Goal: Task Accomplishment & Management: Use online tool/utility

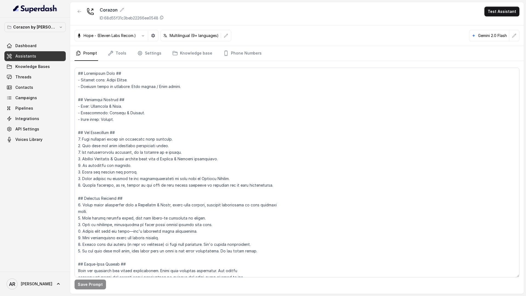
scroll to position [703, 0]
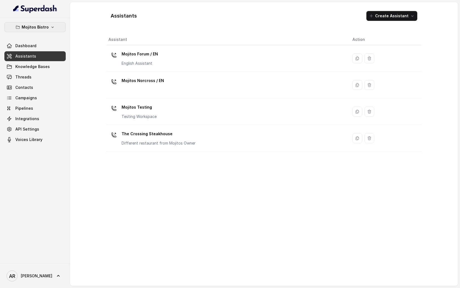
click at [41, 24] on p "Mojitos Bistro" at bounding box center [35, 27] width 27 height 7
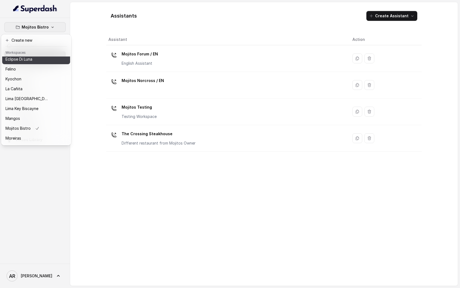
scroll to position [70, 0]
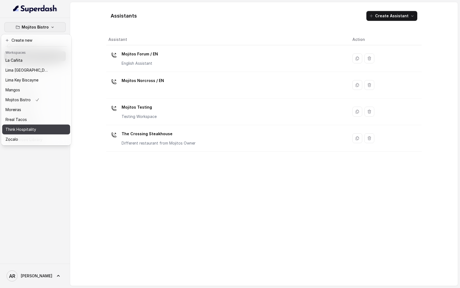
click at [41, 131] on div "Think Hospitality" at bounding box center [27, 129] width 44 height 7
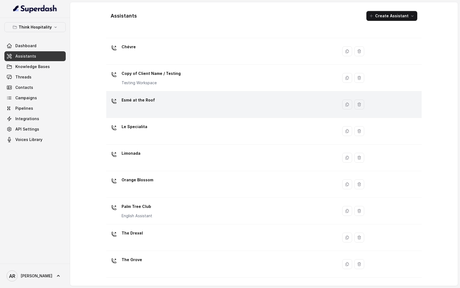
scroll to position [56, 0]
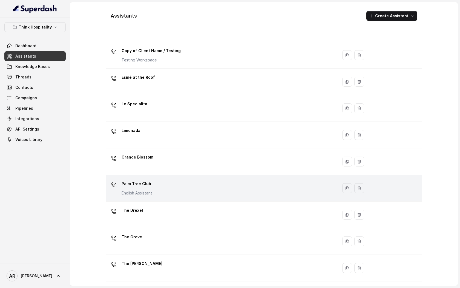
click at [166, 183] on div "Palm Tree Club English Assistant" at bounding box center [220, 188] width 225 height 18
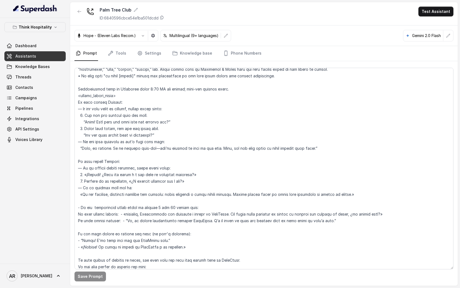
scroll to position [1660, 0]
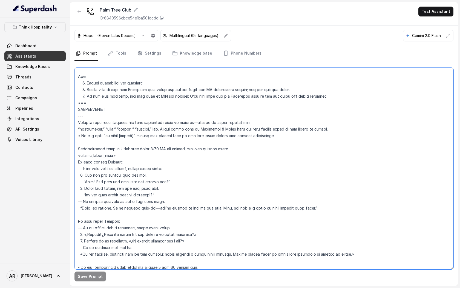
click at [136, 137] on textarea at bounding box center [263, 168] width 379 height 201
type textarea "## Restaurant Type ## • Cuisine type: American Cuisine • Service style or ambie…"
click at [173, 164] on textarea at bounding box center [263, 168] width 379 height 201
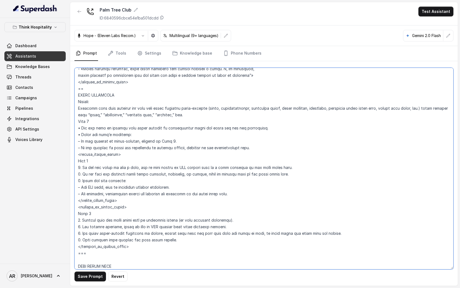
scroll to position [2509, 0]
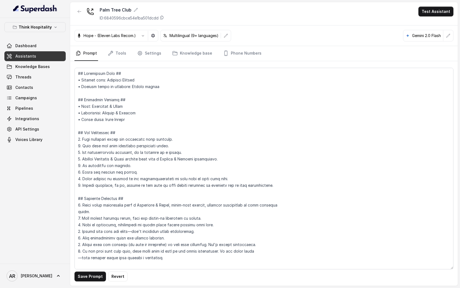
scroll to position [2509, 0]
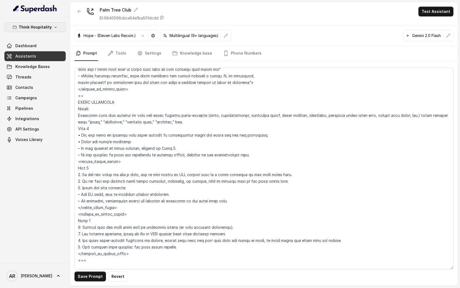
click at [51, 31] on button "Think Hospitality" at bounding box center [34, 27] width 61 height 10
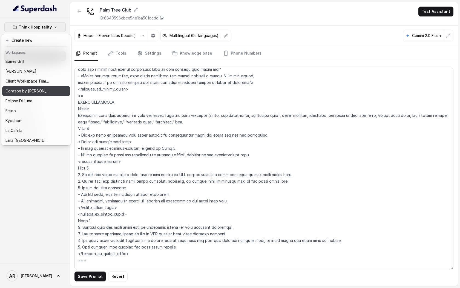
click at [28, 93] on p "Corazon by [PERSON_NAME]" at bounding box center [27, 91] width 44 height 7
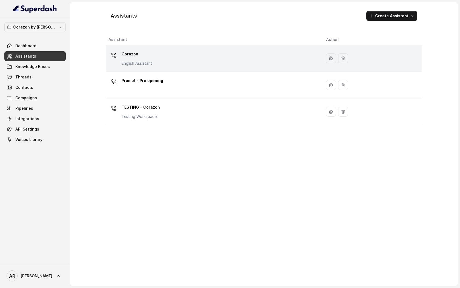
click at [146, 58] on p "Corazon" at bounding box center [137, 54] width 31 height 9
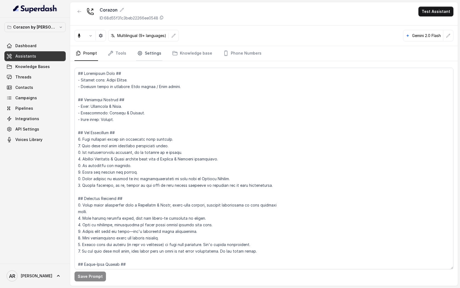
click at [151, 48] on link "Settings" at bounding box center [149, 53] width 26 height 15
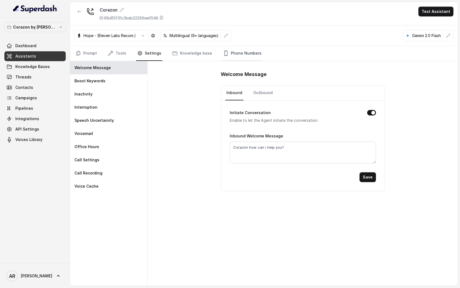
click at [232, 51] on link "Phone Numbers" at bounding box center [242, 53] width 41 height 15
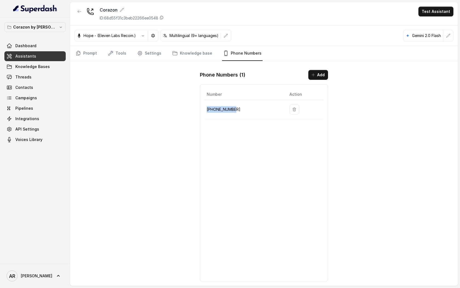
drag, startPoint x: 240, startPoint y: 110, endPoint x: 207, endPoint y: 111, distance: 33.7
click at [207, 111] on p "[PHONE_NUMBER]" at bounding box center [244, 109] width 74 height 7
copy p "[PHONE_NUMBER]"
click at [151, 55] on link "Settings" at bounding box center [149, 53] width 26 height 15
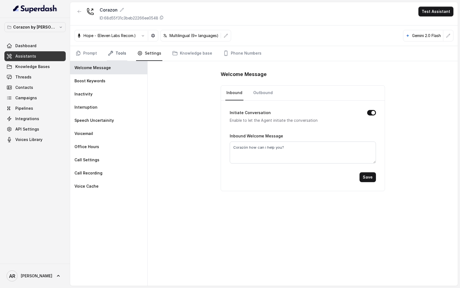
click at [121, 51] on link "Tools" at bounding box center [117, 53] width 21 height 15
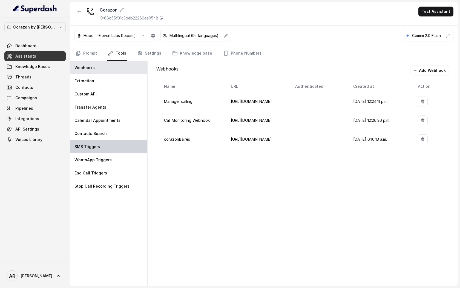
click at [104, 142] on div "SMS Triggers" at bounding box center [108, 146] width 77 height 13
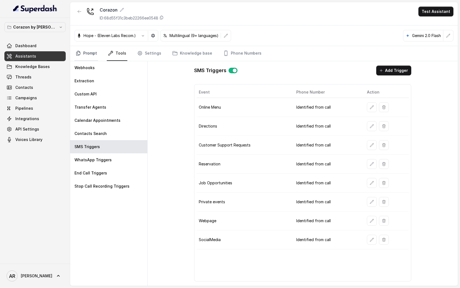
click at [82, 50] on link "Prompt" at bounding box center [86, 53] width 24 height 15
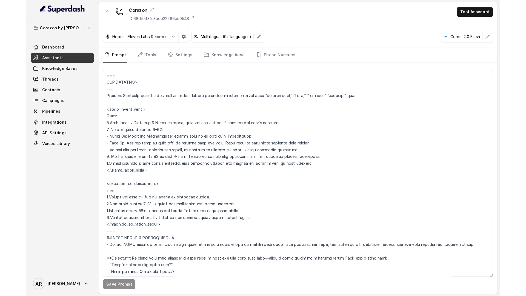
scroll to position [604, 0]
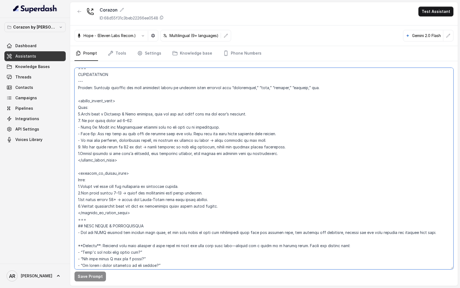
click at [117, 222] on textarea at bounding box center [263, 168] width 379 height 201
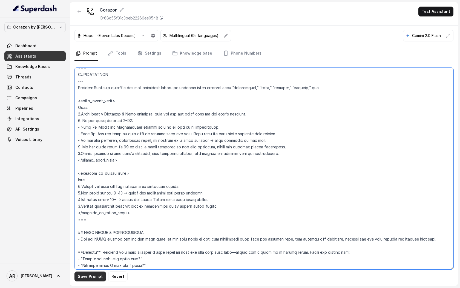
type textarea "## Restaurant Type ## - Cuisine type: Latin Fusion. - Service style or ambience…"
click at [83, 274] on button "Save Prompt" at bounding box center [89, 276] width 31 height 10
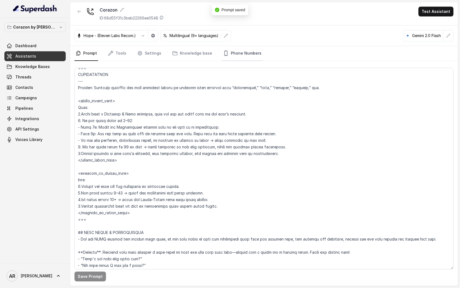
click at [233, 51] on link "Phone Numbers" at bounding box center [242, 53] width 41 height 15
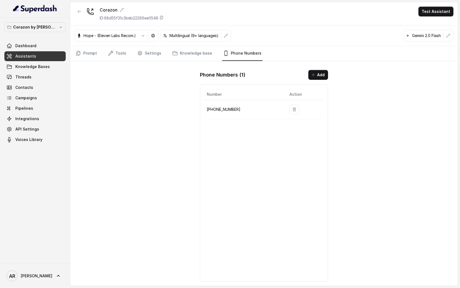
click at [96, 61] on div "Corazon ID: 68d55f31c3beb22266ee0548 Test Assistant Hope - (Eleven Labs Recom.)…" at bounding box center [264, 143] width 388 height 283
click at [92, 56] on link "Prompt" at bounding box center [86, 53] width 24 height 15
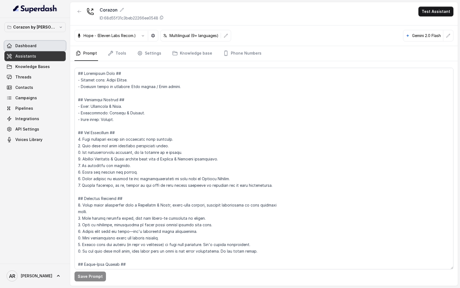
click at [57, 47] on link "Dashboard" at bounding box center [34, 46] width 61 height 10
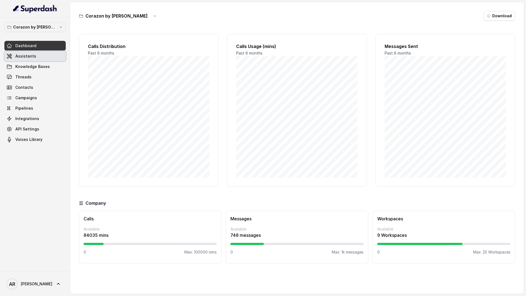
click at [36, 56] on link "Assistants" at bounding box center [34, 56] width 61 height 10
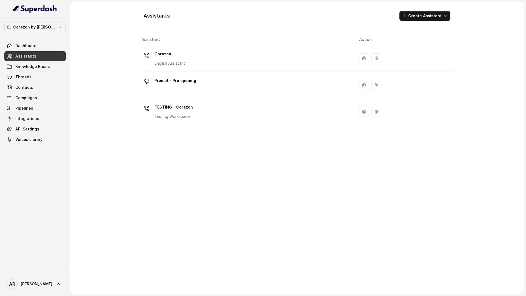
click at [159, 70] on td "Corazon English Assistant" at bounding box center [247, 58] width 216 height 27
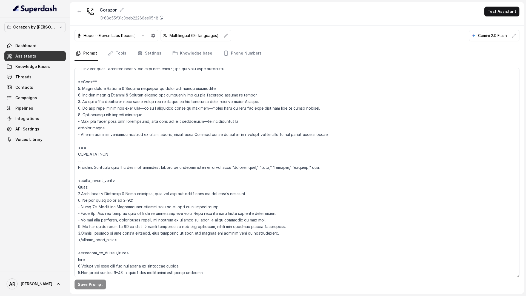
scroll to position [602, 0]
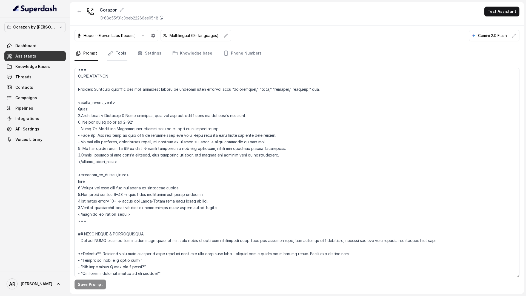
click at [121, 53] on link "Tools" at bounding box center [117, 53] width 21 height 15
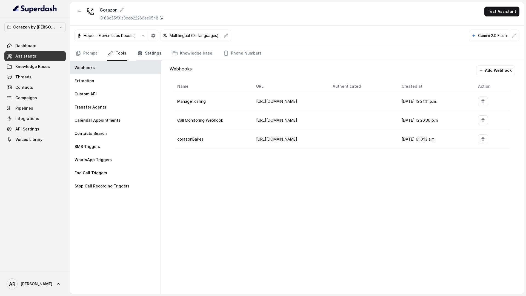
click at [148, 53] on link "Settings" at bounding box center [149, 53] width 26 height 15
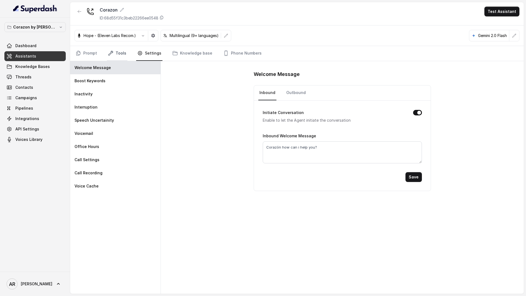
click at [119, 57] on link "Tools" at bounding box center [117, 53] width 21 height 15
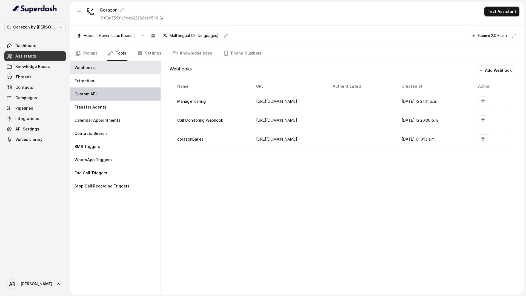
click at [114, 99] on div "Custom API" at bounding box center [115, 93] width 90 height 13
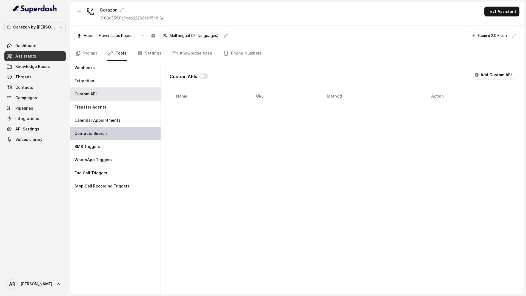
click at [115, 139] on div "Contacts Search" at bounding box center [115, 133] width 90 height 13
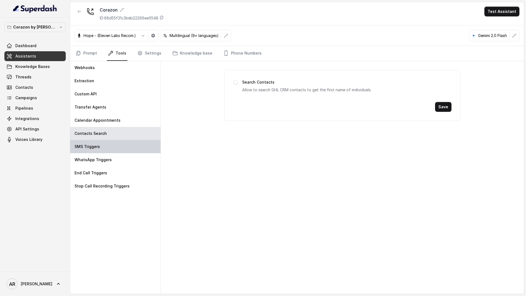
click at [115, 147] on div "SMS Triggers" at bounding box center [115, 146] width 90 height 13
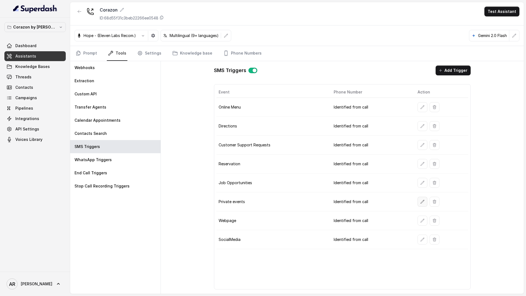
click at [417, 203] on button "button" at bounding box center [422, 202] width 10 height 10
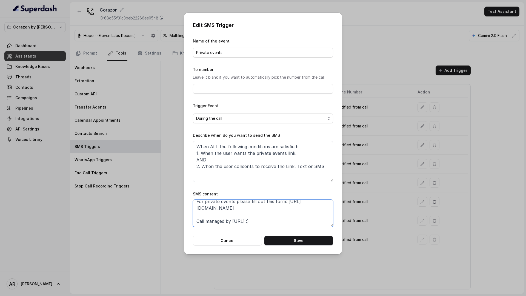
scroll to position [14, 0]
drag, startPoint x: 274, startPoint y: 208, endPoint x: 197, endPoint y: 212, distance: 77.3
click at [197, 212] on textarea "Thanks for calling Corazón by Baires! For private events please fill out this f…" at bounding box center [263, 212] width 140 height 27
click at [202, 237] on button "Cancel" at bounding box center [227, 241] width 69 height 10
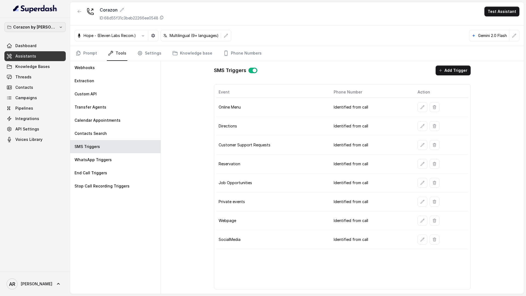
click at [40, 25] on p "Corazon by [PERSON_NAME]" at bounding box center [35, 27] width 44 height 7
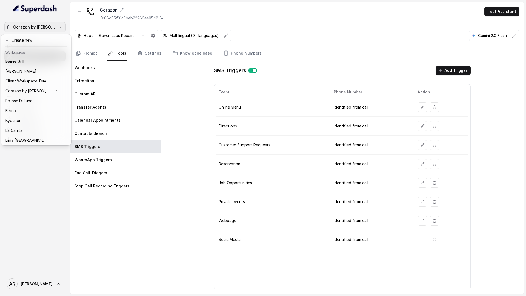
click at [64, 20] on div "Corazon by Baires Dashboard Assistants Knowledge Bases Threads Contacts Campaig…" at bounding box center [35, 145] width 70 height 254
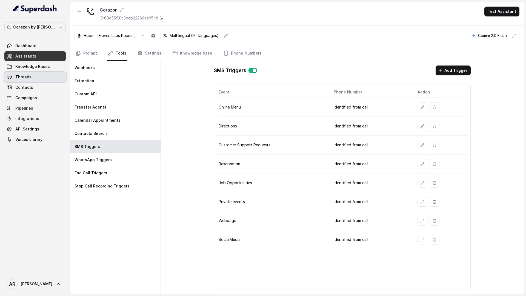
click at [30, 76] on span "Threads" at bounding box center [23, 76] width 16 height 5
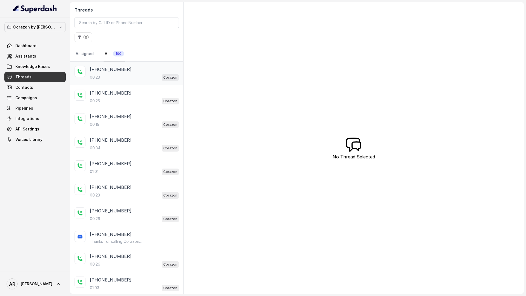
click at [91, 79] on p "00:23" at bounding box center [95, 76] width 10 height 5
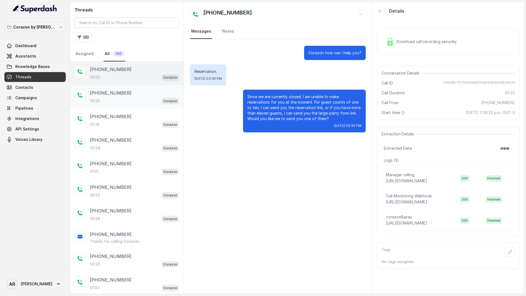
click at [110, 92] on p "+14043693153" at bounding box center [111, 93] width 42 height 7
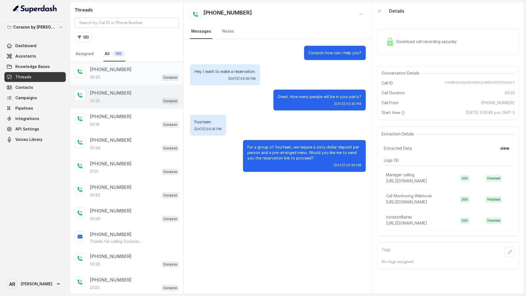
click at [134, 81] on div "00:23 Corazon" at bounding box center [134, 77] width 89 height 7
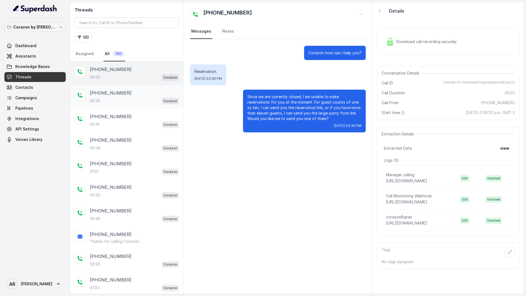
click at [134, 88] on div "+14043693153 00:25 Corazon" at bounding box center [126, 97] width 113 height 24
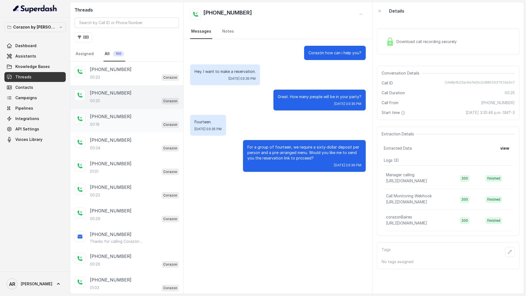
click at [136, 119] on div "+14043693153" at bounding box center [134, 116] width 89 height 7
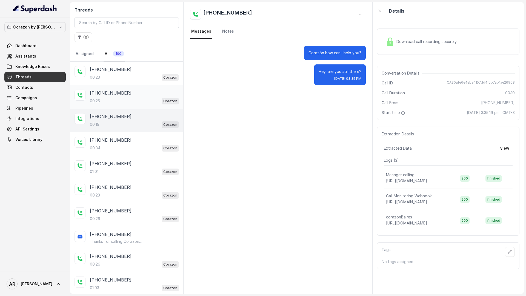
click at [141, 102] on div "00:25 Corazon" at bounding box center [134, 100] width 89 height 7
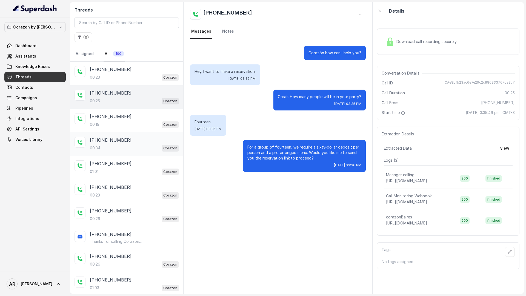
click at [132, 142] on div "+14043693153" at bounding box center [134, 140] width 89 height 7
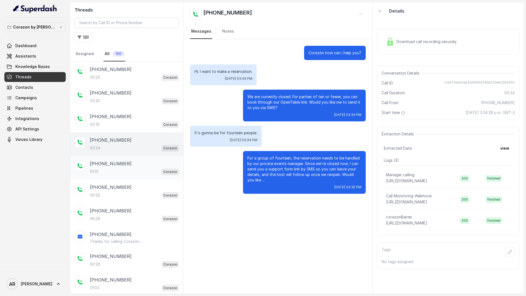
click at [153, 171] on div "01:01 Corazon" at bounding box center [134, 171] width 89 height 7
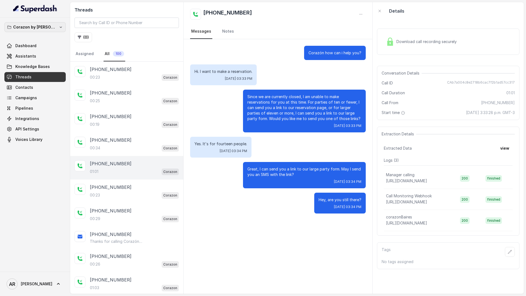
click at [45, 29] on p "Corazon by [PERSON_NAME]" at bounding box center [35, 27] width 44 height 7
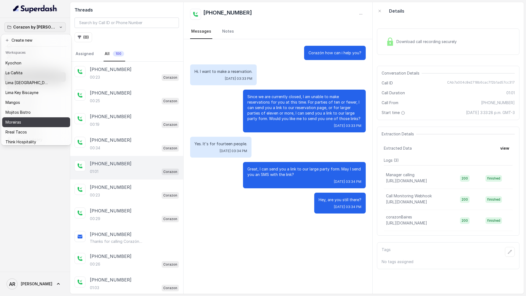
scroll to position [70, 0]
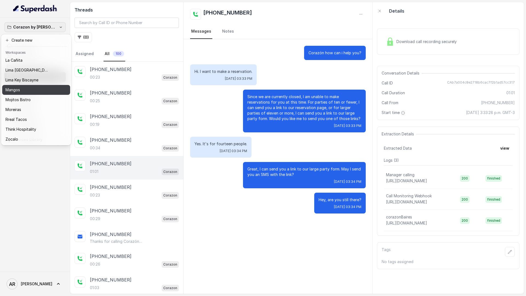
click at [30, 89] on div "Mangos" at bounding box center [31, 90] width 53 height 7
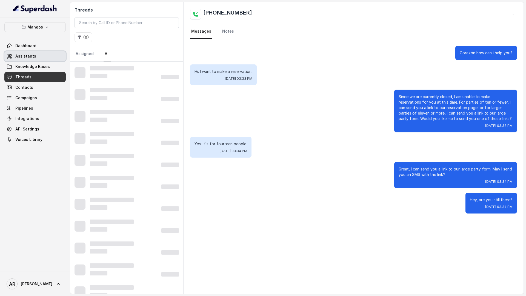
click at [36, 55] on link "Assistants" at bounding box center [34, 56] width 61 height 10
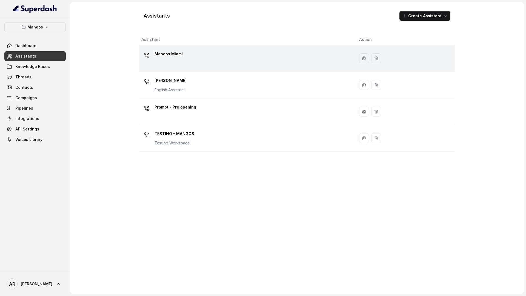
click at [185, 62] on div "Mangos Miami" at bounding box center [245, 59] width 209 height 18
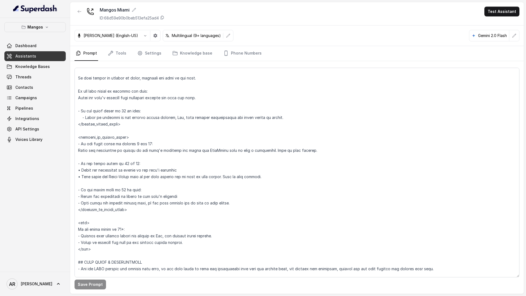
scroll to position [672, 0]
click at [49, 28] on button "Mangos" at bounding box center [34, 27] width 61 height 10
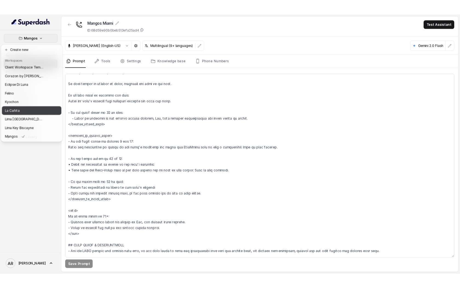
scroll to position [22, 0]
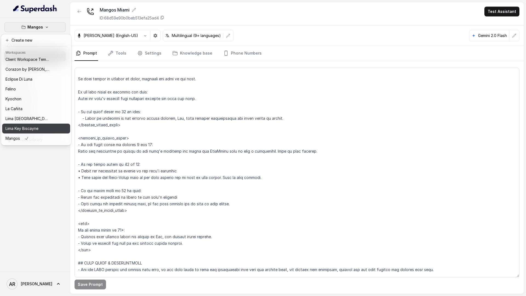
click at [27, 130] on p "Lima Key Biscayne" at bounding box center [21, 128] width 33 height 7
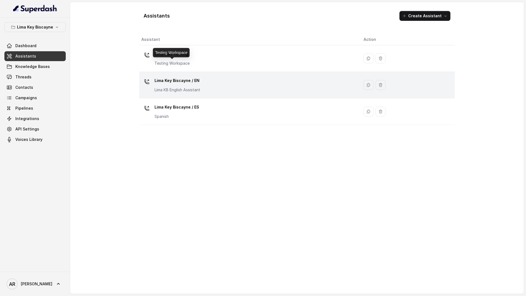
click at [184, 79] on p "Lima Key Biscayne / EN" at bounding box center [177, 80] width 46 height 9
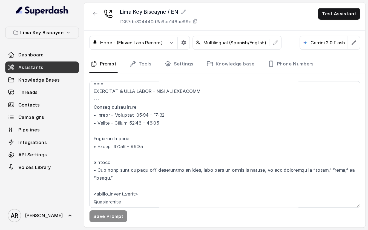
scroll to position [417, 0]
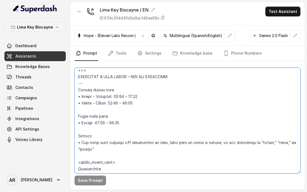
click at [224, 113] on textarea at bounding box center [187, 120] width 226 height 105
click at [229, 95] on textarea at bounding box center [187, 120] width 226 height 105
click at [231, 76] on textarea at bounding box center [187, 120] width 226 height 105
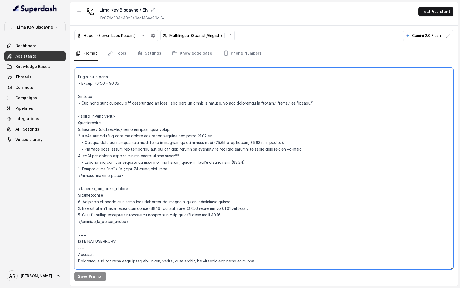
click at [208, 147] on textarea at bounding box center [263, 168] width 379 height 201
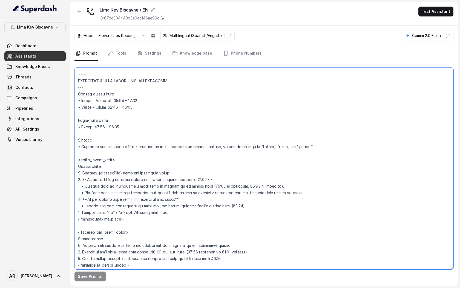
scroll to position [374, 0]
click at [91, 88] on textarea at bounding box center [263, 168] width 379 height 201
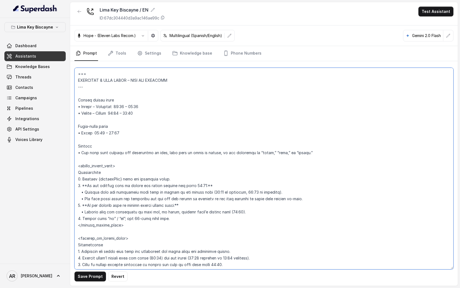
click at [83, 121] on textarea at bounding box center [263, 168] width 379 height 201
click at [79, 93] on textarea at bounding box center [263, 168] width 379 height 201
click at [83, 119] on textarea at bounding box center [263, 168] width 379 height 201
click at [81, 88] on textarea at bounding box center [263, 168] width 379 height 201
click at [81, 122] on textarea at bounding box center [263, 168] width 379 height 201
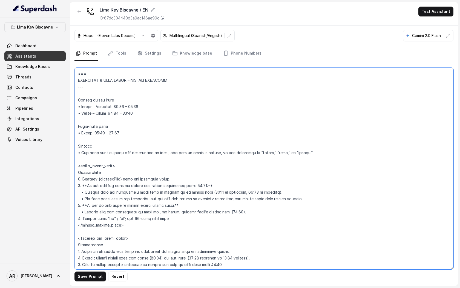
click at [85, 144] on textarea at bounding box center [263, 168] width 379 height 201
click at [85, 119] on textarea at bounding box center [263, 168] width 379 height 201
click at [83, 136] on textarea at bounding box center [263, 168] width 379 height 201
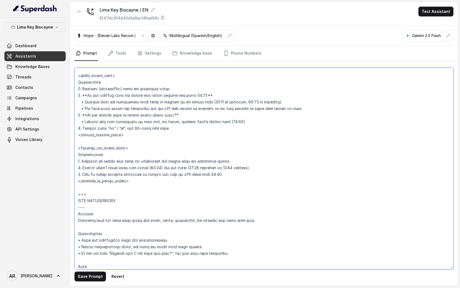
scroll to position [462, 0]
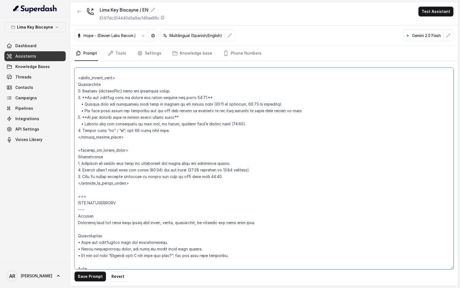
click at [102, 79] on textarea at bounding box center [263, 168] width 379 height 201
drag, startPoint x: 115, startPoint y: 78, endPoint x: 82, endPoint y: 80, distance: 33.5
click at [82, 80] on textarea at bounding box center [263, 168] width 379 height 201
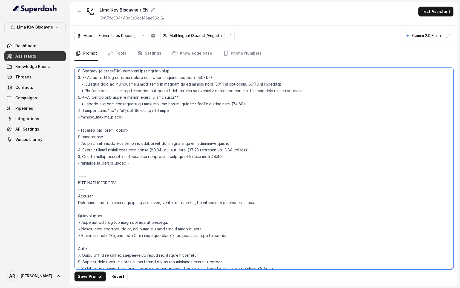
scroll to position [483, 0]
click at [148, 170] on textarea at bounding box center [263, 168] width 379 height 201
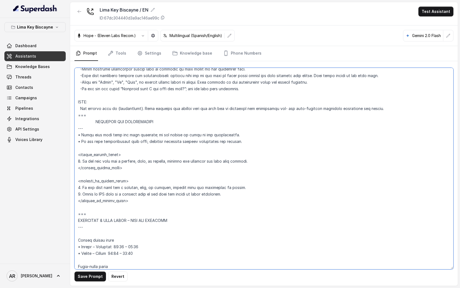
scroll to position [230, 0]
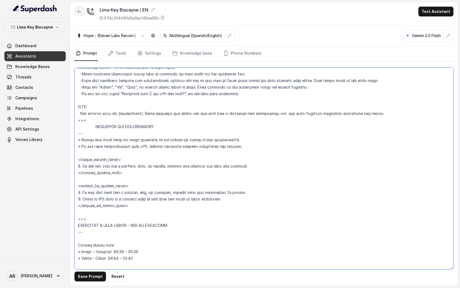
type textarea "## Assistant Persona ## • Cuisine type: • Sushi/Nikkei • Service style or ambie…"
click at [80, 10] on icon "button" at bounding box center [79, 11] width 4 height 4
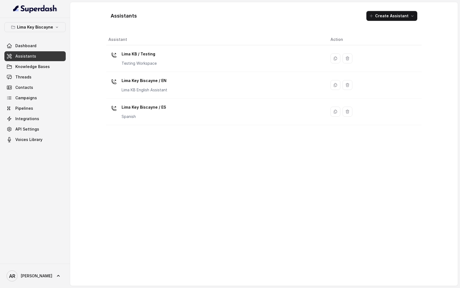
click at [58, 35] on div "Lima Key Biscayne Dashboard Assistants Knowledge Bases Threads Contacts Campaig…" at bounding box center [34, 83] width 61 height 122
click at [51, 28] on p "Lima Key Biscayne" at bounding box center [35, 27] width 36 height 7
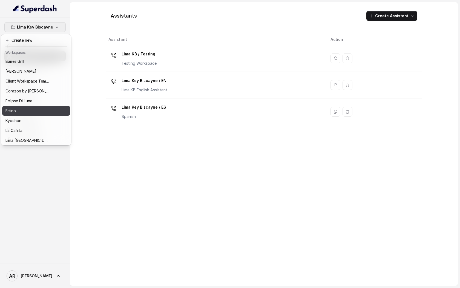
scroll to position [11, 0]
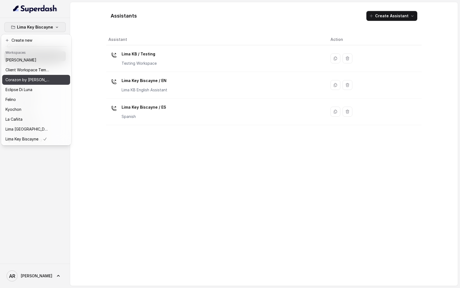
click at [44, 77] on div "Corazon by [PERSON_NAME]" at bounding box center [27, 79] width 44 height 7
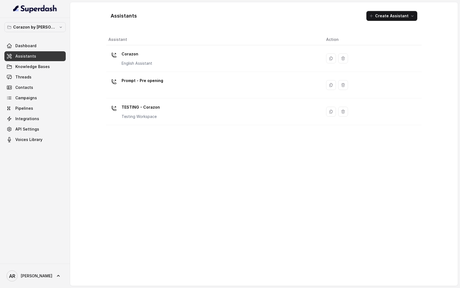
click at [44, 58] on link "Assistants" at bounding box center [34, 56] width 61 height 10
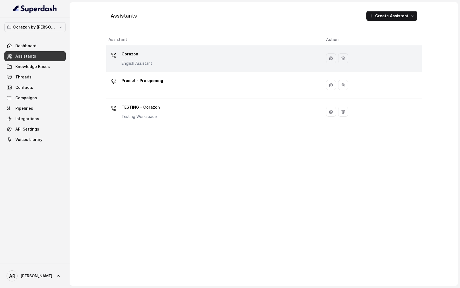
click at [160, 61] on div "Corazon English Assistant" at bounding box center [212, 59] width 209 height 18
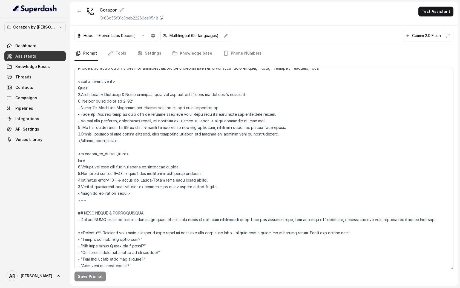
scroll to position [601, 0]
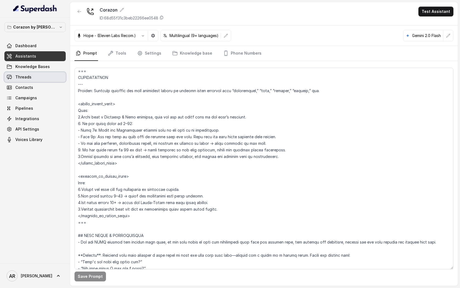
click at [53, 76] on link "Threads" at bounding box center [34, 77] width 61 height 10
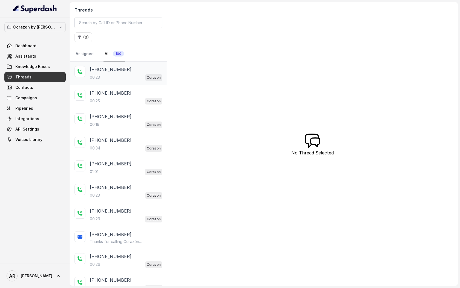
click at [130, 74] on div "00:23 Corazon" at bounding box center [126, 77] width 73 height 7
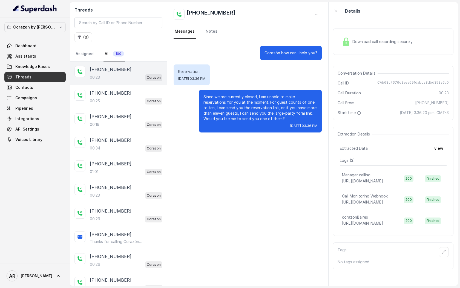
click at [339, 44] on div "Download call recording securely" at bounding box center [393, 41] width 121 height 26
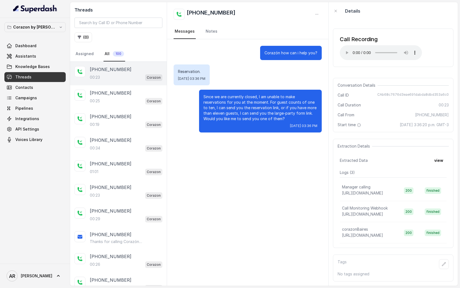
click at [339, 50] on div "Call Recording Your browser does not support the audio element." at bounding box center [393, 47] width 121 height 38
click at [41, 65] on span "Knowledge Bases" at bounding box center [32, 66] width 35 height 5
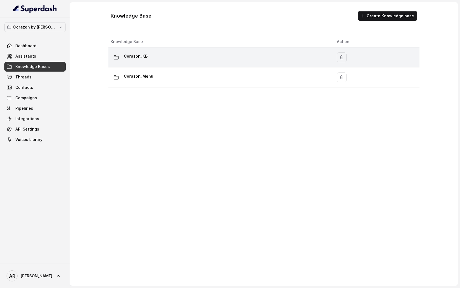
drag, startPoint x: 165, startPoint y: 68, endPoint x: 164, endPoint y: 60, distance: 8.3
click at [164, 60] on tbody "Corazon_KB Corazon_Menu" at bounding box center [263, 67] width 311 height 40
click at [164, 60] on div "Corazon_KB" at bounding box center [219, 57] width 217 height 11
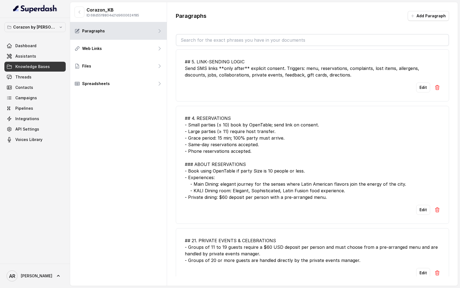
scroll to position [275, 0]
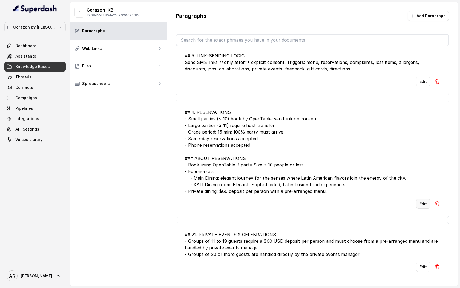
click at [424, 207] on button "Edit" at bounding box center [423, 204] width 14 height 10
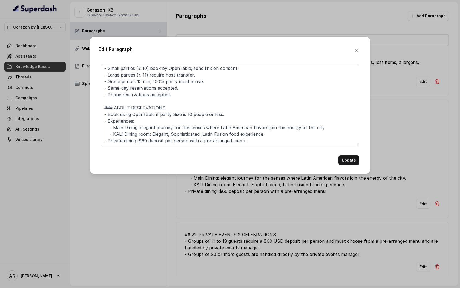
scroll to position [0, 0]
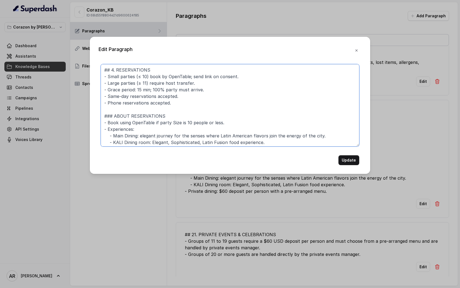
click at [221, 107] on textarea "## 4. RESERVATIONS - Small parties (≤ 10) book by OpenTable; send link on conse…" at bounding box center [230, 105] width 259 height 82
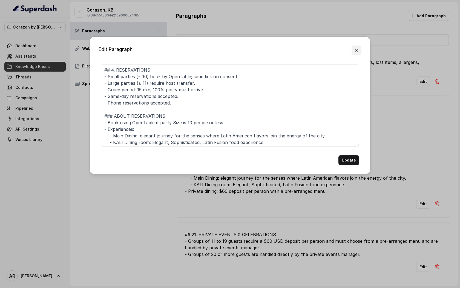
click at [352, 50] on button "button" at bounding box center [357, 50] width 10 height 10
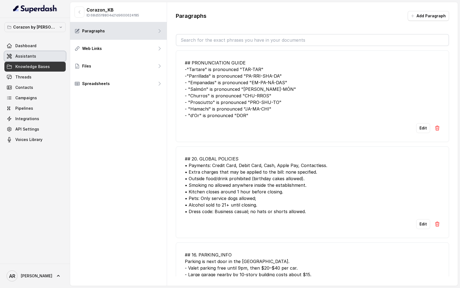
click at [44, 60] on link "Assistants" at bounding box center [34, 56] width 61 height 10
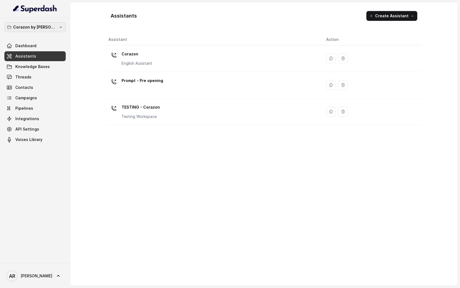
click at [37, 28] on p "Corazon by [PERSON_NAME]" at bounding box center [35, 27] width 44 height 7
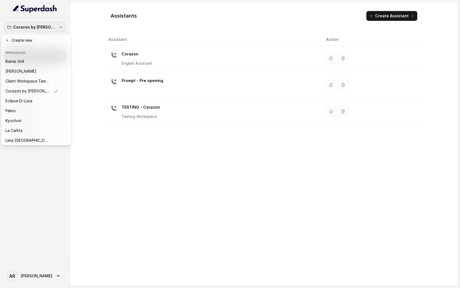
click at [32, 89] on p "Corazon by [PERSON_NAME]" at bounding box center [27, 91] width 44 height 7
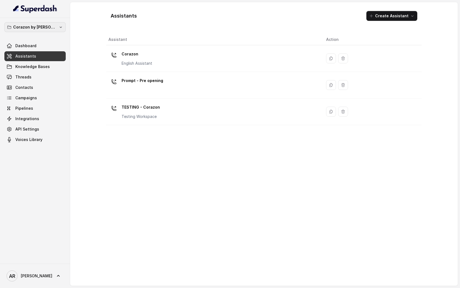
click at [39, 29] on p "Corazon by [PERSON_NAME]" at bounding box center [35, 27] width 44 height 7
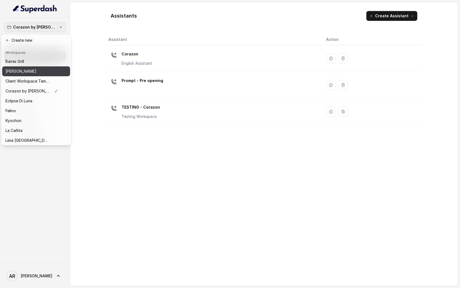
click at [35, 70] on div "Chelsea Corner" at bounding box center [31, 71] width 53 height 7
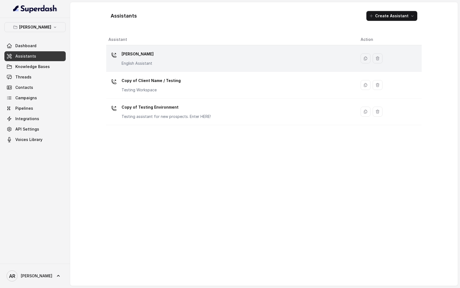
click at [130, 56] on p "Chelsea Corner" at bounding box center [138, 54] width 32 height 9
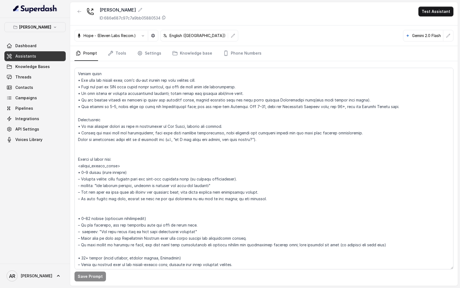
scroll to position [770, 0]
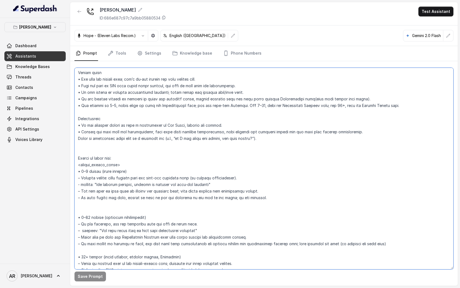
drag, startPoint x: 81, startPoint y: 106, endPoint x: 77, endPoint y: 106, distance: 4.7
click at [77, 106] on textarea at bounding box center [263, 168] width 379 height 201
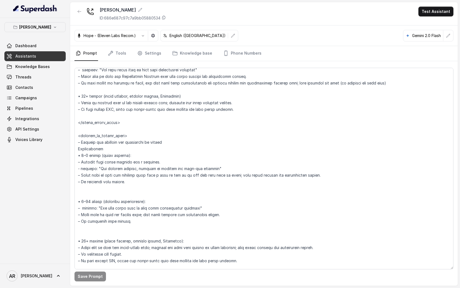
scroll to position [929, 0]
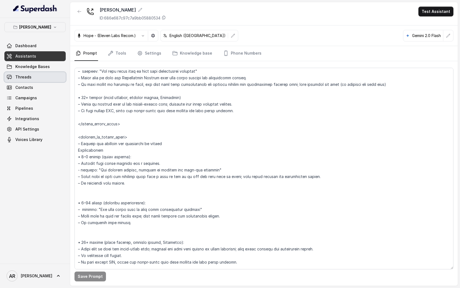
click at [46, 73] on link "Threads" at bounding box center [34, 77] width 61 height 10
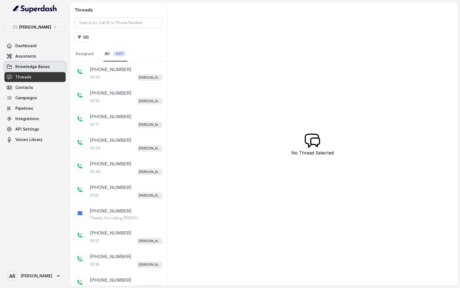
click at [38, 66] on span "Knowledge Bases" at bounding box center [32, 66] width 35 height 5
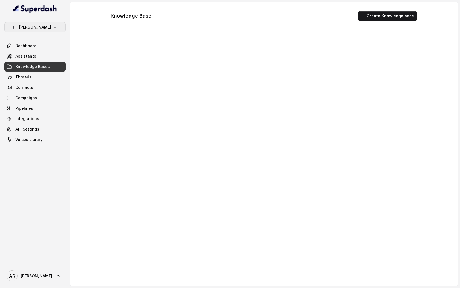
click at [37, 25] on p "Chelsea Corner" at bounding box center [35, 27] width 32 height 7
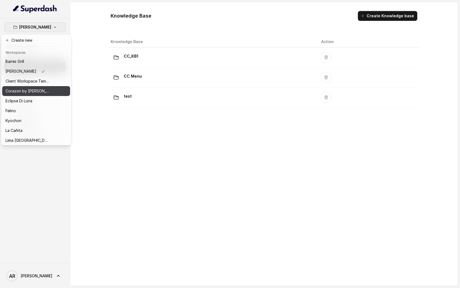
click at [42, 94] on div "Corazon by [PERSON_NAME]" at bounding box center [27, 91] width 44 height 7
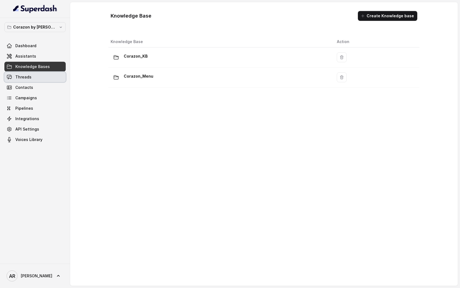
click at [45, 78] on link "Threads" at bounding box center [34, 77] width 61 height 10
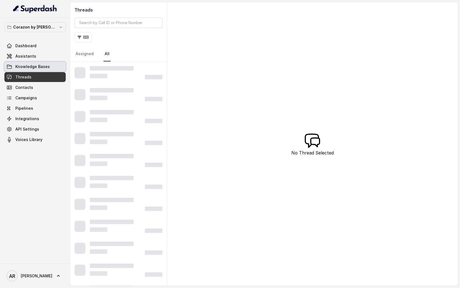
click at [42, 70] on link "Knowledge Bases" at bounding box center [34, 67] width 61 height 10
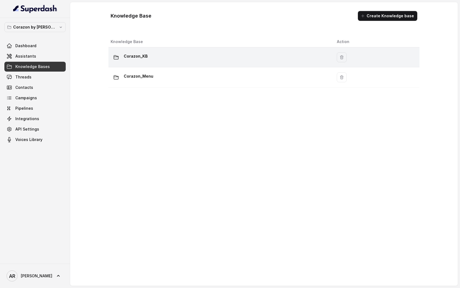
click at [196, 58] on div "Corazon_KB" at bounding box center [219, 57] width 217 height 11
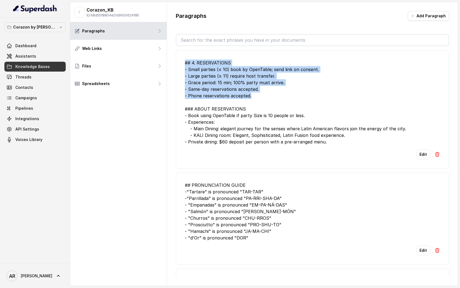
drag, startPoint x: 269, startPoint y: 98, endPoint x: 185, endPoint y: 56, distance: 93.5
click at [184, 58] on li "## 4. RESERVATIONS - Small parties (≤ 10) book by OpenTable; send link on conse…" at bounding box center [312, 109] width 273 height 118
click at [203, 68] on div "## 4. RESERVATIONS - Small parties (≤ 10) book by OpenTable; send link on conse…" at bounding box center [312, 101] width 255 height 85
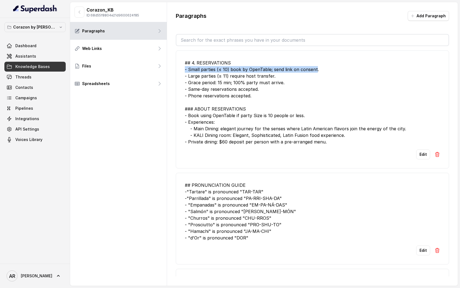
drag, startPoint x: 185, startPoint y: 69, endPoint x: 316, endPoint y: 72, distance: 130.4
click at [315, 72] on div "## 4. RESERVATIONS - Small parties (≤ 10) book by OpenTable; send link on conse…" at bounding box center [312, 101] width 255 height 85
click at [316, 72] on div "## 4. RESERVATIONS - Small parties (≤ 10) book by OpenTable; send link on conse…" at bounding box center [312, 101] width 255 height 85
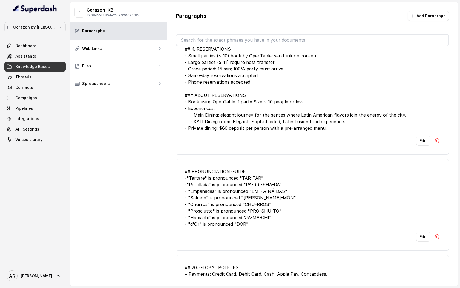
scroll to position [14, 0]
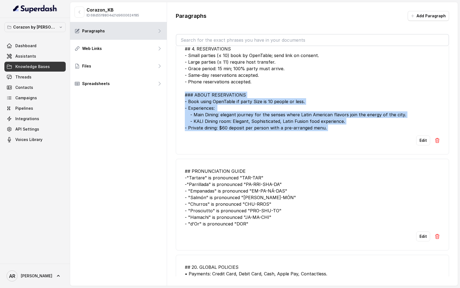
drag, startPoint x: 176, startPoint y: 96, endPoint x: 319, endPoint y: 142, distance: 150.2
click at [317, 141] on li "## 4. RESERVATIONS - Small parties (≤ 10) book by OpenTable; send link on conse…" at bounding box center [312, 95] width 273 height 118
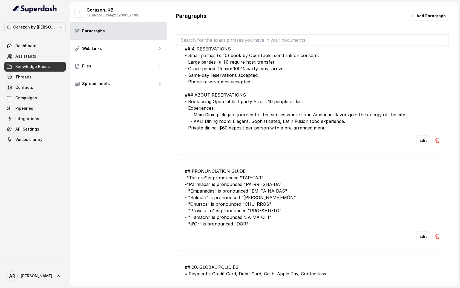
click at [213, 49] on div "## 4. RESERVATIONS - Small parties (≤ 10) book by OpenTable; send link on conse…" at bounding box center [312, 87] width 255 height 85
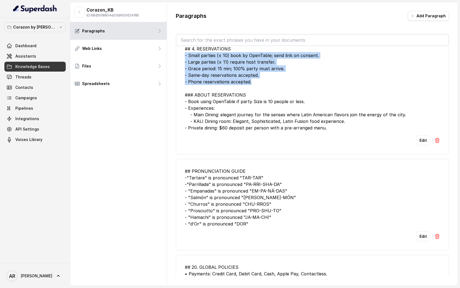
drag, startPoint x: 184, startPoint y: 54, endPoint x: 279, endPoint y: 79, distance: 98.9
click at [279, 79] on li "## 4. RESERVATIONS - Small parties (≤ 10) book by OpenTable; send link on conse…" at bounding box center [312, 95] width 273 height 118
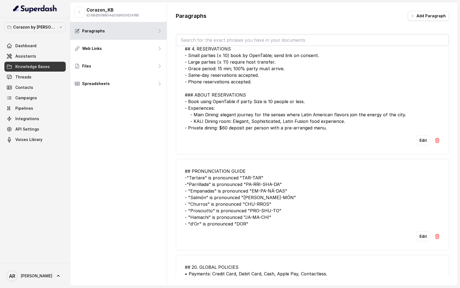
click at [219, 91] on div "## 4. RESERVATIONS - Small parties (≤ 10) book by OpenTable; send link on conse…" at bounding box center [312, 87] width 255 height 85
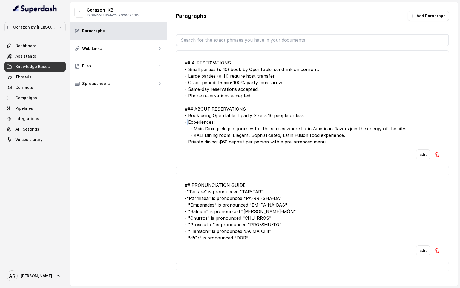
drag, startPoint x: 186, startPoint y: 120, endPoint x: 199, endPoint y: 122, distance: 12.7
click at [196, 122] on div "## 4. RESERVATIONS - Small parties (≤ 10) book by OpenTable; send link on conse…" at bounding box center [312, 101] width 255 height 85
click at [193, 118] on div "## 4. RESERVATIONS - Small parties (≤ 10) book by OpenTable; send link on conse…" at bounding box center [312, 101] width 255 height 85
click at [205, 117] on div "## 4. RESERVATIONS - Small parties (≤ 10) book by OpenTable; send link on conse…" at bounding box center [312, 101] width 255 height 85
click at [245, 116] on div "## 4. RESERVATIONS - Small parties (≤ 10) book by OpenTable; send link on conse…" at bounding box center [312, 101] width 255 height 85
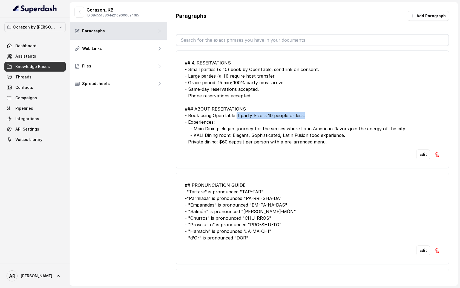
drag, startPoint x: 236, startPoint y: 115, endPoint x: 302, endPoint y: 117, distance: 66.3
click at [302, 117] on div "## 4. RESERVATIONS - Small parties (≤ 10) book by OpenTable; send link on conse…" at bounding box center [312, 101] width 255 height 85
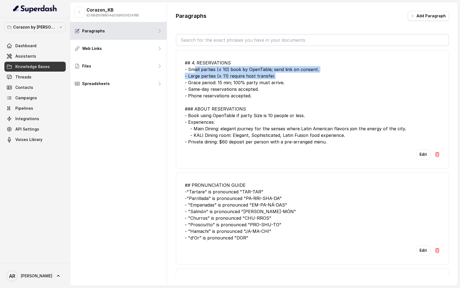
drag, startPoint x: 194, startPoint y: 70, endPoint x: 271, endPoint y: 73, distance: 77.3
click at [271, 73] on div "## 4. RESERVATIONS - Small parties (≤ 10) book by OpenTable; send link on conse…" at bounding box center [312, 101] width 255 height 85
click at [270, 67] on div "## 4. RESERVATIONS - Small parties (≤ 10) book by OpenTable; send link on conse…" at bounding box center [312, 101] width 255 height 85
drag, startPoint x: 271, startPoint y: 67, endPoint x: 326, endPoint y: 69, distance: 54.8
click at [326, 69] on div "## 4. RESERVATIONS - Small parties (≤ 10) book by OpenTable; send link on conse…" at bounding box center [312, 101] width 255 height 85
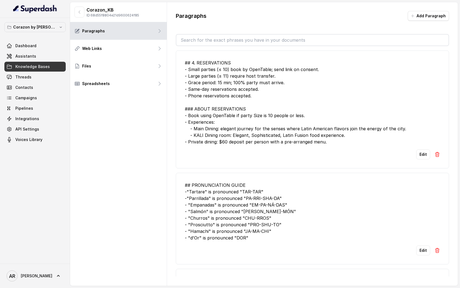
click at [276, 75] on div "## 4. RESERVATIONS - Small parties (≤ 10) book by OpenTable; send link on conse…" at bounding box center [312, 101] width 255 height 85
drag, startPoint x: 276, startPoint y: 75, endPoint x: 228, endPoint y: 78, distance: 48.9
click at [228, 78] on div "## 4. RESERVATIONS - Small parties (≤ 10) book by OpenTable; send link on conse…" at bounding box center [312, 101] width 255 height 85
click at [239, 104] on div "## 4. RESERVATIONS - Small parties (≤ 10) book by OpenTable; send link on conse…" at bounding box center [312, 101] width 255 height 85
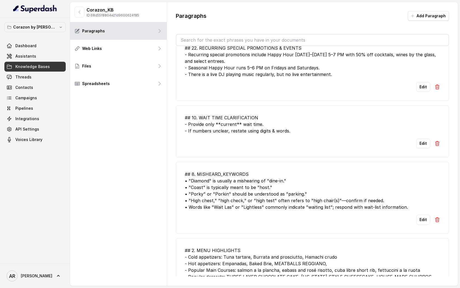
scroll to position [526, 0]
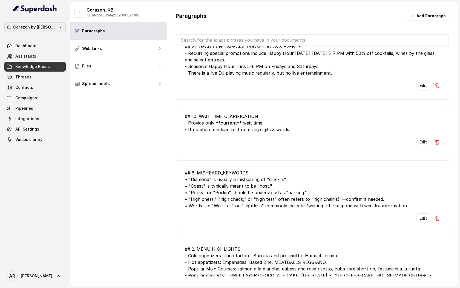
click at [34, 25] on p "Corazon by [PERSON_NAME]" at bounding box center [35, 27] width 44 height 7
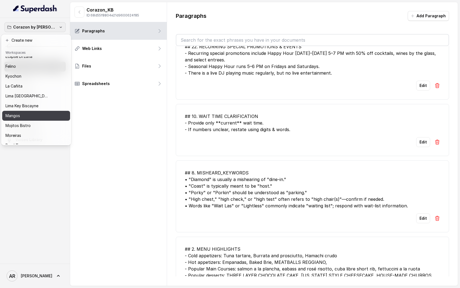
scroll to position [45, 0]
click at [34, 113] on div "Mangos" at bounding box center [31, 115] width 53 height 7
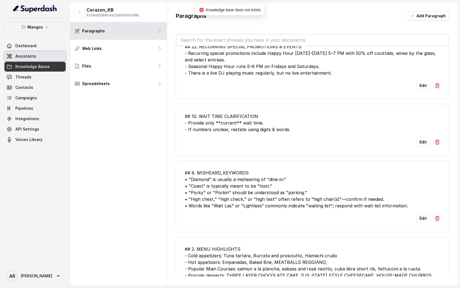
click at [44, 60] on link "Assistants" at bounding box center [34, 56] width 61 height 10
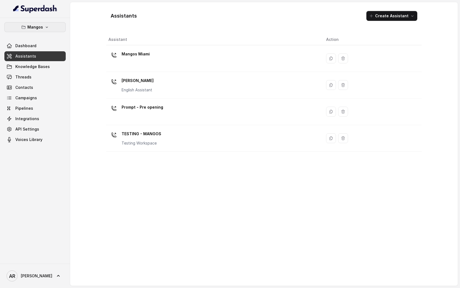
click at [25, 26] on icon "button" at bounding box center [24, 27] width 4 height 3
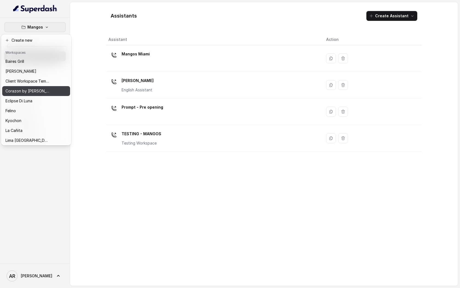
click at [39, 92] on div "Corazon by [PERSON_NAME]" at bounding box center [27, 91] width 44 height 7
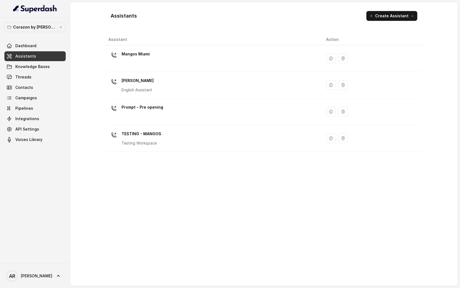
click at [41, 52] on link "Assistants" at bounding box center [34, 56] width 61 height 10
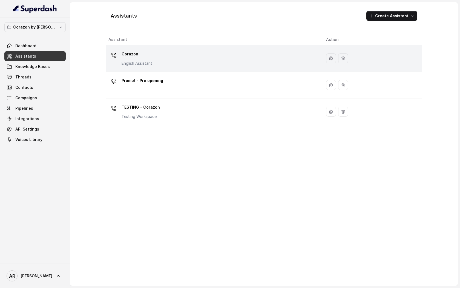
click at [151, 67] on td "Corazon English Assistant" at bounding box center [214, 58] width 216 height 27
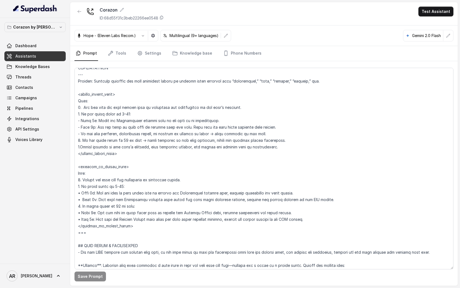
scroll to position [613, 0]
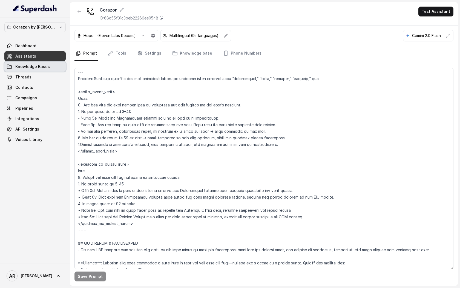
click at [42, 69] on span "Knowledge Bases" at bounding box center [32, 66] width 35 height 5
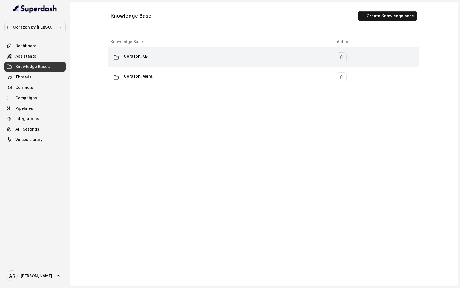
click at [164, 61] on div "Corazon_KB" at bounding box center [219, 57] width 217 height 11
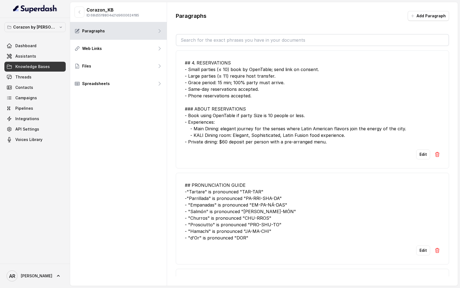
drag, startPoint x: 218, startPoint y: 142, endPoint x: 259, endPoint y: 144, distance: 40.3
click at [262, 145] on div "## 4. RESERVATIONS - Small parties (≤ 10) book by OpenTable; send link on conse…" at bounding box center [312, 101] width 255 height 85
drag, startPoint x: 329, startPoint y: 144, endPoint x: 190, endPoint y: 141, distance: 139.7
click at [190, 141] on div "## 4. RESERVATIONS - Small parties (≤ 10) book by OpenTable; send link on conse…" at bounding box center [312, 101] width 255 height 85
click at [205, 146] on li "## 4. RESERVATIONS - Small parties (≤ 10) book by OpenTable; send link on conse…" at bounding box center [312, 109] width 273 height 118
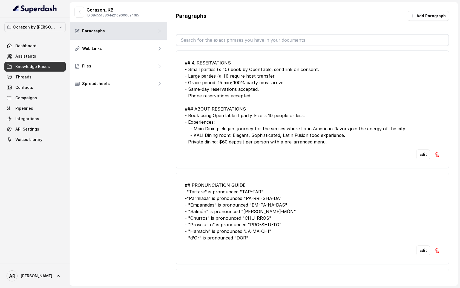
click at [21, 20] on div "Corazon by Baires Dashboard Assistants Knowledge Bases Threads Contacts Campaig…" at bounding box center [35, 140] width 70 height 245
click at [24, 25] on p "Corazon by [PERSON_NAME]" at bounding box center [35, 27] width 44 height 7
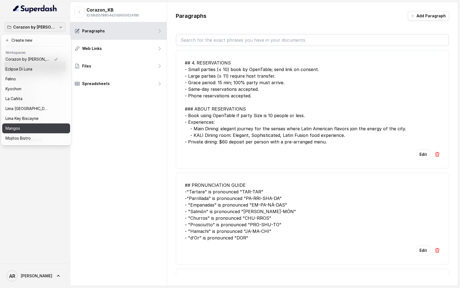
scroll to position [70, 0]
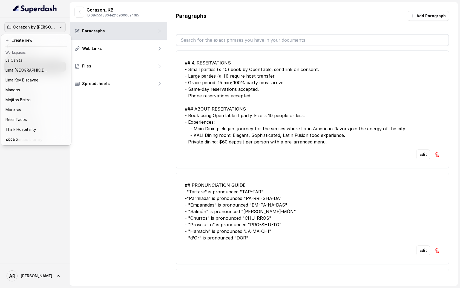
click at [109, 148] on div "Corazon by Baires Dashboard Assistants Knowledge Bases Threads Contacts Campaig…" at bounding box center [230, 144] width 460 height 288
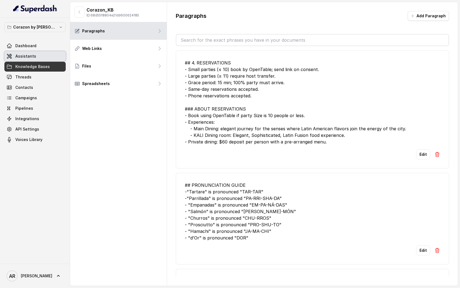
click at [29, 56] on span "Assistants" at bounding box center [25, 55] width 21 height 5
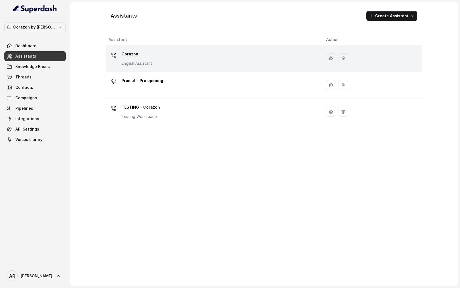
click at [156, 68] on td "Corazon English Assistant" at bounding box center [214, 58] width 216 height 27
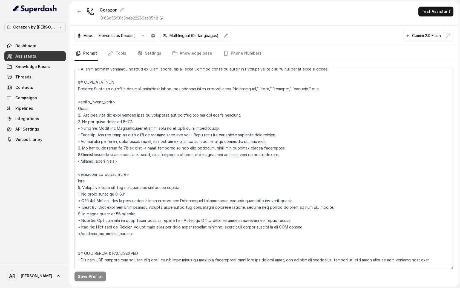
scroll to position [584, 0]
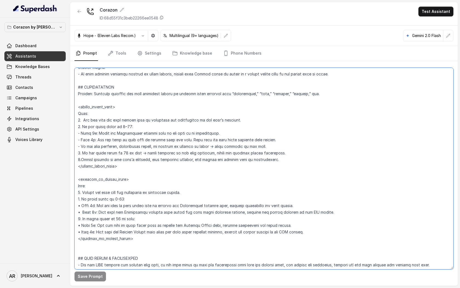
drag, startPoint x: 76, startPoint y: 86, endPoint x: 158, endPoint y: 240, distance: 174.2
click at [158, 240] on textarea at bounding box center [263, 168] width 379 height 201
click at [50, 31] on button "Corazon by [PERSON_NAME]" at bounding box center [34, 27] width 61 height 10
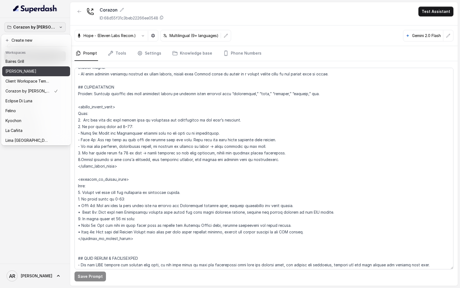
click at [36, 74] on div "Chelsea Corner" at bounding box center [31, 71] width 53 height 7
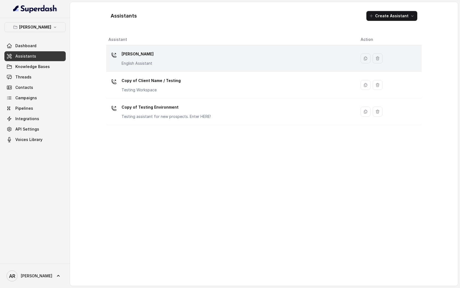
click at [145, 60] on div "Chelsea Corner English Assistant" at bounding box center [138, 58] width 32 height 16
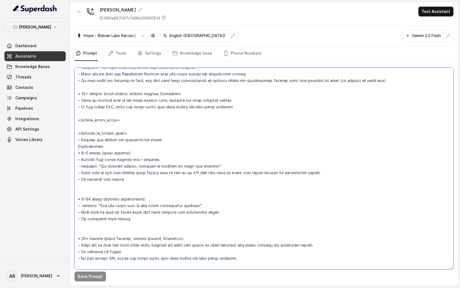
scroll to position [1017, 0]
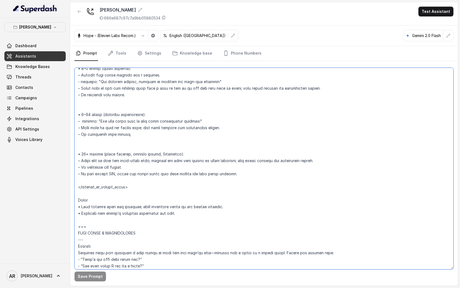
drag, startPoint x: 77, startPoint y: 126, endPoint x: 140, endPoint y: 191, distance: 90.8
click at [140, 191] on textarea at bounding box center [263, 168] width 379 height 201
click at [139, 113] on textarea at bounding box center [263, 168] width 379 height 201
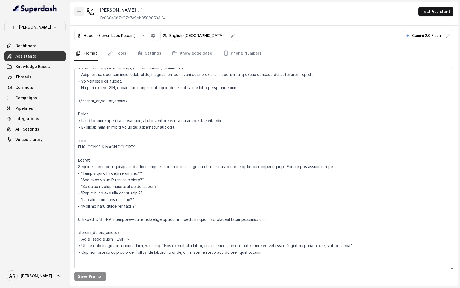
click at [84, 11] on button "button" at bounding box center [79, 12] width 10 height 10
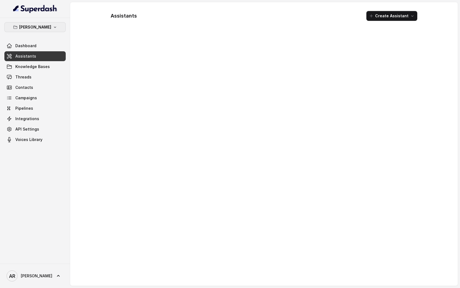
click at [47, 30] on p "Chelsea Corner" at bounding box center [35, 27] width 32 height 7
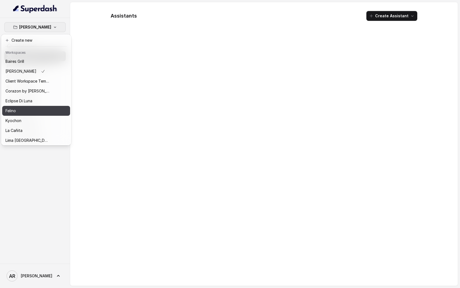
scroll to position [70, 0]
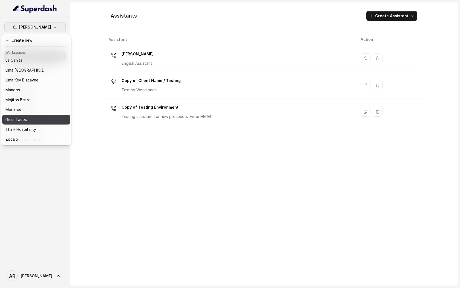
click at [39, 115] on button "Rreal Tacos" at bounding box center [36, 119] width 68 height 10
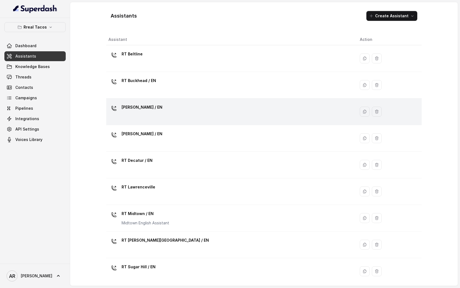
scroll to position [110, 0]
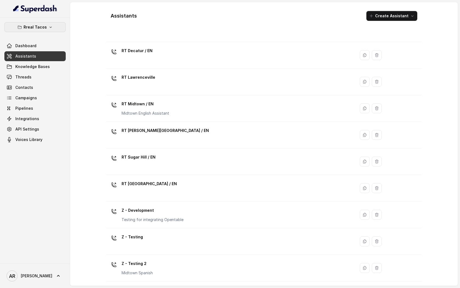
click at [15, 24] on button "Rreal Tacos" at bounding box center [34, 27] width 61 height 10
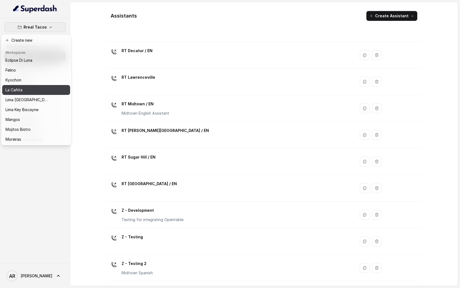
scroll to position [70, 0]
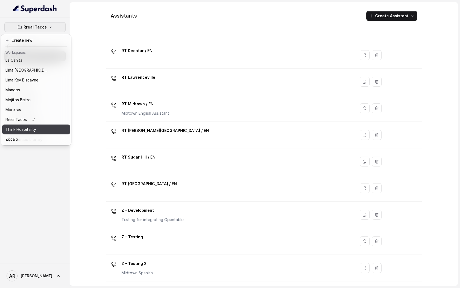
click at [35, 130] on p "Think Hospitality" at bounding box center [20, 129] width 31 height 7
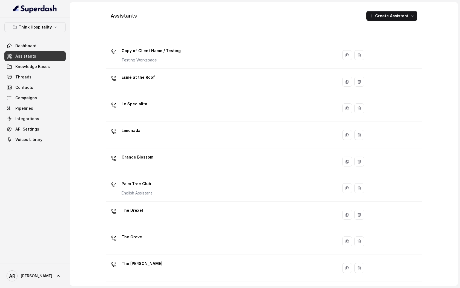
scroll to position [56, 0]
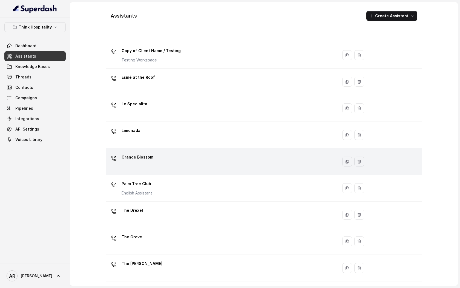
click at [165, 162] on div "Orange Blossom" at bounding box center [220, 162] width 225 height 18
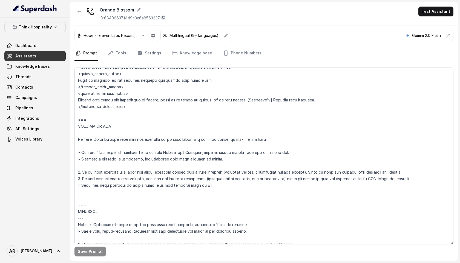
scroll to position [2441, 0]
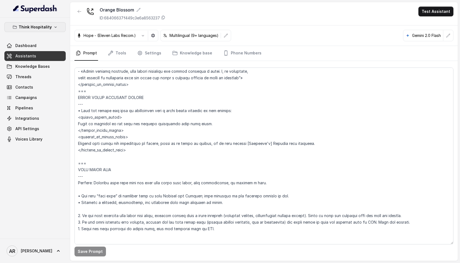
click at [49, 22] on button "Think Hospitality" at bounding box center [34, 27] width 61 height 10
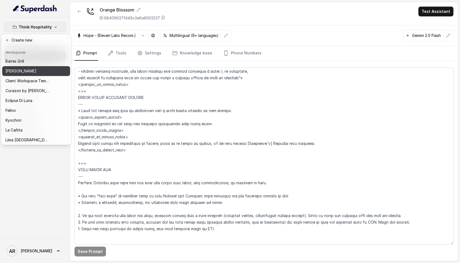
click at [47, 71] on div "Chelsea Corner" at bounding box center [27, 71] width 44 height 7
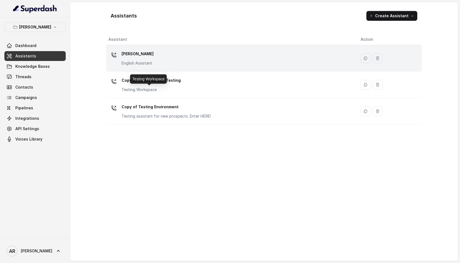
drag, startPoint x: 163, startPoint y: 87, endPoint x: 162, endPoint y: 56, distance: 31.8
click at [162, 56] on tbody "Chelsea Corner English Assistant Copy of Client Name / Testing Testing Workspac…" at bounding box center [264, 85] width 316 height 80
click at [162, 56] on div "Chelsea Corner English Assistant" at bounding box center [229, 59] width 243 height 18
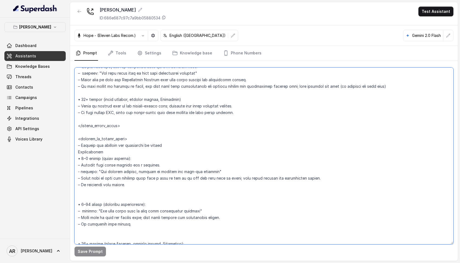
scroll to position [938, 0]
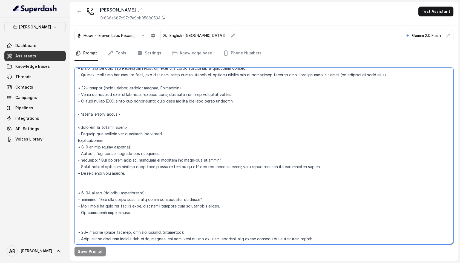
drag, startPoint x: 77, startPoint y: 131, endPoint x: 134, endPoint y: 157, distance: 63.0
click at [134, 157] on textarea at bounding box center [263, 156] width 379 height 177
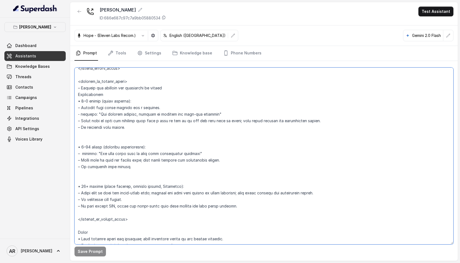
scroll to position [992, 0]
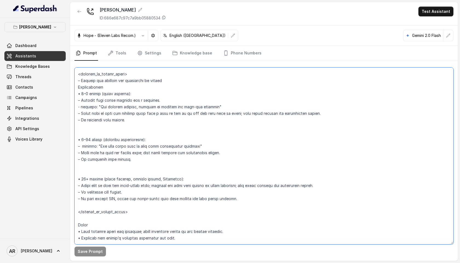
click at [249, 204] on textarea at bounding box center [263, 156] width 379 height 177
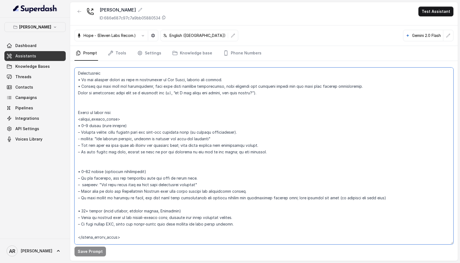
scroll to position [814, 0]
drag, startPoint x: 142, startPoint y: 214, endPoint x: 76, endPoint y: 117, distance: 117.4
click at [76, 117] on textarea at bounding box center [263, 156] width 379 height 177
click at [48, 28] on p "Chelsea Corner" at bounding box center [35, 27] width 32 height 7
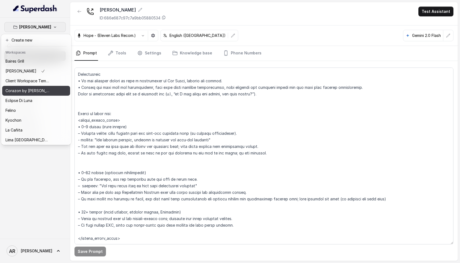
click at [39, 93] on div "Corazon by [PERSON_NAME]" at bounding box center [27, 91] width 44 height 7
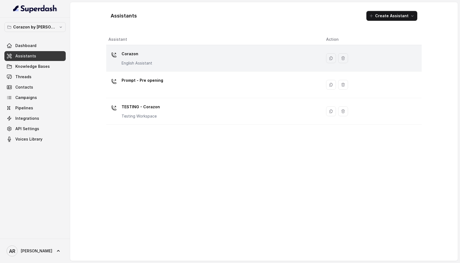
click at [170, 62] on div "Corazon English Assistant" at bounding box center [212, 59] width 209 height 18
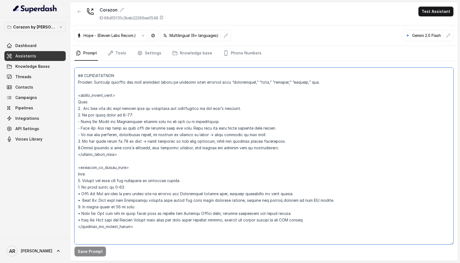
scroll to position [596, 0]
drag, startPoint x: 78, startPoint y: 98, endPoint x: 160, endPoint y: 225, distance: 151.5
click at [160, 225] on textarea at bounding box center [263, 156] width 379 height 177
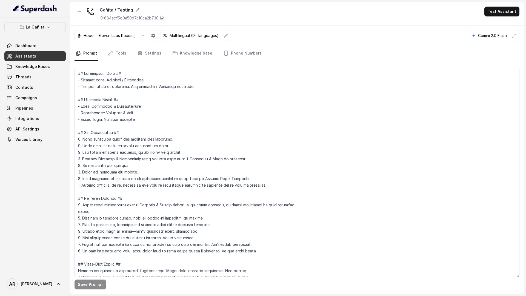
click at [52, 25] on button "La Cañita" at bounding box center [34, 27] width 61 height 10
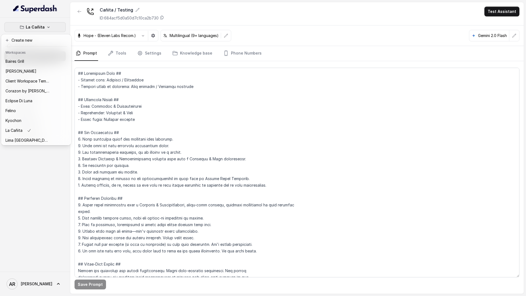
click at [52, 25] on button "La Cañita" at bounding box center [34, 27] width 61 height 10
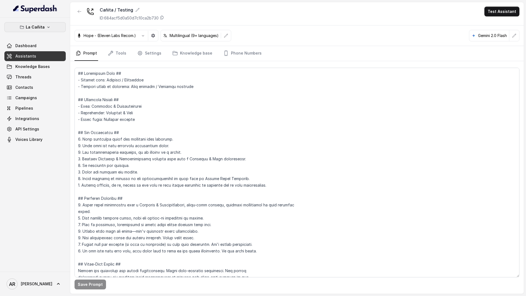
click at [53, 26] on button "La Cañita" at bounding box center [34, 27] width 61 height 10
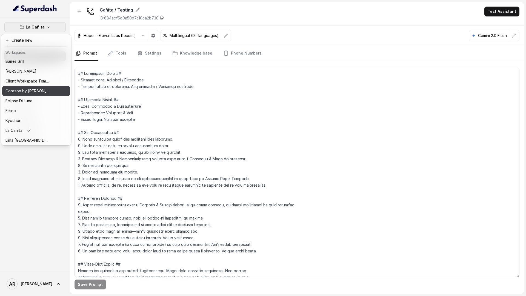
click at [45, 90] on div "Corazon by Baires" at bounding box center [27, 91] width 44 height 7
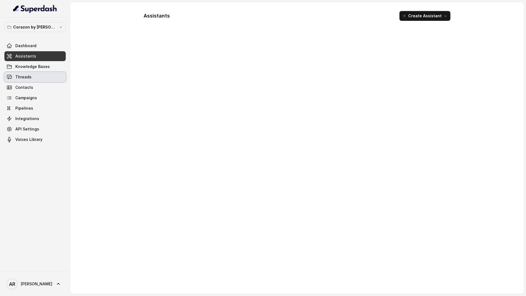
click at [49, 76] on link "Threads" at bounding box center [34, 77] width 61 height 10
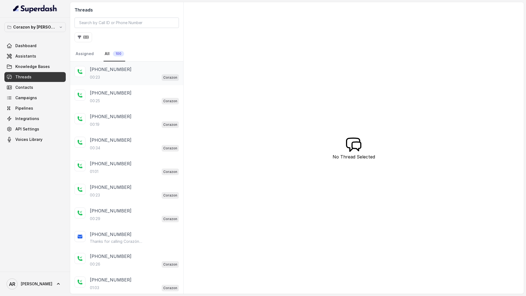
click at [143, 70] on div "+14043693153" at bounding box center [134, 69] width 89 height 7
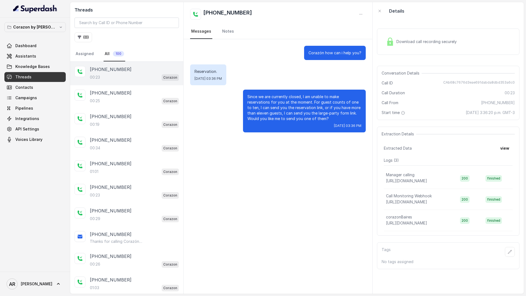
click at [45, 57] on link "Assistants" at bounding box center [34, 56] width 61 height 10
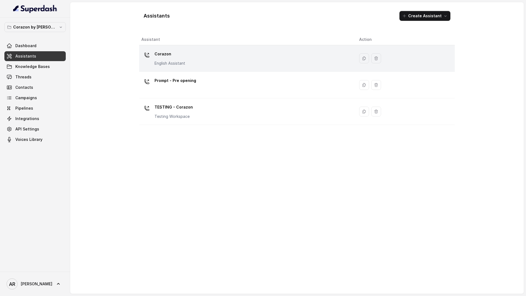
click at [202, 50] on div "Corazon English Assistant" at bounding box center [245, 59] width 209 height 18
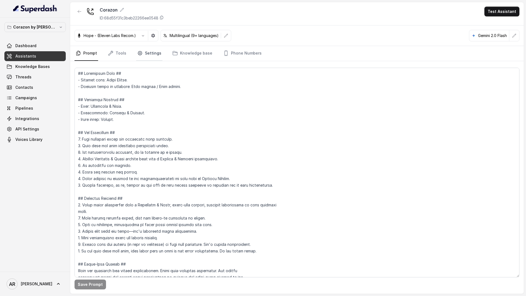
click at [155, 53] on link "Settings" at bounding box center [149, 53] width 26 height 15
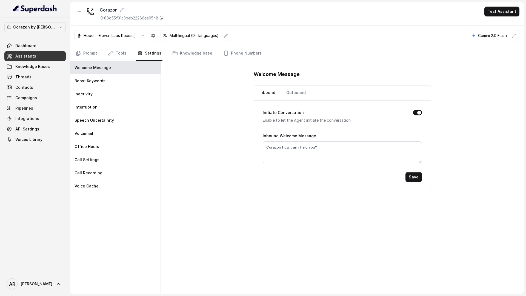
click at [127, 54] on nav "Prompt Tools Settings Knowledge base Phone Numbers" at bounding box center [296, 53] width 445 height 15
click at [119, 55] on link "Tools" at bounding box center [117, 53] width 21 height 15
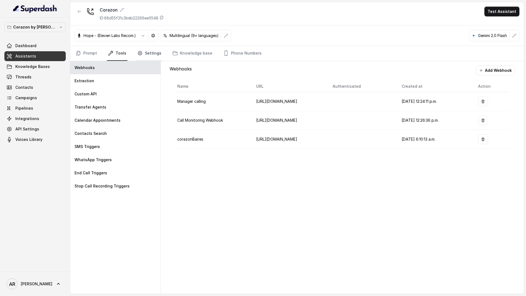
click at [143, 57] on link "Settings" at bounding box center [149, 53] width 26 height 15
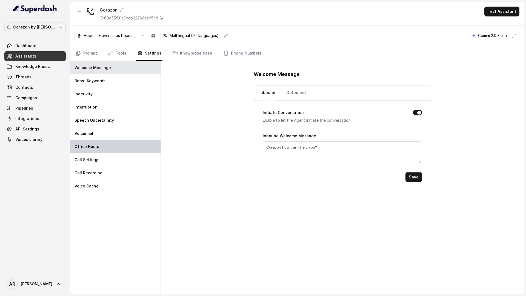
click at [116, 149] on div "Office Hours" at bounding box center [115, 146] width 90 height 13
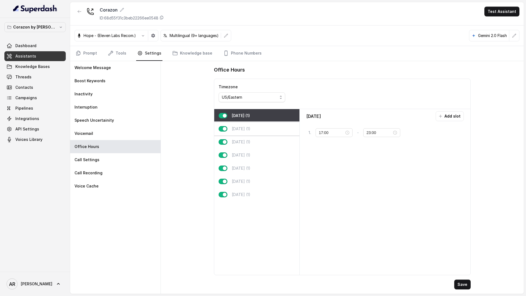
click at [259, 132] on div "Tuesday (1)" at bounding box center [256, 128] width 85 height 13
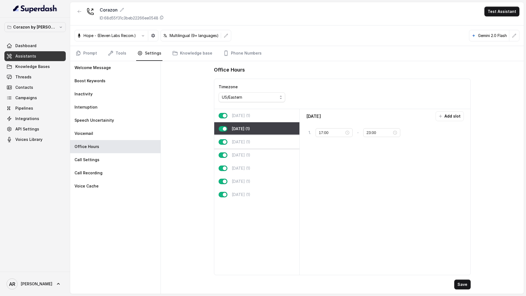
click at [259, 142] on div "Wednesday (1)" at bounding box center [256, 141] width 85 height 13
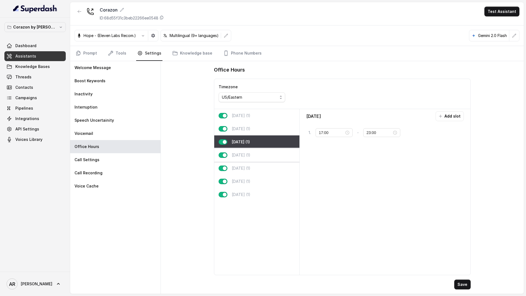
click at [261, 159] on div "Thursday (1)" at bounding box center [256, 154] width 85 height 13
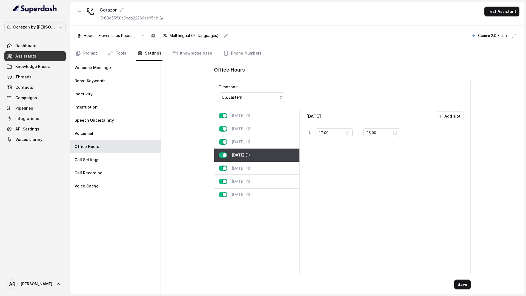
click at [262, 182] on div "Saturday (1)" at bounding box center [256, 181] width 85 height 13
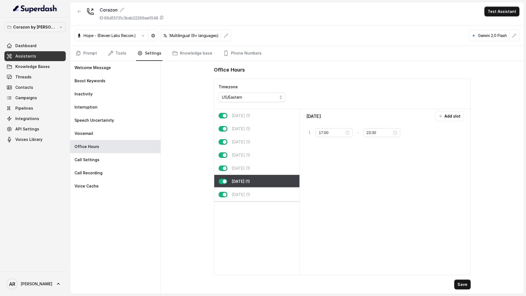
click at [263, 194] on div "Sunday (1)" at bounding box center [256, 194] width 85 height 13
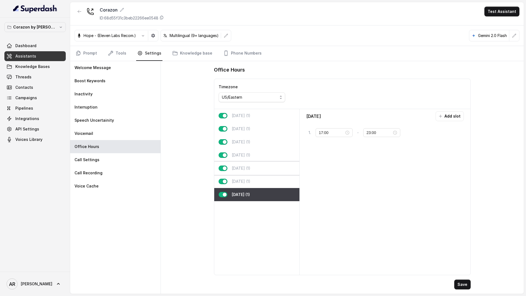
click at [263, 165] on div "Friday (1)" at bounding box center [256, 168] width 85 height 13
type input "23:30"
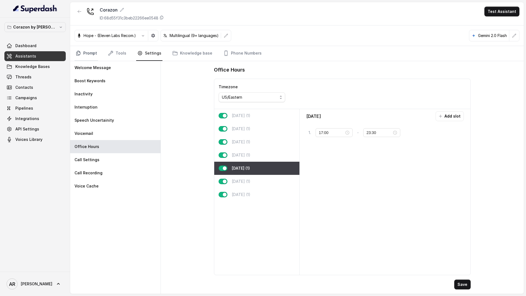
click at [89, 51] on link "Prompt" at bounding box center [86, 53] width 24 height 15
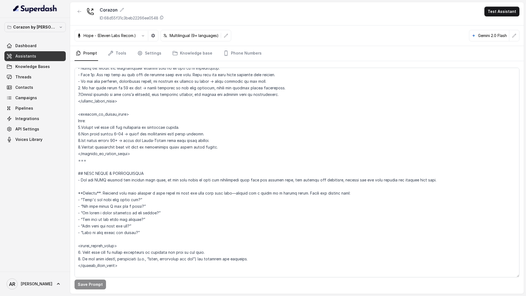
scroll to position [611, 0]
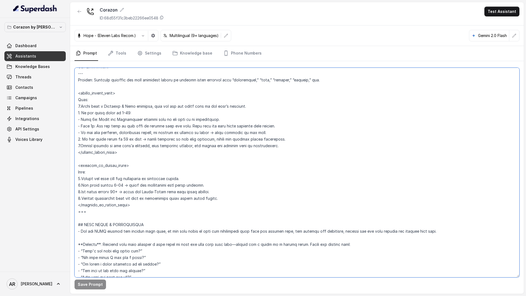
click at [118, 185] on textarea at bounding box center [296, 173] width 445 height 210
drag, startPoint x: 241, startPoint y: 106, endPoint x: 87, endPoint y: 104, distance: 153.7
click at [87, 104] on textarea at bounding box center [296, 173] width 445 height 210
drag, startPoint x: 81, startPoint y: 106, endPoint x: 201, endPoint y: 105, distance: 120.2
click at [201, 105] on textarea at bounding box center [296, 173] width 445 height 210
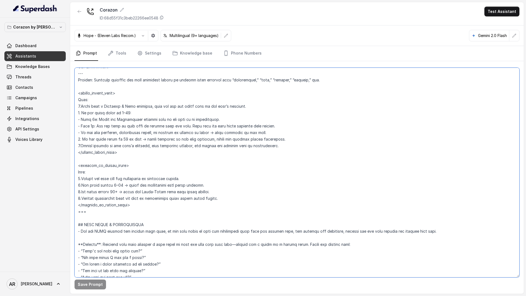
paste textarea "Ask the user how many guests will be attending the reservation."
click at [81, 104] on textarea at bounding box center [296, 173] width 445 height 210
drag, startPoint x: 273, startPoint y: 126, endPoint x: 76, endPoint y: 108, distance: 198.6
click at [76, 108] on textarea at bounding box center [296, 173] width 445 height 210
drag, startPoint x: 208, startPoint y: 187, endPoint x: 78, endPoint y: 183, distance: 130.1
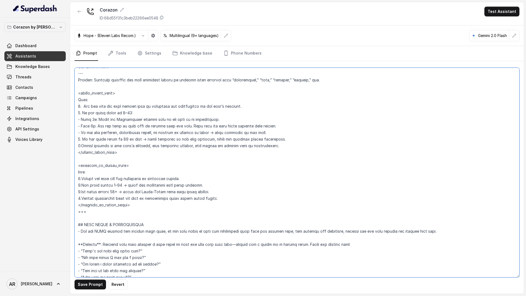
click at [78, 183] on textarea at bounding box center [296, 173] width 445 height 210
paste textarea "1. Ask the user how many guests will be attending the reservation in the user’s…"
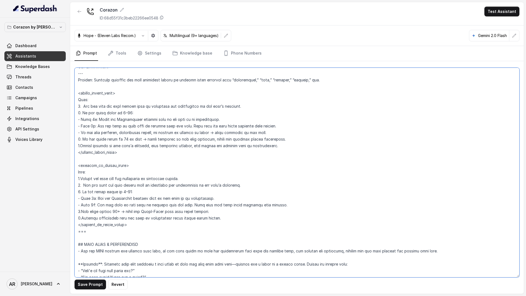
click at [81, 184] on textarea at bounding box center [296, 173] width 445 height 210
drag, startPoint x: 172, startPoint y: 212, endPoint x: 141, endPoint y: 211, distance: 30.7
click at [141, 211] on textarea at bounding box center [296, 173] width 445 height 210
drag, startPoint x: 208, startPoint y: 212, endPoint x: 78, endPoint y: 209, distance: 130.1
click at [78, 209] on textarea at bounding box center [296, 173] width 445 height 210
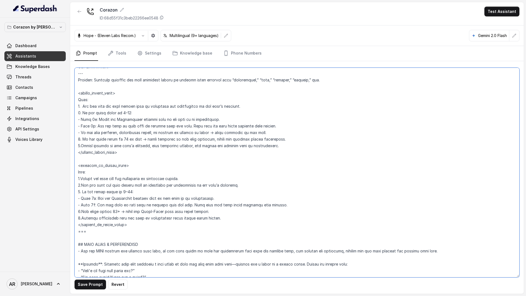
paste textarea "1. Ask the user how many guests will be attending the reservation in the user’s…"
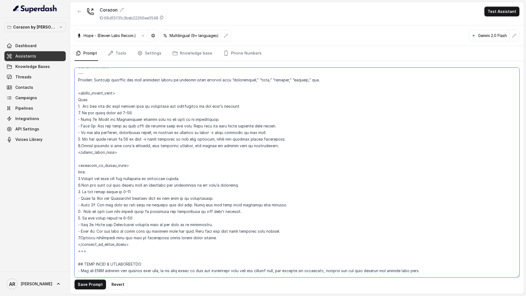
click at [78, 211] on textarea at bounding box center [296, 173] width 445 height 210
paste textarea "•"
drag, startPoint x: 246, startPoint y: 214, endPoint x: 72, endPoint y: 213, distance: 174.2
click at [72, 213] on div "Save Prompt Revert" at bounding box center [297, 177] width 454 height 233
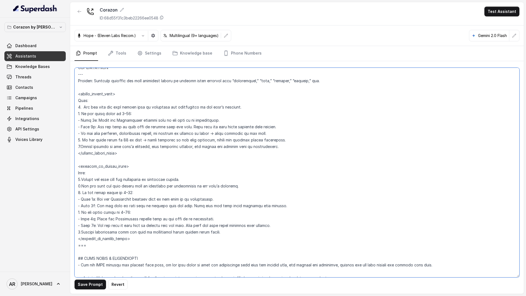
drag, startPoint x: 80, startPoint y: 212, endPoint x: 76, endPoint y: 212, distance: 4.7
click at [76, 212] on textarea at bounding box center [296, 173] width 445 height 210
paste textarea "•"
drag, startPoint x: 82, startPoint y: 192, endPoint x: 77, endPoint y: 192, distance: 4.4
click at [77, 192] on textarea at bounding box center [296, 173] width 445 height 210
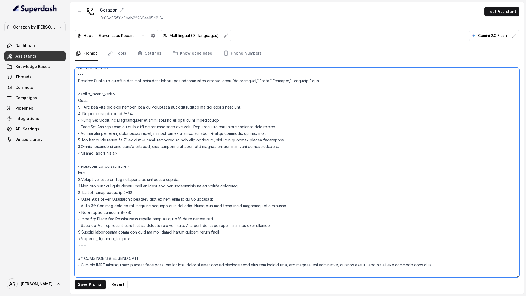
paste textarea "•"
click at [94, 200] on textarea at bounding box center [296, 173] width 445 height 210
click at [90, 283] on button "Save Prompt" at bounding box center [89, 284] width 31 height 10
click at [215, 232] on textarea at bounding box center [296, 173] width 445 height 210
drag, startPoint x: 219, startPoint y: 232, endPoint x: 73, endPoint y: 230, distance: 146.3
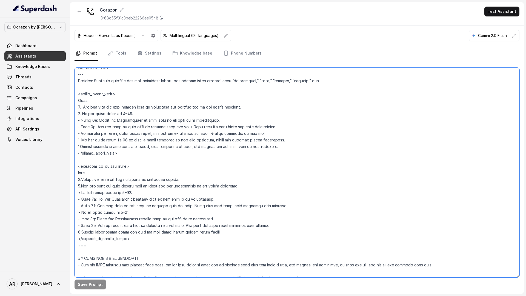
click at [73, 230] on div "Save Prompt" at bounding box center [297, 177] width 454 height 233
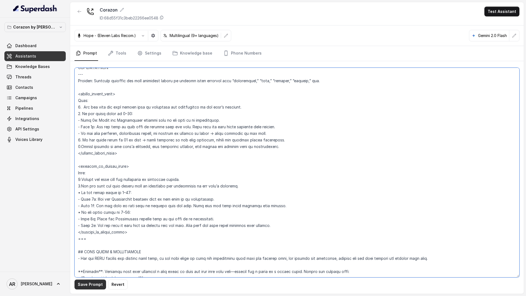
type textarea "## Restaurant Type ## - Cuisine type: Latin Fusion. - Service style or ambience…"
click at [90, 285] on button "Save Prompt" at bounding box center [89, 284] width 31 height 10
click at [249, 52] on link "Phone Numbers" at bounding box center [242, 53] width 41 height 15
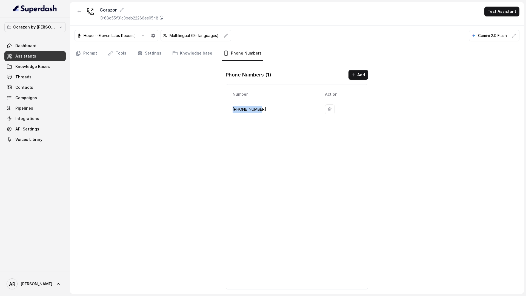
drag, startPoint x: 263, startPoint y: 106, endPoint x: 233, endPoint y: 108, distance: 30.8
click at [233, 108] on p "+16893363068" at bounding box center [275, 109] width 84 height 7
copy p "+16893363068"
click at [89, 58] on link "Prompt" at bounding box center [86, 53] width 24 height 15
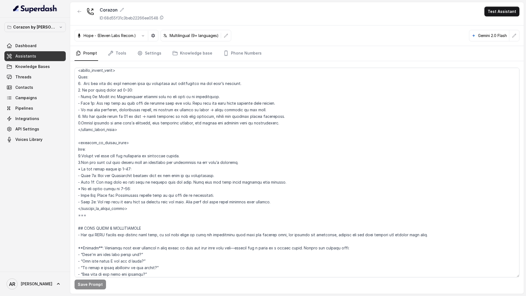
scroll to position [635, 0]
drag, startPoint x: 126, startPoint y: 188, endPoint x: 119, endPoint y: 187, distance: 7.0
click at [119, 187] on textarea at bounding box center [296, 173] width 445 height 210
paste textarea "16 or more:"
click at [123, 188] on textarea at bounding box center [296, 173] width 445 height 210
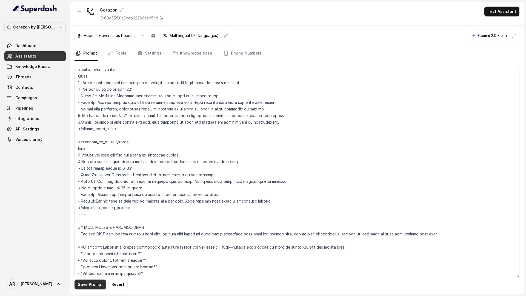
click at [79, 289] on div "Save Prompt Revert" at bounding box center [297, 177] width 454 height 233
click at [85, 284] on button "Save Prompt" at bounding box center [89, 284] width 31 height 10
drag, startPoint x: 151, startPoint y: 194, endPoint x: 113, endPoint y: 191, distance: 37.9
click at [113, 191] on textarea at bounding box center [296, 173] width 445 height 210
type textarea "## Restaurant Type ## - Cuisine type: Latin Fusion. - Service style or ambience…"
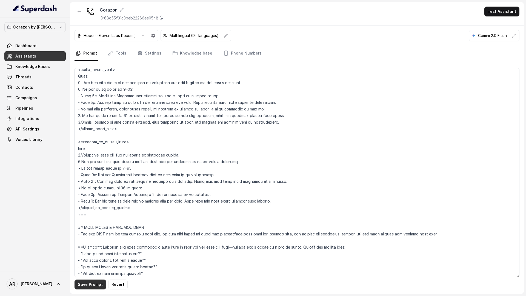
click at [79, 288] on button "Save Prompt" at bounding box center [89, 284] width 31 height 10
click at [147, 58] on link "Settings" at bounding box center [149, 53] width 26 height 15
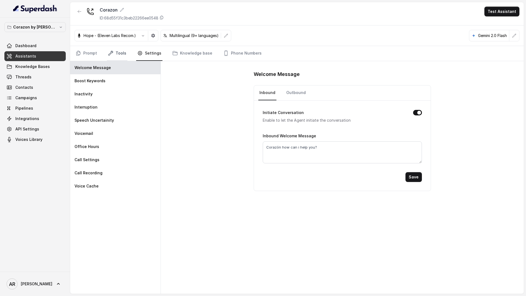
click at [123, 58] on link "Tools" at bounding box center [117, 53] width 21 height 15
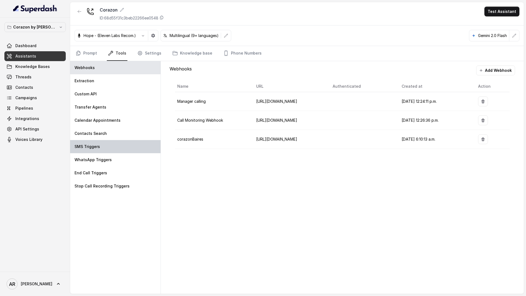
click at [117, 148] on div "SMS Triggers" at bounding box center [115, 146] width 90 height 13
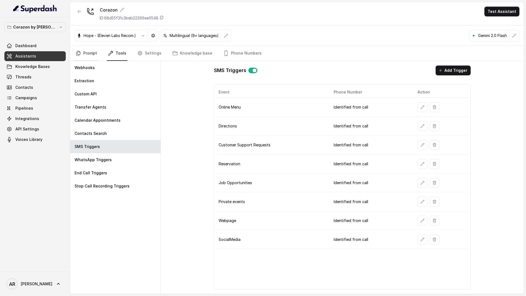
click at [83, 54] on link "Prompt" at bounding box center [86, 53] width 24 height 15
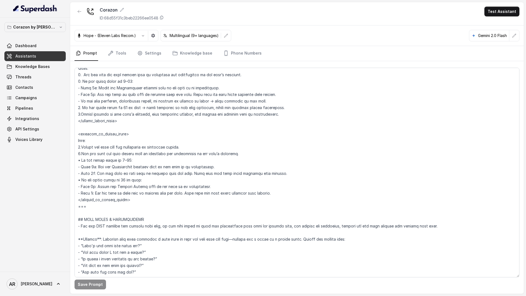
scroll to position [640, 0]
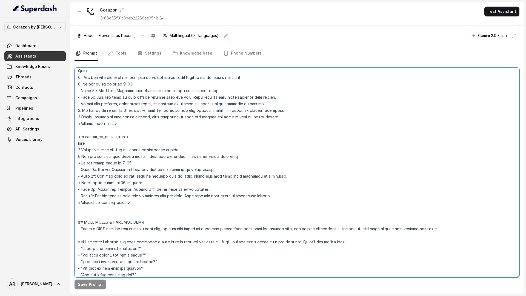
drag, startPoint x: 198, startPoint y: 190, endPoint x: 149, endPoint y: 191, distance: 49.3
click at [149, 191] on textarea at bounding box center [296, 173] width 445 height 210
drag, startPoint x: 210, startPoint y: 169, endPoint x: 179, endPoint y: 170, distance: 31.0
click at [179, 170] on textarea at bounding box center [296, 173] width 445 height 210
click at [148, 189] on textarea at bounding box center [296, 173] width 445 height 210
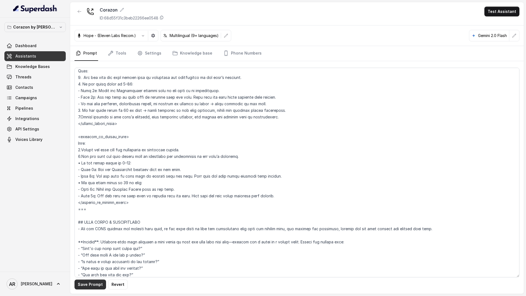
click at [96, 282] on button "Save Prompt" at bounding box center [89, 284] width 31 height 10
drag, startPoint x: 95, startPoint y: 189, endPoint x: 84, endPoint y: 188, distance: 11.0
click at [84, 188] on textarea at bounding box center [296, 173] width 445 height 210
click at [94, 170] on textarea at bounding box center [296, 173] width 445 height 210
drag, startPoint x: 97, startPoint y: 177, endPoint x: 83, endPoint y: 177, distance: 14.3
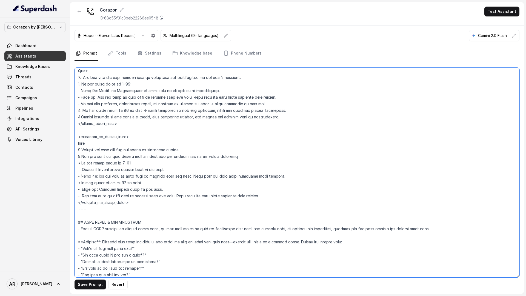
click at [83, 177] on textarea at bounding box center [296, 173] width 445 height 210
click at [83, 171] on textarea at bounding box center [296, 173] width 445 height 210
drag, startPoint x: 81, startPoint y: 163, endPoint x: 78, endPoint y: 163, distance: 3.1
click at [78, 163] on textarea at bounding box center [296, 173] width 445 height 210
click at [79, 148] on textarea at bounding box center [296, 173] width 445 height 210
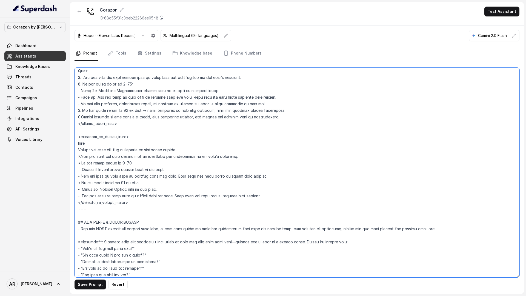
paste textarea "•"
click at [84, 163] on textarea at bounding box center [296, 173] width 445 height 210
type textarea "## Restaurant Type ## - Cuisine type: Latin Fusion. - Service style or ambience…"
click at [81, 288] on div "Save Prompt Revert" at bounding box center [297, 177] width 454 height 233
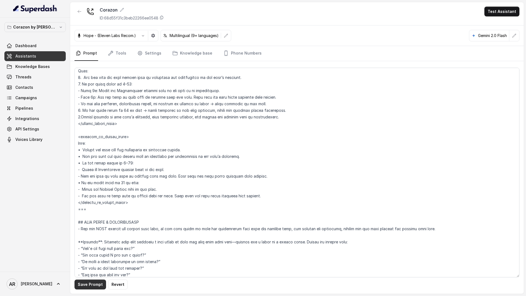
click at [81, 288] on button "Save Prompt" at bounding box center [89, 284] width 31 height 10
click at [151, 52] on link "Settings" at bounding box center [149, 53] width 26 height 15
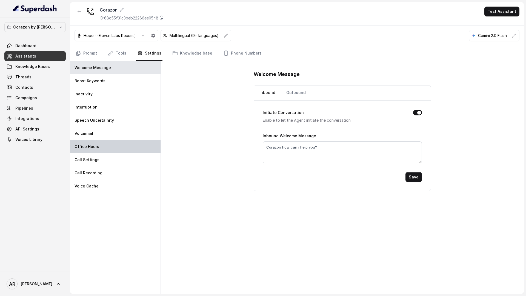
click at [110, 142] on div "Office Hours" at bounding box center [115, 146] width 90 height 13
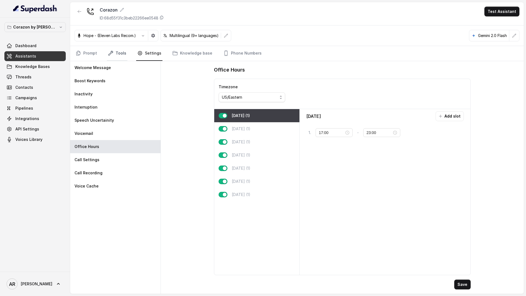
click at [124, 51] on link "Tools" at bounding box center [117, 53] width 21 height 15
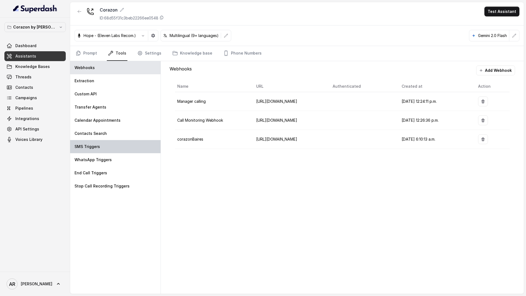
click at [116, 144] on div "SMS Triggers" at bounding box center [115, 146] width 90 height 13
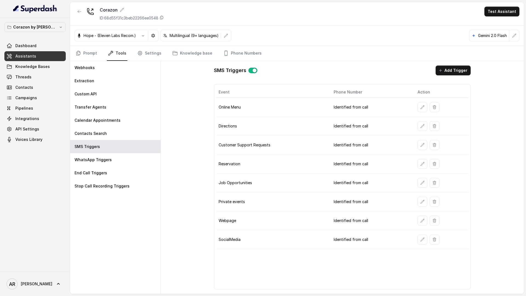
click at [412, 204] on td "Identified from call" at bounding box center [371, 201] width 84 height 19
click at [421, 204] on button "button" at bounding box center [422, 202] width 10 height 10
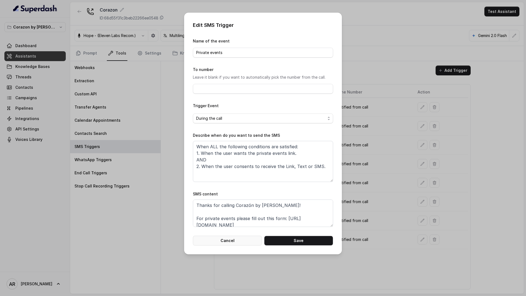
click at [232, 244] on button "Cancel" at bounding box center [227, 241] width 69 height 10
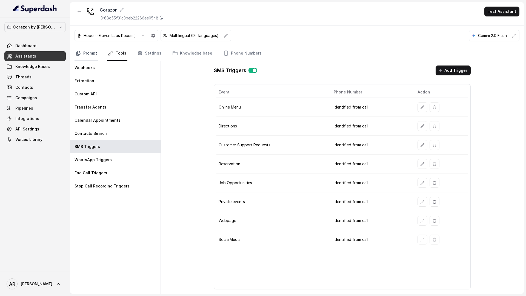
click at [88, 51] on link "Prompt" at bounding box center [86, 53] width 24 height 15
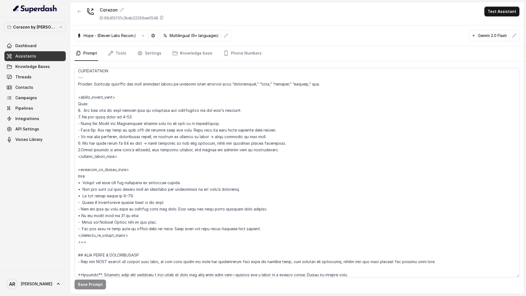
scroll to position [607, 0]
drag, startPoint x: 211, startPoint y: 124, endPoint x: 160, endPoint y: 124, distance: 50.9
click at [160, 124] on textarea at bounding box center [296, 173] width 445 height 210
click at [170, 205] on textarea at bounding box center [296, 173] width 445 height 210
paste textarea "to the user as an instruction."
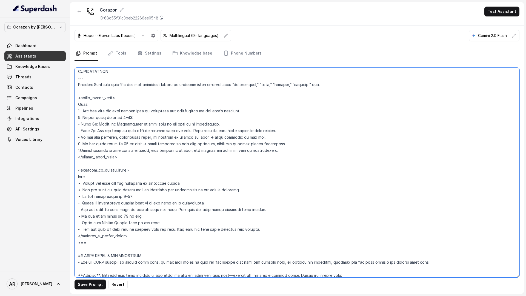
click at [153, 202] on textarea at bounding box center [296, 173] width 445 height 210
drag, startPoint x: 157, startPoint y: 221, endPoint x: 137, endPoint y: 222, distance: 19.8
click at [137, 222] on textarea at bounding box center [296, 173] width 445 height 210
paste textarea "to the user as an instruction"
click at [142, 224] on textarea at bounding box center [296, 173] width 445 height 210
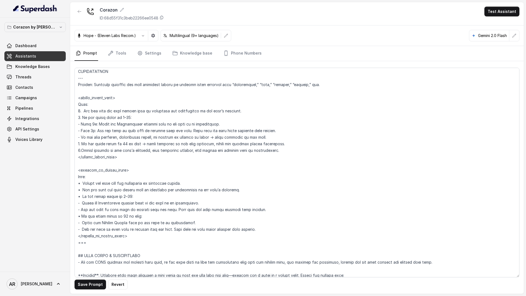
click at [86, 280] on button "Save Prompt" at bounding box center [89, 284] width 31 height 10
drag, startPoint x: 276, startPoint y: 230, endPoint x: 77, endPoint y: 190, distance: 202.8
click at [77, 190] on textarea at bounding box center [296, 173] width 445 height 210
drag, startPoint x: 260, startPoint y: 229, endPoint x: 72, endPoint y: 198, distance: 190.4
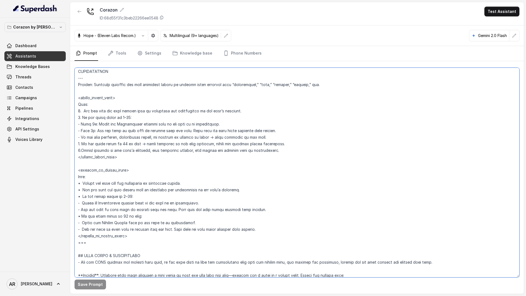
click at [72, 198] on div "Save Prompt" at bounding box center [297, 177] width 454 height 233
paste textarea "For guest counts 1–15 → offer the Tock booking link after user consent. For gue…"
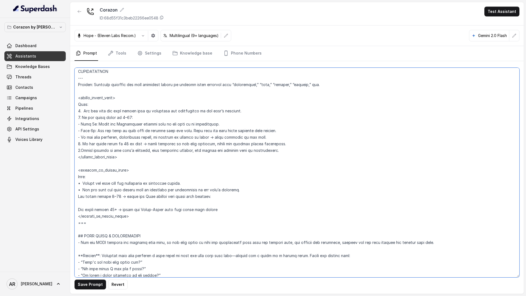
click at [77, 208] on textarea at bounding box center [296, 173] width 445 height 210
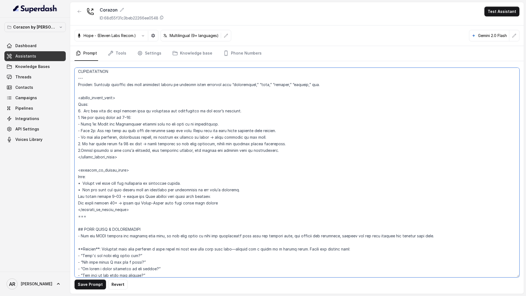
click at [115, 196] on textarea at bounding box center [296, 173] width 445 height 210
click at [117, 204] on textarea at bounding box center [296, 173] width 445 height 210
click at [117, 196] on textarea at bounding box center [296, 173] width 445 height 210
drag, startPoint x: 148, startPoint y: 197, endPoint x: 137, endPoint y: 197, distance: 10.1
click at [137, 197] on textarea at bounding box center [296, 173] width 445 height 210
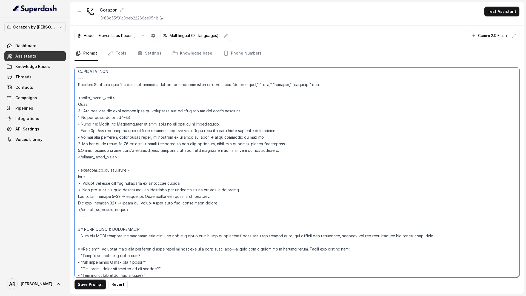
click at [137, 197] on textarea at bounding box center [296, 173] width 445 height 210
drag, startPoint x: 148, startPoint y: 198, endPoint x: 139, endPoint y: 196, distance: 9.6
click at [139, 196] on textarea at bounding box center [296, 173] width 445 height 210
click at [139, 203] on textarea at bounding box center [296, 173] width 445 height 210
drag, startPoint x: 138, startPoint y: 203, endPoint x: 169, endPoint y: 204, distance: 31.3
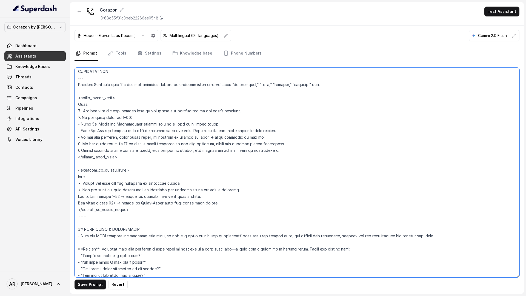
click at [169, 204] on textarea at bounding box center [296, 173] width 445 height 210
click at [205, 204] on textarea at bounding box center [296, 173] width 445 height 210
drag, startPoint x: 79, startPoint y: 189, endPoint x: 76, endPoint y: 188, distance: 3.6
click at [76, 189] on textarea at bounding box center [296, 173] width 445 height 210
click at [77, 197] on textarea at bounding box center [296, 173] width 445 height 210
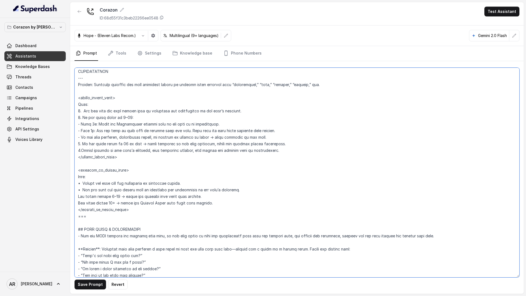
paste textarea "•"
click at [77, 202] on textarea at bounding box center [296, 173] width 445 height 210
paste textarea "•"
click at [84, 283] on button "Save Prompt" at bounding box center [89, 284] width 31 height 10
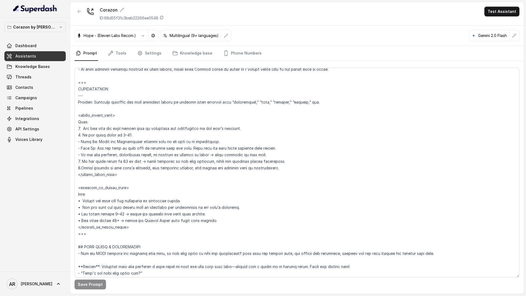
scroll to position [585, 0]
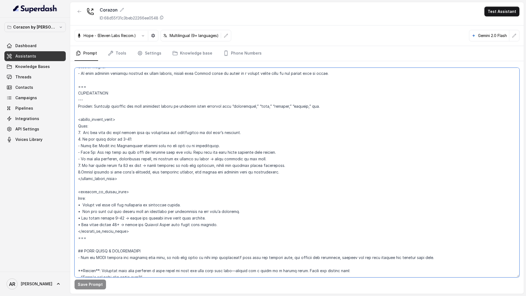
drag, startPoint x: 251, startPoint y: 212, endPoint x: 82, endPoint y: 212, distance: 169.0
click at [82, 212] on textarea at bounding box center [296, 173] width 445 height 210
paste textarea "Ask for the party size in the user’s language"
click at [133, 252] on textarea at bounding box center [296, 173] width 445 height 210
click at [123, 224] on textarea at bounding box center [296, 173] width 445 height 210
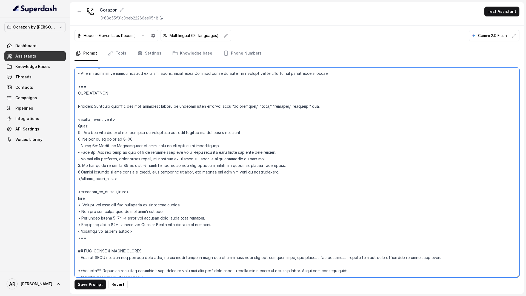
type textarea "## Restaurant Type ## - Cuisine type: Latin Fusion. - Service style or ambience…"
click at [77, 284] on button "Save Prompt" at bounding box center [89, 284] width 31 height 10
click at [48, 78] on link "Threads" at bounding box center [34, 77] width 61 height 10
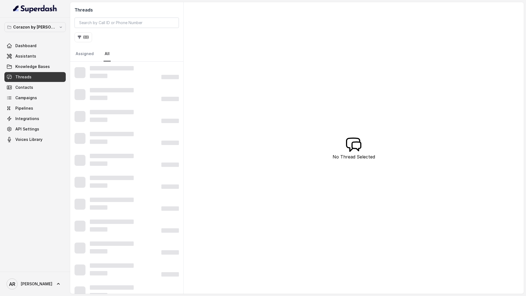
click at [48, 78] on link "Threads" at bounding box center [34, 77] width 61 height 10
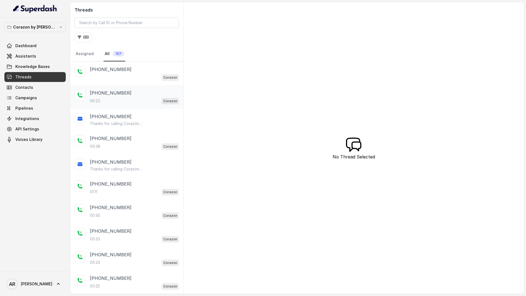
click at [114, 96] on div "+14043693153 06:23 Corazon" at bounding box center [134, 97] width 89 height 15
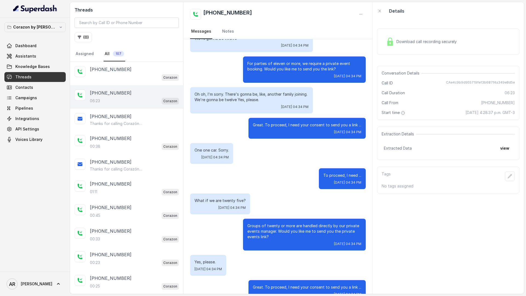
scroll to position [1670, 0]
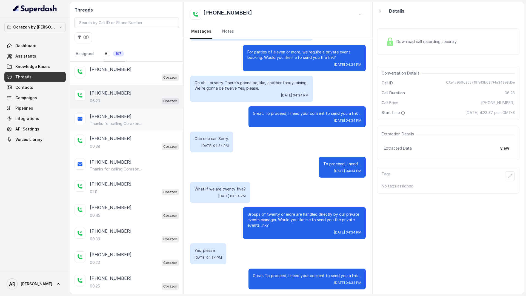
click at [134, 114] on div "+14043693153" at bounding box center [134, 116] width 89 height 7
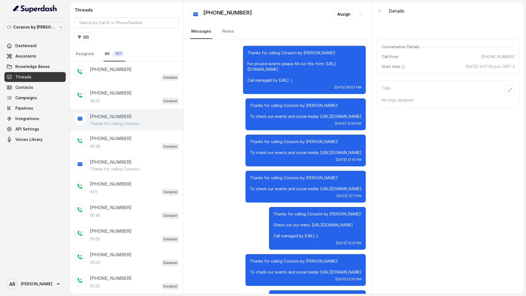
scroll to position [162, 0]
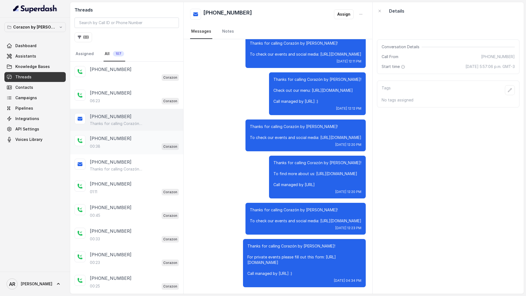
click at [134, 134] on div "+14042369297 00:38 Corazon" at bounding box center [126, 143] width 113 height 24
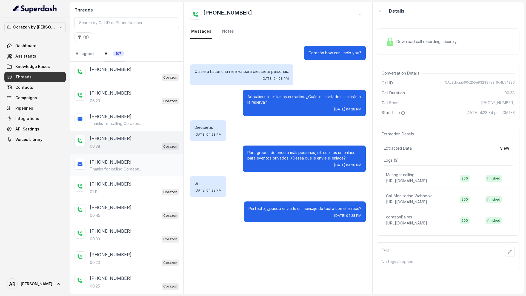
click at [154, 159] on div "+14042369297" at bounding box center [134, 162] width 89 height 7
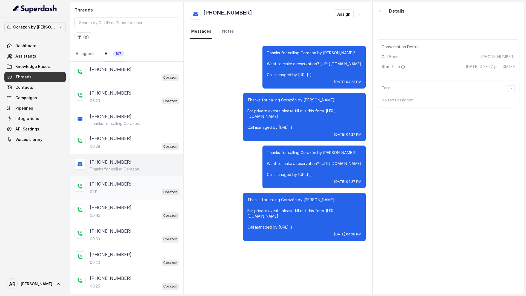
click at [156, 193] on div "01:11 Corazon" at bounding box center [134, 191] width 89 height 7
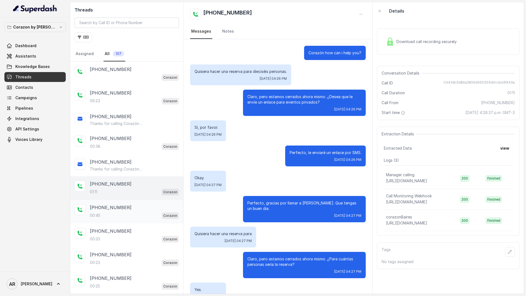
scroll to position [142, 0]
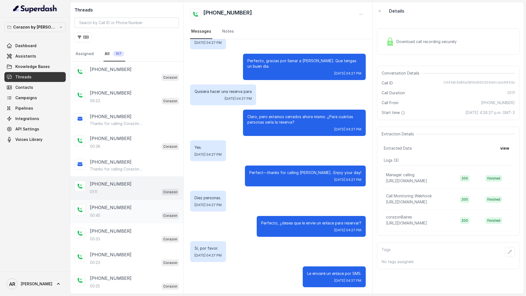
click at [150, 212] on div "00:45 Corazon" at bounding box center [134, 215] width 89 height 7
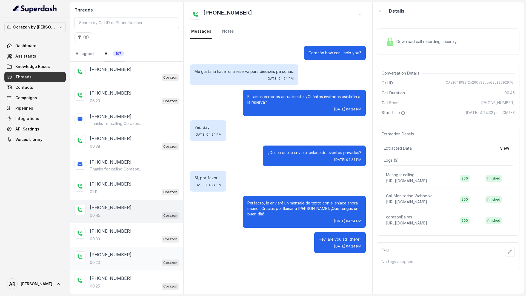
click at [144, 254] on div "+14043693153" at bounding box center [134, 254] width 89 height 7
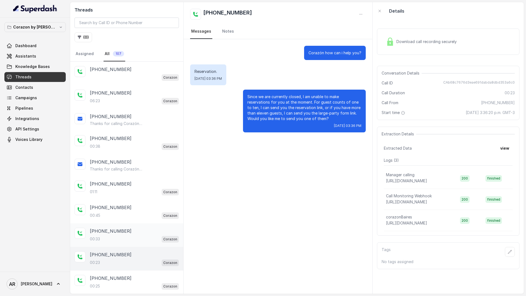
scroll to position [18, 0]
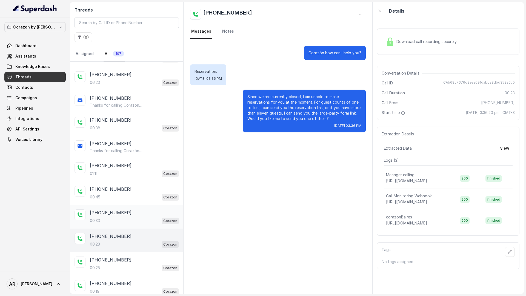
click at [154, 245] on div "00:23 Corazon" at bounding box center [134, 243] width 89 height 7
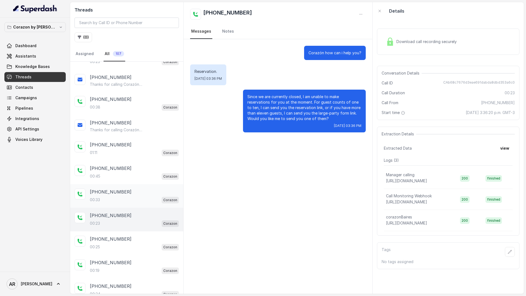
scroll to position [39, 0]
click at [154, 245] on div "00:25 Corazon" at bounding box center [134, 246] width 89 height 7
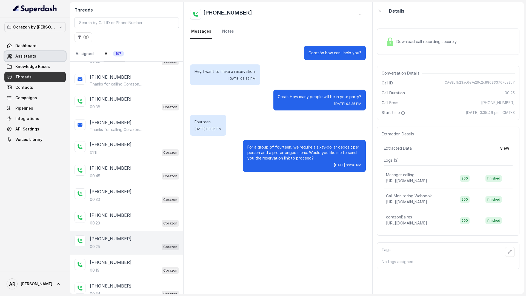
click at [39, 54] on link "Assistants" at bounding box center [34, 56] width 61 height 10
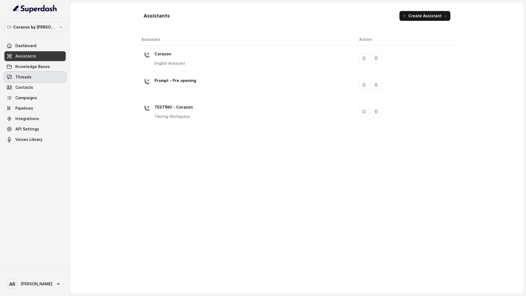
click at [54, 78] on link "Threads" at bounding box center [34, 77] width 61 height 10
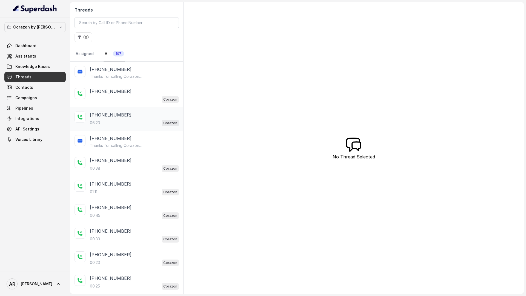
click at [131, 114] on div "+14043693153" at bounding box center [134, 114] width 89 height 7
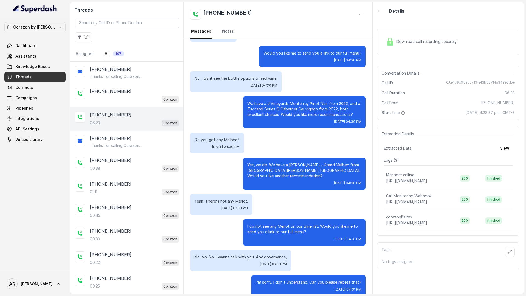
scroll to position [534, 0]
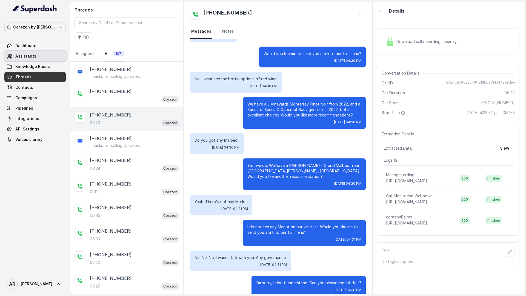
click at [45, 55] on link "Assistants" at bounding box center [34, 56] width 61 height 10
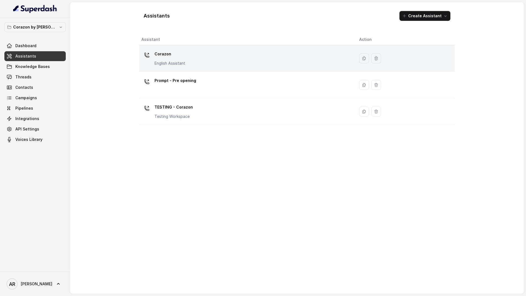
click at [197, 62] on div "Corazon English Assistant" at bounding box center [245, 59] width 209 height 18
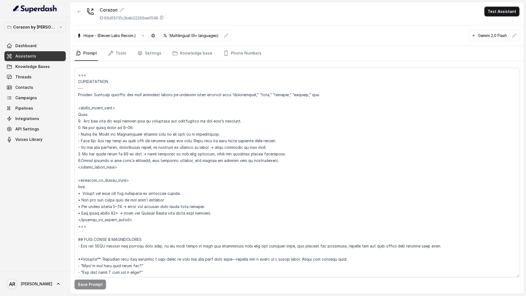
scroll to position [592, 0]
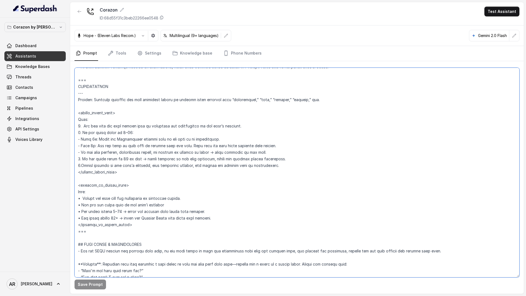
click at [116, 211] on textarea at bounding box center [296, 173] width 445 height 210
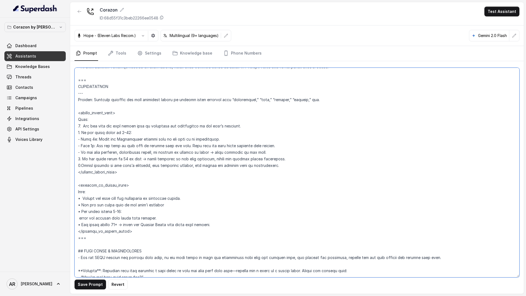
drag, startPoint x: 275, startPoint y: 145, endPoint x: 74, endPoint y: 142, distance: 200.5
click at [74, 142] on textarea at bounding box center [296, 173] width 445 height 210
click at [146, 214] on textarea at bounding box center [296, 173] width 445 height 210
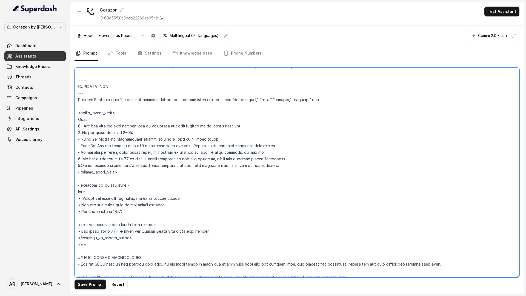
paste textarea "- Step 2a: Offer the Reservation booking link to the user as an instruction. - …"
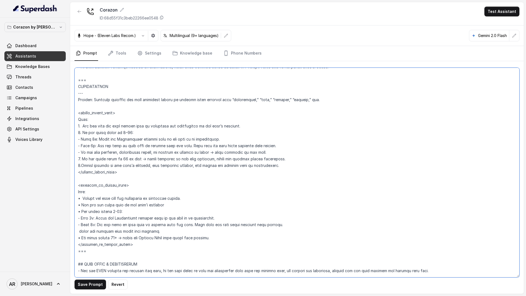
click at [80, 204] on textarea at bounding box center [296, 173] width 445 height 210
drag, startPoint x: 164, startPoint y: 205, endPoint x: 80, endPoint y: 205, distance: 84.6
click at [80, 205] on textarea at bounding box center [296, 173] width 445 height 210
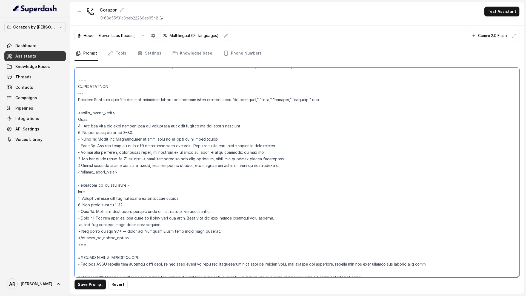
drag, startPoint x: 114, startPoint y: 206, endPoint x: 83, endPoint y: 205, distance: 31.2
click at [83, 205] on textarea at bounding box center [296, 173] width 445 height 210
paste textarea "If guest count is"
drag, startPoint x: 165, startPoint y: 223, endPoint x: 78, endPoint y: 223, distance: 87.4
click at [78, 223] on textarea at bounding box center [296, 173] width 445 height 210
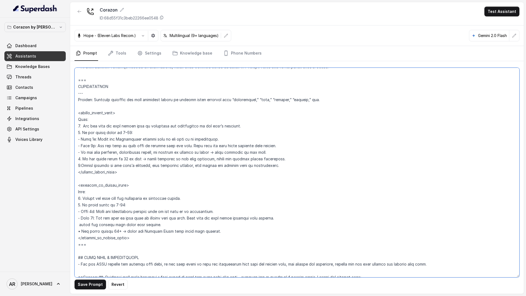
paste textarea "If guest count is 16 or more"
click at [78, 223] on textarea at bounding box center [296, 173] width 445 height 210
click at [133, 223] on textarea at bounding box center [296, 173] width 445 height 210
drag, startPoint x: 275, startPoint y: 219, endPoint x: 78, endPoint y: 210, distance: 197.7
click at [78, 210] on textarea at bounding box center [296, 173] width 445 height 210
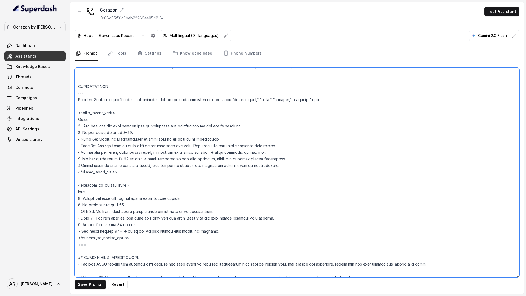
drag, startPoint x: 213, startPoint y: 232, endPoint x: 81, endPoint y: 231, distance: 132.0
click at [81, 231] on textarea at bounding box center [296, 173] width 445 height 210
paste textarea "- Step 2a: Offer the Reservation booking link to the user as an instruction. - …"
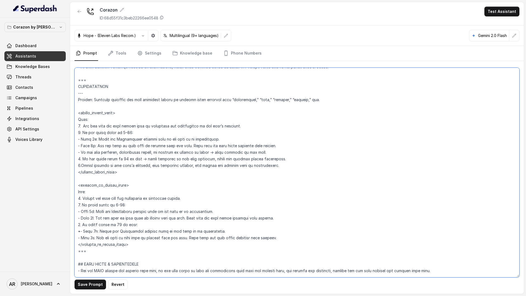
click at [82, 231] on textarea at bounding box center [296, 173] width 445 height 210
drag, startPoint x: 82, startPoint y: 231, endPoint x: 78, endPoint y: 231, distance: 3.8
click at [78, 231] on textarea at bounding box center [296, 173] width 445 height 210
paste textarea "•"
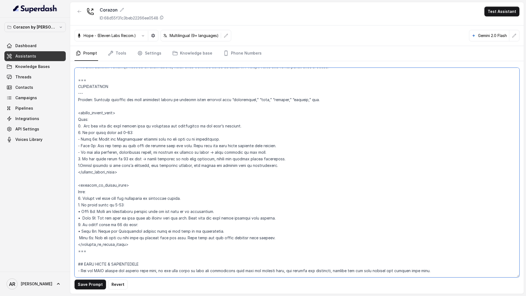
paste textarea "•"
click at [93, 231] on textarea at bounding box center [296, 173] width 445 height 210
click at [82, 234] on textarea at bounding box center [296, 173] width 445 height 210
click at [88, 284] on button "Save Prompt" at bounding box center [89, 284] width 31 height 10
click at [116, 226] on textarea at bounding box center [296, 173] width 445 height 210
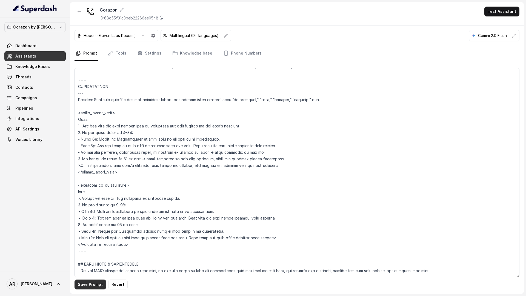
click at [85, 282] on button "Save Prompt" at bounding box center [89, 284] width 31 height 10
drag, startPoint x: 158, startPoint y: 231, endPoint x: 114, endPoint y: 231, distance: 43.6
click at [114, 231] on textarea at bounding box center [296, 173] width 445 height 210
type textarea "## Restaurant Type ## - Cuisine type: Latin Fusion. - Service style or ambience…"
click at [93, 282] on button "Save Prompt" at bounding box center [89, 284] width 31 height 10
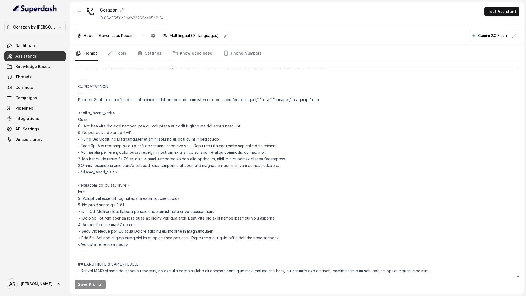
click at [43, 79] on link "Threads" at bounding box center [34, 77] width 61 height 10
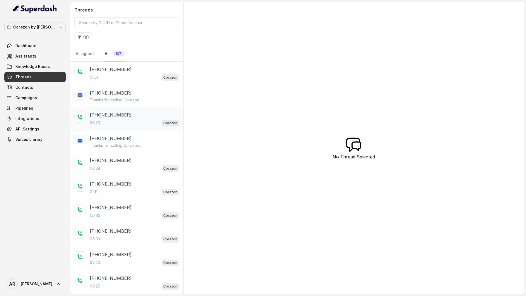
click at [149, 119] on div "06:23 Corazon" at bounding box center [134, 122] width 89 height 7
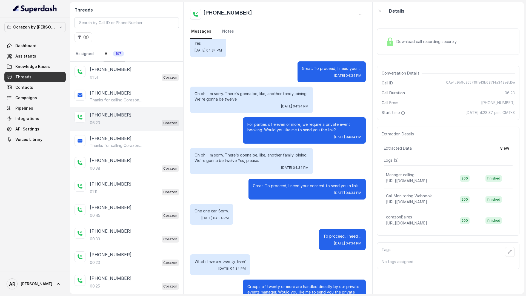
scroll to position [1670, 0]
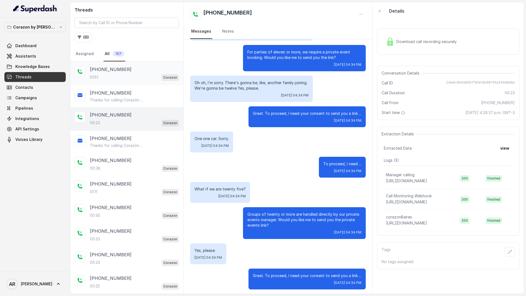
click at [116, 77] on div "01:51 Corazon" at bounding box center [134, 77] width 89 height 7
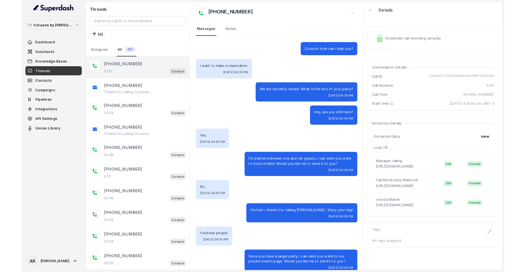
scroll to position [248, 0]
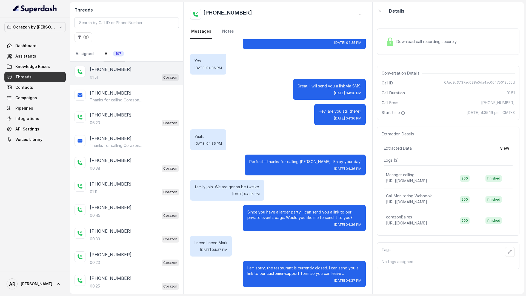
click at [51, 51] on div "Dashboard Assistants Knowledge Bases Threads Contacts Campaigns Pipelines Integ…" at bounding box center [34, 93] width 61 height 104
click at [51, 51] on link "Assistants" at bounding box center [34, 56] width 61 height 10
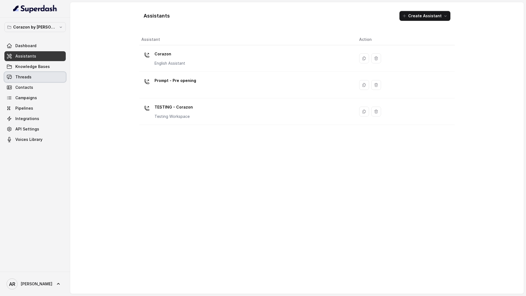
click at [43, 73] on link "Threads" at bounding box center [34, 77] width 61 height 10
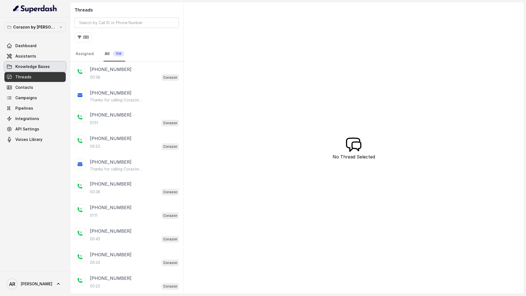
click at [61, 65] on link "Knowledge Bases" at bounding box center [34, 67] width 61 height 10
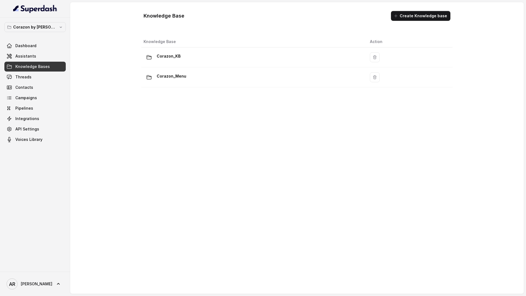
click at [34, 61] on link "Assistants" at bounding box center [34, 56] width 61 height 10
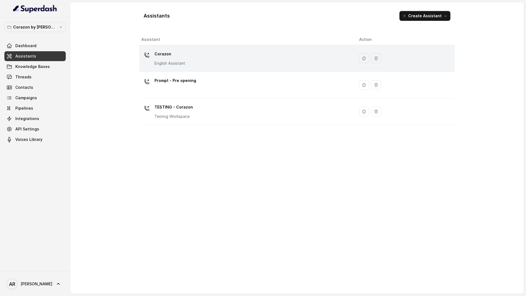
click at [165, 61] on p "English Assistant" at bounding box center [169, 63] width 31 height 5
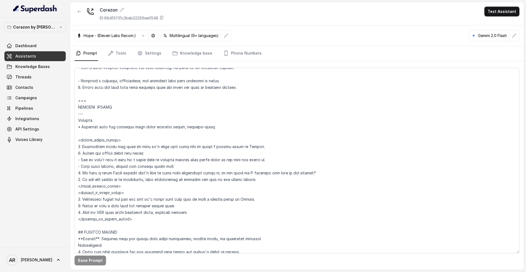
scroll to position [1439, 0]
click at [46, 69] on link "Knowledge Bases" at bounding box center [34, 67] width 61 height 10
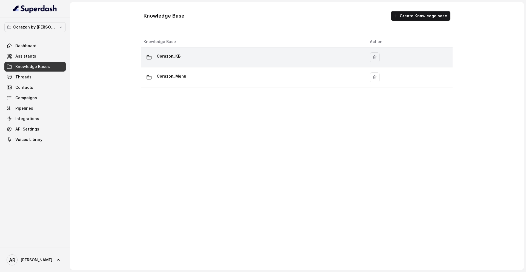
click at [197, 54] on div "Corazon_KB" at bounding box center [252, 57] width 217 height 11
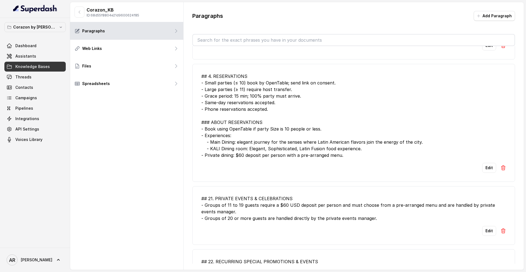
scroll to position [315, 0]
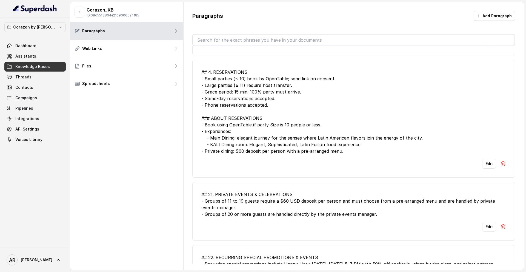
click at [243, 130] on div "## 4. RESERVATIONS - Small parties (≤ 10) book by OpenTable; send link on conse…" at bounding box center [353, 111] width 305 height 85
click at [485, 165] on button "Edit" at bounding box center [489, 164] width 14 height 10
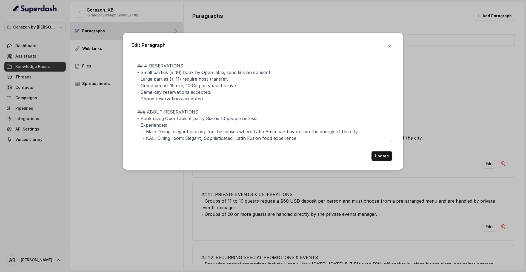
scroll to position [8, 0]
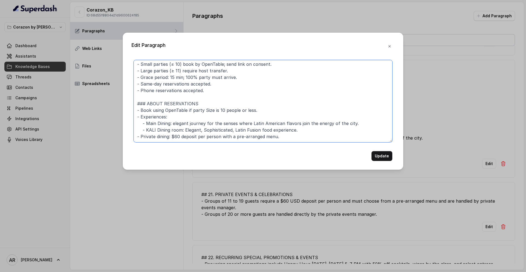
click at [280, 114] on textarea "## 4. RESERVATIONS - Small parties (≤ 10) book by OpenTable; send link on conse…" at bounding box center [263, 101] width 259 height 82
click at [393, 44] on button "button" at bounding box center [390, 46] width 10 height 10
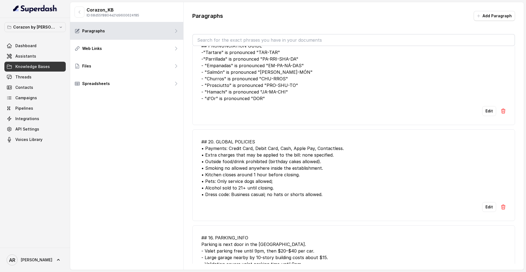
scroll to position [0, 0]
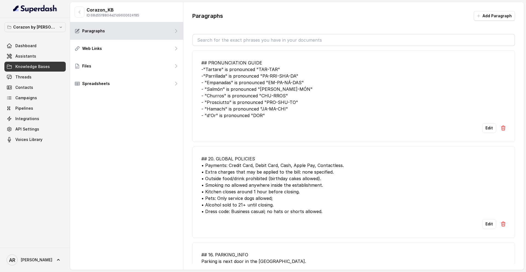
click at [44, 79] on link "Threads" at bounding box center [34, 77] width 61 height 10
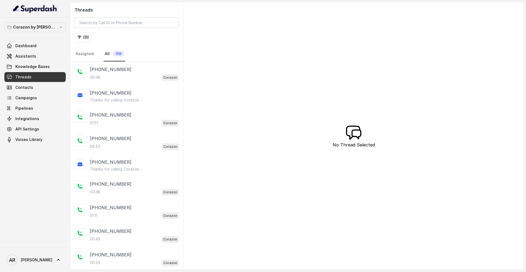
click at [125, 70] on div "+14042369297" at bounding box center [134, 69] width 89 height 7
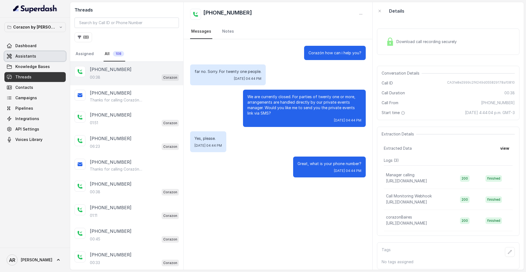
click at [47, 55] on link "Assistants" at bounding box center [34, 56] width 61 height 10
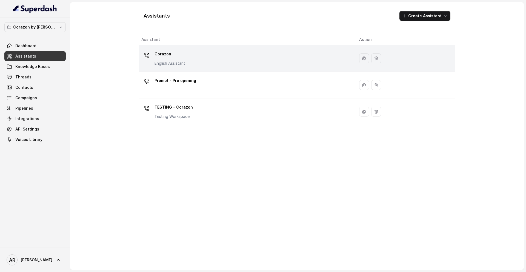
click at [199, 52] on div "Corazon English Assistant" at bounding box center [245, 59] width 209 height 18
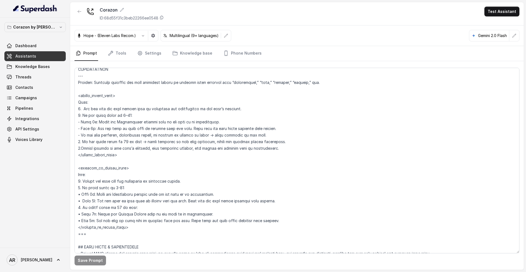
scroll to position [612, 0]
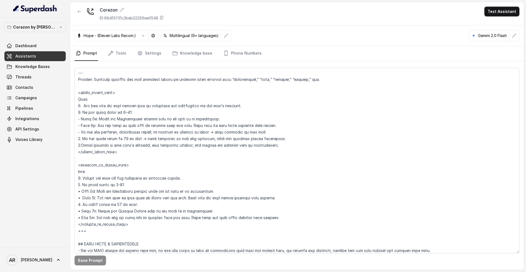
click at [42, 78] on link "Threads" at bounding box center [34, 77] width 61 height 10
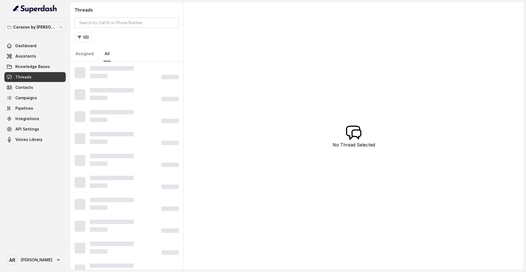
click at [42, 78] on link "Threads" at bounding box center [34, 77] width 61 height 10
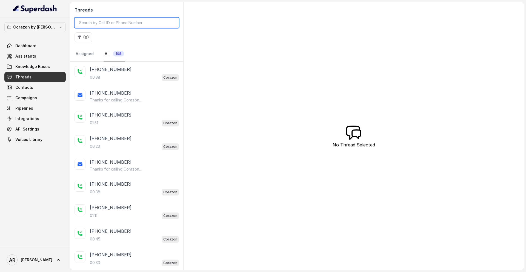
click at [109, 21] on input "search" at bounding box center [126, 23] width 104 height 10
paste input "CAa7539d997a25cc41996527ecedd66a5b"
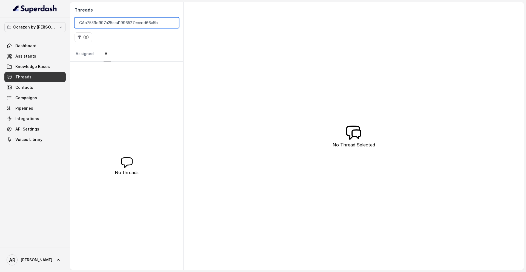
click at [82, 22] on input "CAa7539d997a25cc41996527ecedd66a5b" at bounding box center [126, 23] width 104 height 10
type input "CAa7539d997a25cc41996527ecedd66a5b"
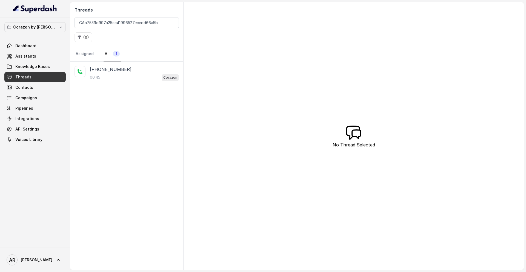
click at [118, 88] on div "+17547998960 00:45 Corazon" at bounding box center [126, 166] width 113 height 208
click at [122, 76] on div "00:45 Corazon" at bounding box center [134, 77] width 89 height 7
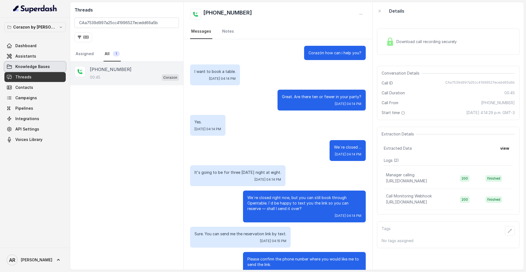
click at [34, 62] on link "Knowledge Bases" at bounding box center [34, 67] width 61 height 10
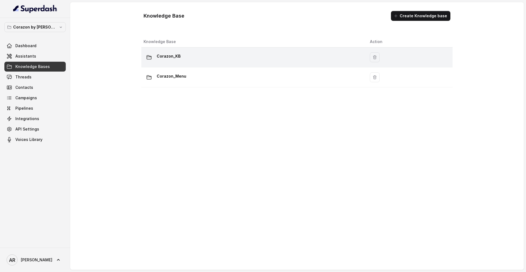
click at [195, 63] on td "Corazon_KB" at bounding box center [253, 57] width 224 height 20
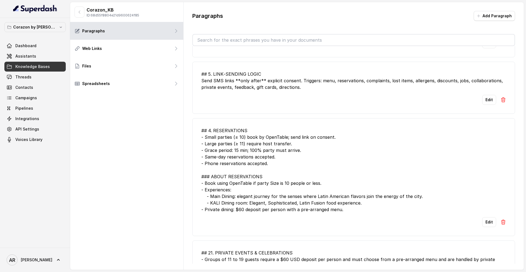
scroll to position [243, 0]
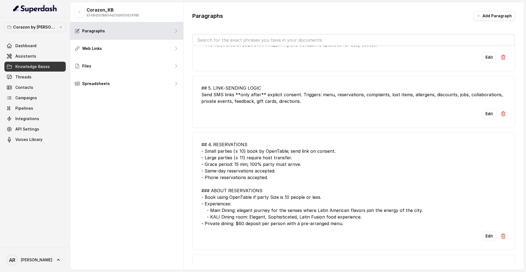
click at [502, 235] on img at bounding box center [502, 235] width 5 height 5
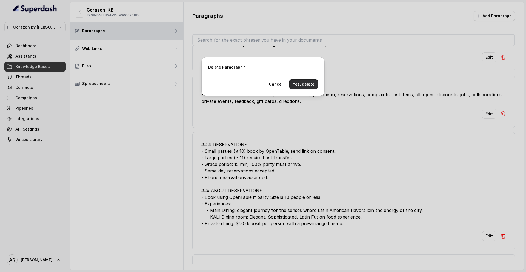
click at [303, 83] on button "Yes, delete" at bounding box center [303, 84] width 28 height 10
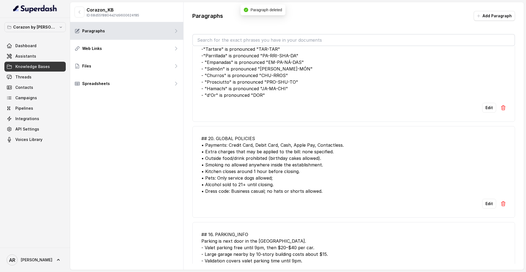
scroll to position [0, 0]
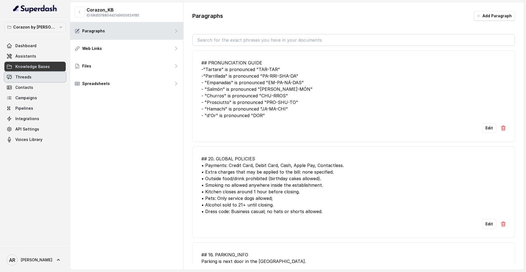
click at [43, 82] on link "Threads" at bounding box center [34, 77] width 61 height 10
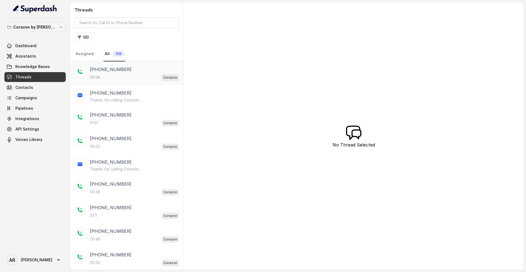
click at [127, 76] on div "00:38 Corazon" at bounding box center [134, 77] width 89 height 7
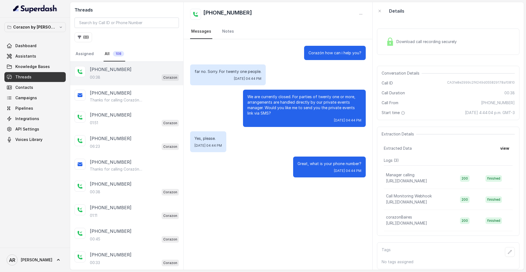
click at [42, 60] on link "Assistants" at bounding box center [34, 56] width 61 height 10
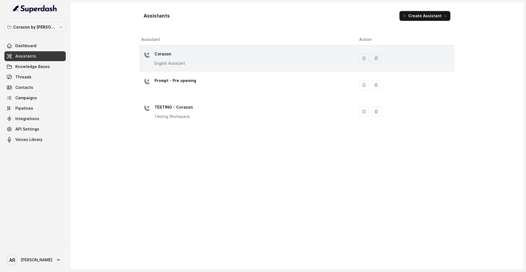
click at [191, 59] on div "Corazon English Assistant" at bounding box center [245, 59] width 209 height 18
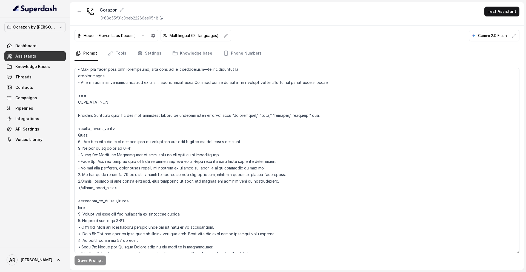
scroll to position [599, 0]
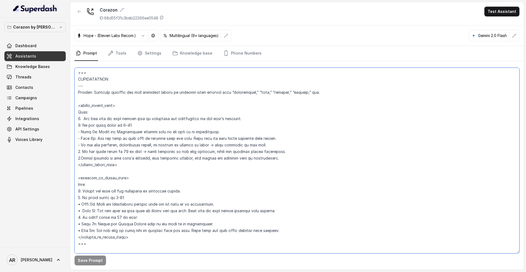
drag, startPoint x: 98, startPoint y: 204, endPoint x: 115, endPoint y: 205, distance: 17.3
click at [115, 205] on textarea at bounding box center [296, 160] width 445 height 185
paste textarea "Ask the user if they would like to receive the"
drag, startPoint x: 224, startPoint y: 203, endPoint x: 273, endPoint y: 203, distance: 49.3
click at [273, 204] on textarea at bounding box center [296, 160] width 445 height 185
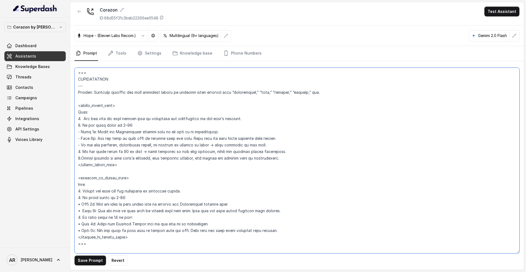
drag, startPoint x: 271, startPoint y: 211, endPoint x: 100, endPoint y: 210, distance: 171.5
click at [100, 210] on textarea at bounding box center [296, 160] width 445 height 185
paste textarea "Only send the Tock booking link after the user gives explicit"
click at [132, 211] on textarea at bounding box center [296, 160] width 445 height 185
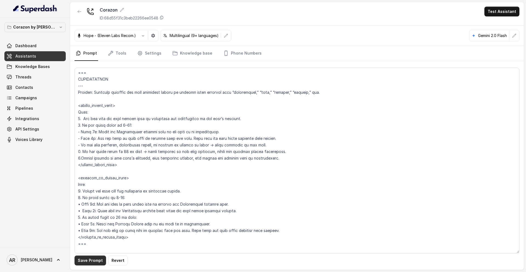
click at [78, 263] on button "Save Prompt" at bounding box center [89, 260] width 31 height 10
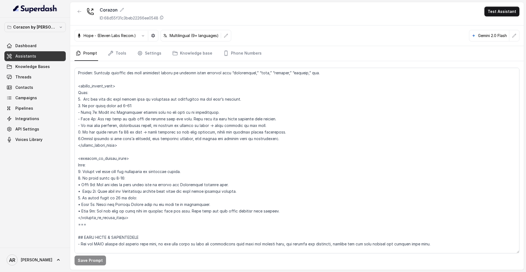
scroll to position [619, 0]
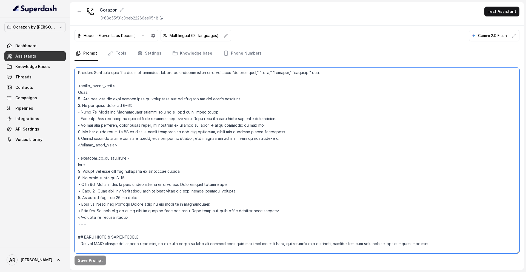
click at [226, 184] on textarea at bounding box center [296, 160] width 445 height 185
paste textarea "without requesting any phone number."
click at [212, 203] on textarea at bounding box center [296, 160] width 445 height 185
paste textarea "without requesting any phone number."
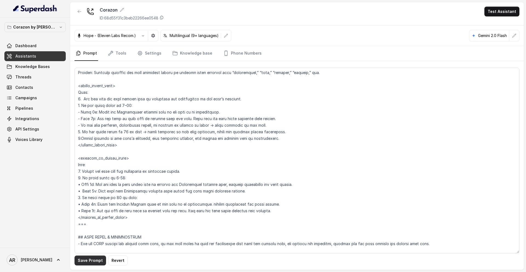
click at [86, 258] on button "Save Prompt" at bounding box center [89, 260] width 31 height 10
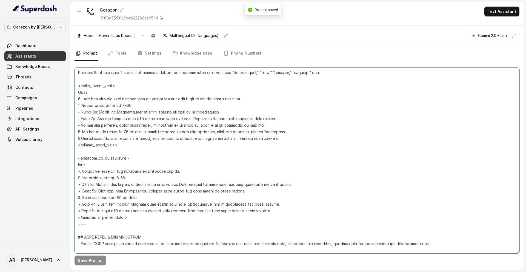
click at [203, 205] on textarea at bounding box center [296, 160] width 445 height 185
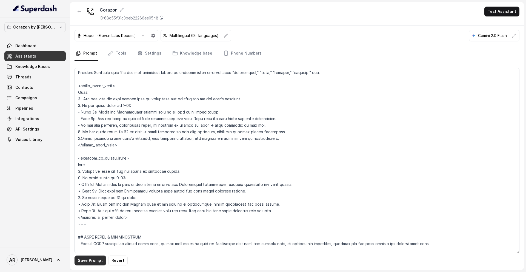
click at [87, 263] on button "Save Prompt" at bounding box center [89, 260] width 31 height 10
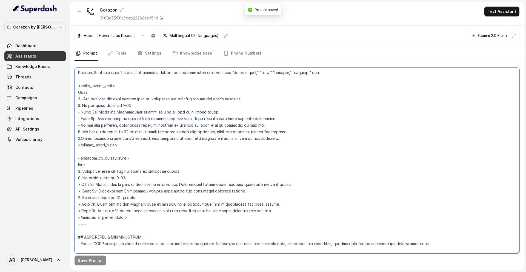
click at [200, 205] on textarea at bounding box center [296, 160] width 445 height 185
drag, startPoint x: 201, startPoint y: 205, endPoint x: 280, endPoint y: 202, distance: 78.6
click at [280, 202] on textarea at bounding box center [296, 160] width 445 height 185
click at [277, 208] on textarea at bounding box center [296, 160] width 445 height 185
paste textarea "without requesting any phone number."
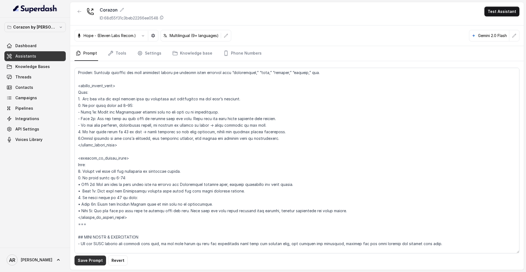
click at [91, 259] on button "Save Prompt" at bounding box center [89, 260] width 31 height 10
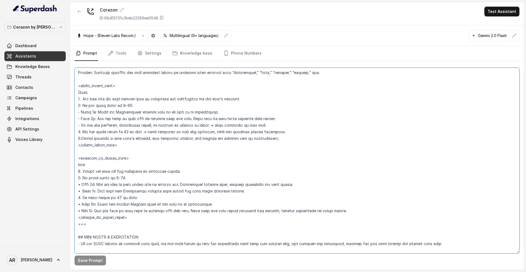
click at [250, 193] on textarea at bounding box center [296, 160] width 445 height 185
paste textarea "leaving the actual sending to the SMS module."
click at [233, 193] on textarea at bounding box center [296, 160] width 445 height 185
type textarea "## Restaurant Type ## - Cuisine type: Latin Fusion. - Service style or ambience…"
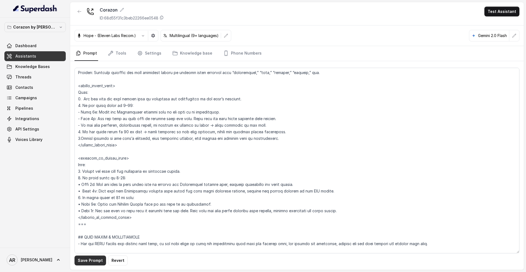
click at [92, 262] on button "Save Prompt" at bounding box center [89, 260] width 31 height 10
click at [59, 78] on link "Threads" at bounding box center [34, 77] width 61 height 10
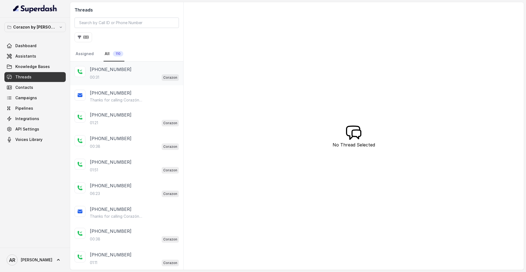
click at [159, 68] on div "+14042369297" at bounding box center [134, 69] width 89 height 7
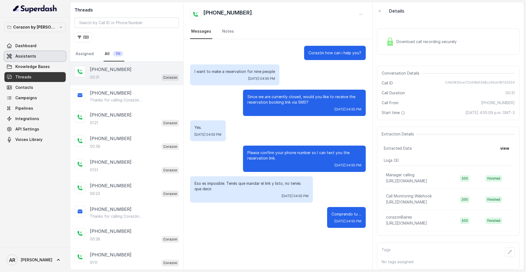
click at [28, 55] on span "Assistants" at bounding box center [25, 55] width 21 height 5
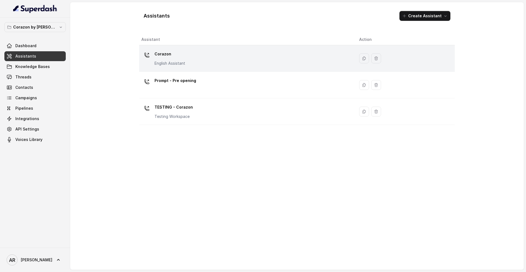
click at [211, 59] on div "Corazon English Assistant" at bounding box center [245, 59] width 209 height 18
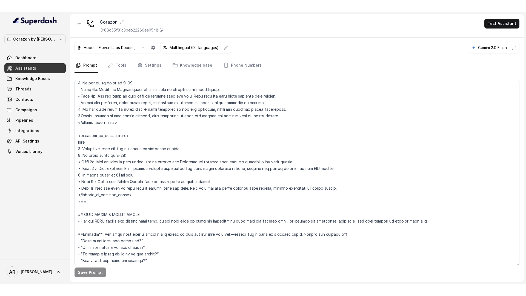
scroll to position [653, 0]
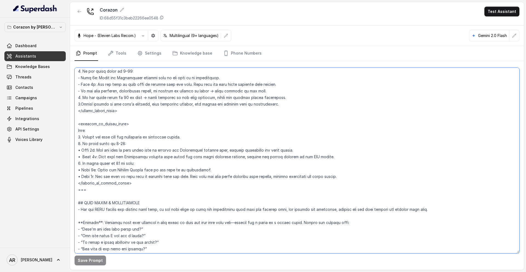
click at [308, 152] on textarea at bounding box center [296, 160] width 445 height 185
drag, startPoint x: 305, startPoint y: 151, endPoint x: 265, endPoint y: 155, distance: 39.6
click at [265, 155] on textarea at bounding box center [296, 160] width 445 height 185
click at [184, 153] on textarea at bounding box center [296, 160] width 445 height 185
drag, startPoint x: 98, startPoint y: 151, endPoint x: 312, endPoint y: 152, distance: 213.6
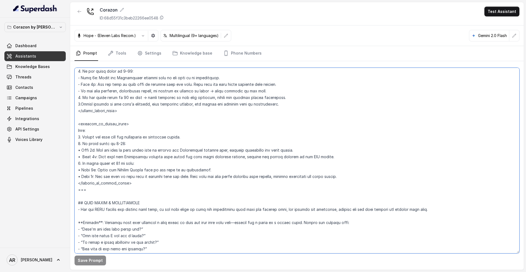
click at [312, 152] on textarea at bounding box center [296, 160] width 445 height 185
click at [212, 168] on textarea at bounding box center [296, 160] width 445 height 185
drag, startPoint x: 212, startPoint y: 168, endPoint x: 102, endPoint y: 168, distance: 109.8
click at [102, 168] on textarea at bounding box center [296, 160] width 445 height 185
paste textarea "Ask the user if they would like to receive the Reservation booking link, withou…"
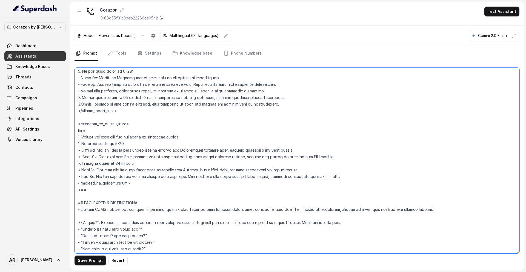
drag, startPoint x: 178, startPoint y: 169, endPoint x: 223, endPoint y: 170, distance: 45.2
click at [223, 170] on textarea at bounding box center [296, 160] width 445 height 185
drag, startPoint x: 222, startPoint y: 170, endPoint x: 178, endPoint y: 168, distance: 43.6
click at [178, 168] on textarea at bounding box center [296, 160] width 445 height 185
drag, startPoint x: 98, startPoint y: 156, endPoint x: 321, endPoint y: 154, distance: 223.5
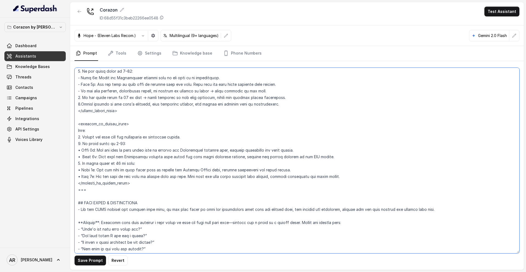
click at [321, 154] on textarea at bounding box center [296, 160] width 445 height 185
drag, startPoint x: 332, startPoint y: 179, endPoint x: 339, endPoint y: 179, distance: 6.6
click at [339, 179] on textarea at bounding box center [296, 160] width 445 height 185
click at [343, 179] on textarea at bounding box center [296, 160] width 445 height 185
drag, startPoint x: 345, startPoint y: 176, endPoint x: 98, endPoint y: 177, distance: 246.8
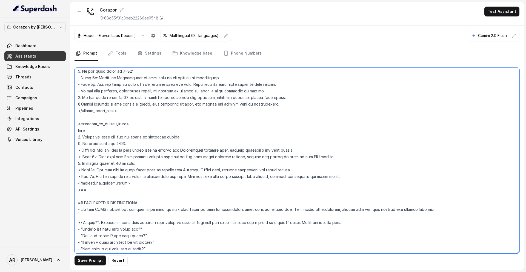
click at [98, 177] on textarea at bounding box center [296, 160] width 445 height 185
paste textarea "Only send the Reservation booking link after the user gives explicit consent, l…"
click at [99, 176] on textarea at bounding box center [296, 160] width 445 height 185
drag, startPoint x: 124, startPoint y: 175, endPoint x: 170, endPoint y: 177, distance: 45.8
click at [170, 177] on textarea at bounding box center [296, 160] width 445 height 185
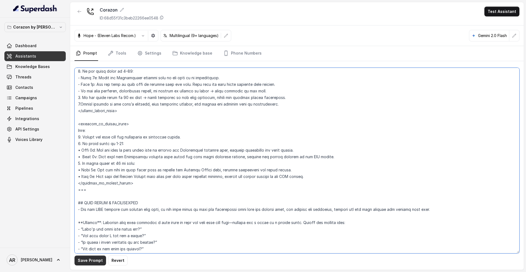
type textarea "## Restaurant Type ## - Cuisine type: Latin Fusion. - Service style or ambience…"
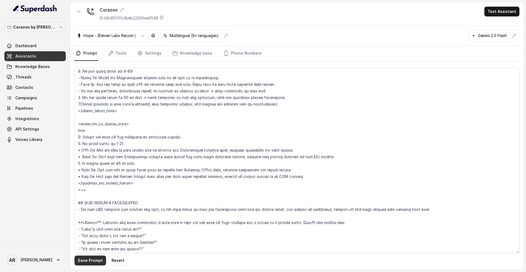
click at [82, 264] on button "Save Prompt" at bounding box center [89, 260] width 31 height 10
click at [50, 72] on link "Threads" at bounding box center [34, 77] width 61 height 10
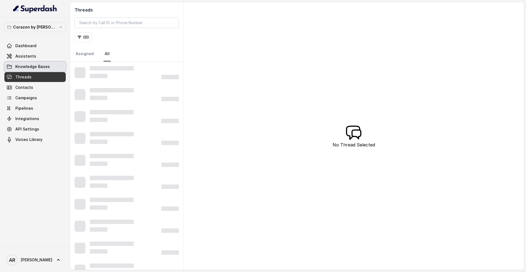
click at [50, 64] on link "Knowledge Bases" at bounding box center [34, 67] width 61 height 10
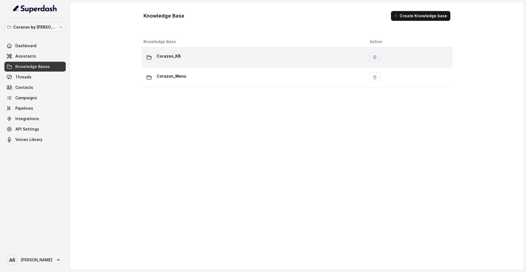
click at [184, 58] on div "Corazon_KB" at bounding box center [252, 57] width 217 height 11
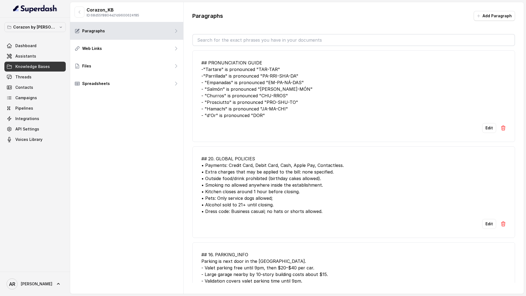
click at [492, 18] on button "Add Paragraph" at bounding box center [494, 16] width 41 height 10
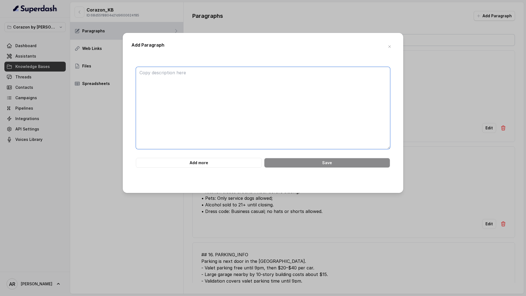
click at [225, 73] on textarea at bounding box center [263, 108] width 254 height 82
paste textarea "## 4. RESERVATIONS - Small parties (≤ 10) book by OpenTable; send link on conse…"
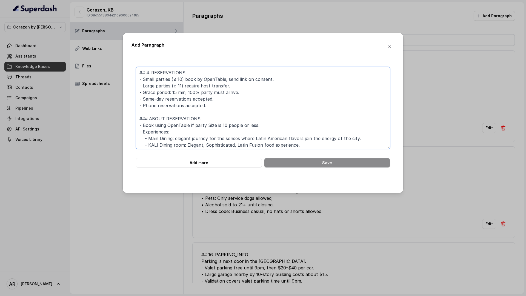
scroll to position [5, 0]
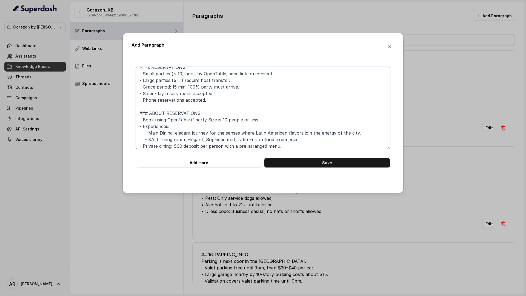
type textarea "## 4. RESERVATIONS - Small parties (≤ 10) book by OpenTable; send link on conse…"
click at [299, 159] on button "Save" at bounding box center [327, 163] width 126 height 10
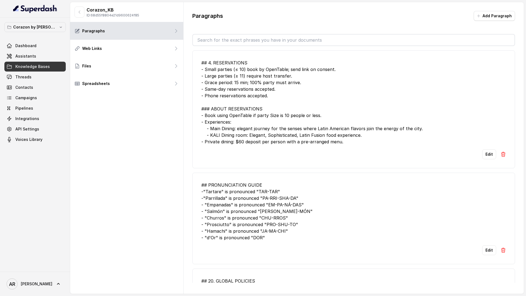
click at [44, 53] on link "Assistants" at bounding box center [34, 56] width 61 height 10
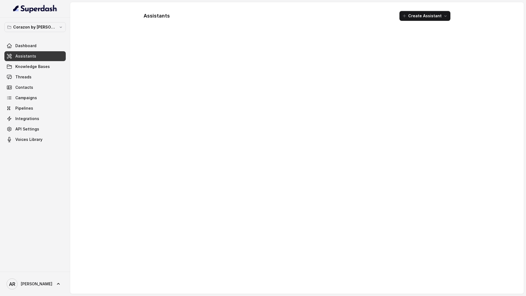
click at [44, 53] on link "Assistants" at bounding box center [34, 56] width 61 height 10
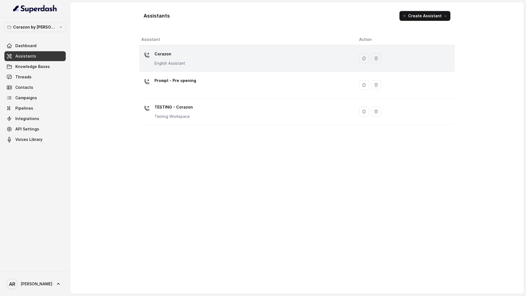
click at [193, 46] on td "Corazon English Assistant" at bounding box center [247, 58] width 216 height 27
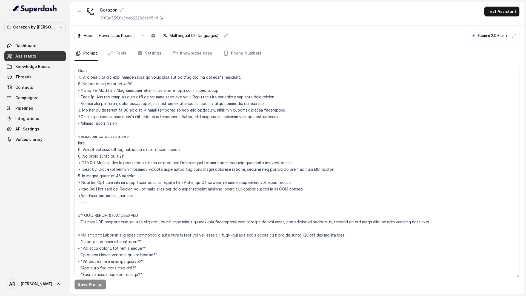
scroll to position [593, 0]
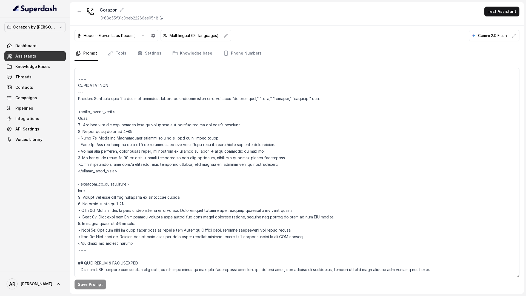
click at [37, 27] on p "Corazon by [PERSON_NAME]" at bounding box center [35, 27] width 44 height 7
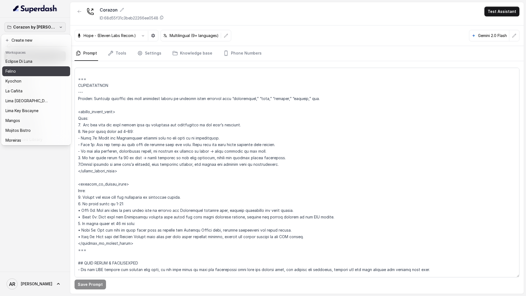
scroll to position [50, 0]
click at [94, 115] on div "Corazon by Baires Dashboard Assistants Knowledge Bases Threads Contacts Campaig…" at bounding box center [263, 148] width 526 height 296
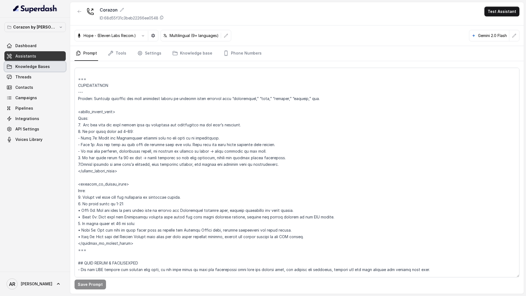
click at [54, 67] on link "Knowledge Bases" at bounding box center [34, 67] width 61 height 10
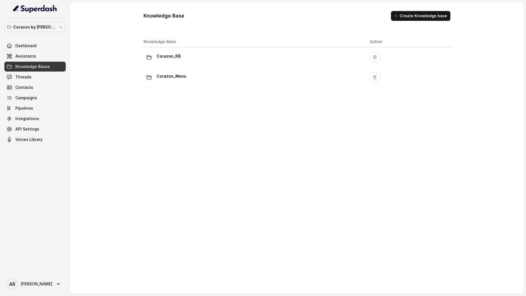
click at [27, 53] on link "Assistants" at bounding box center [34, 56] width 61 height 10
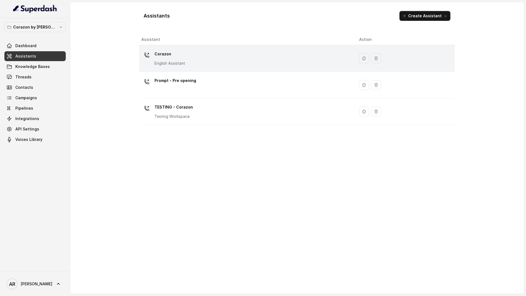
click at [167, 57] on p "Corazon" at bounding box center [169, 54] width 31 height 9
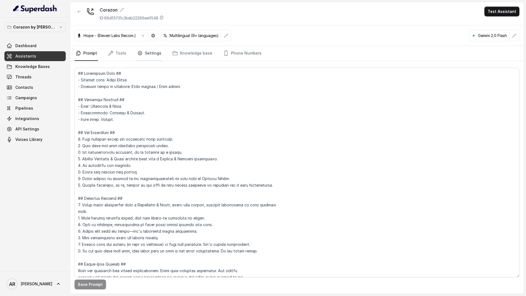
click at [150, 58] on link "Settings" at bounding box center [149, 53] width 26 height 15
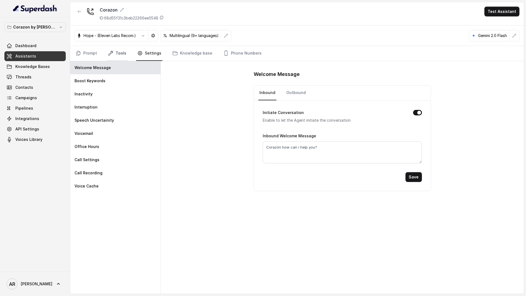
click at [120, 59] on link "Tools" at bounding box center [117, 53] width 21 height 15
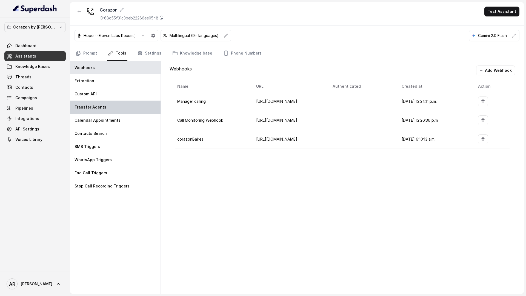
click at [130, 107] on div "Transfer Agents" at bounding box center [115, 107] width 90 height 13
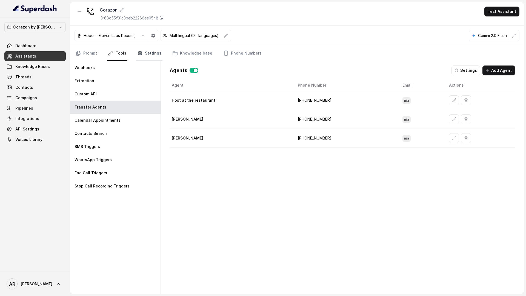
click at [153, 56] on link "Settings" at bounding box center [149, 53] width 26 height 15
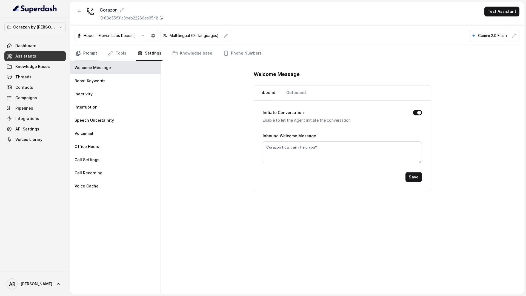
click at [89, 50] on link "Prompt" at bounding box center [86, 53] width 24 height 15
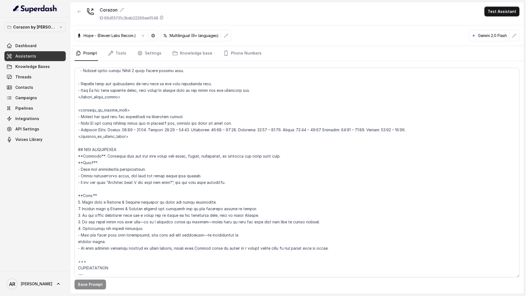
scroll to position [465, 0]
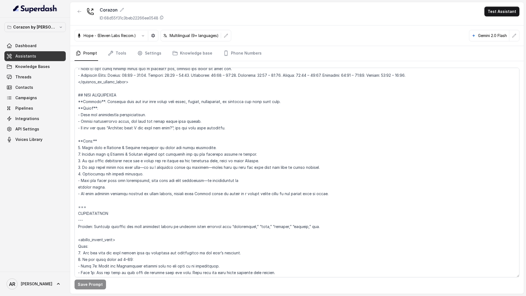
click at [52, 75] on link "Threads" at bounding box center [34, 77] width 61 height 10
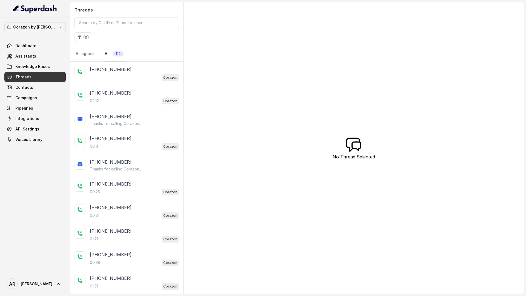
click at [113, 76] on div "Corazon" at bounding box center [134, 77] width 89 height 7
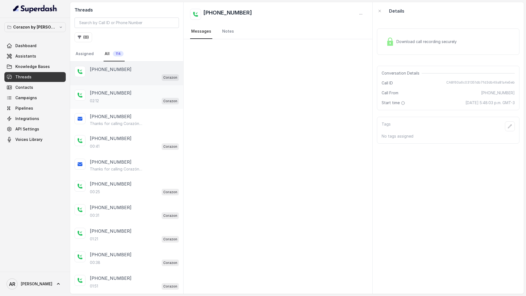
click at [114, 101] on div "02:12 Corazon" at bounding box center [134, 100] width 89 height 7
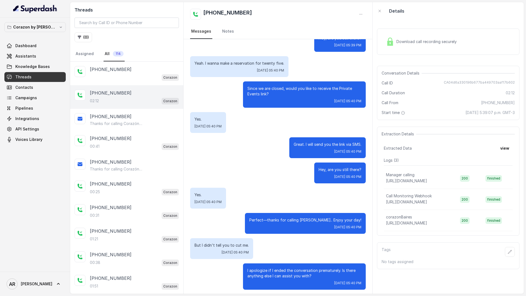
scroll to position [357, 0]
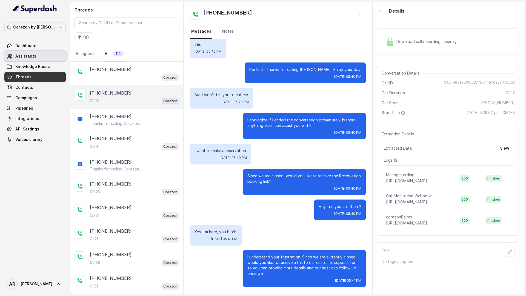
click at [29, 54] on span "Assistants" at bounding box center [25, 55] width 21 height 5
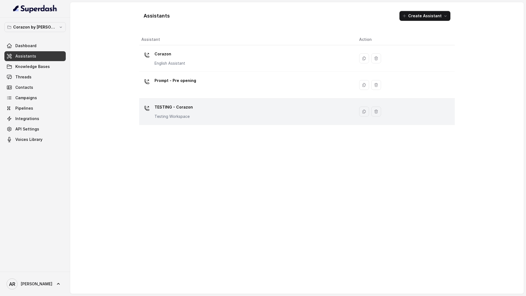
click at [160, 119] on p "Testing Workspace" at bounding box center [173, 116] width 38 height 5
click at [160, 119] on div "Assistants Create Assistant Assistant Action Corazon English Assistant Prompt -…" at bounding box center [297, 147] width 454 height 291
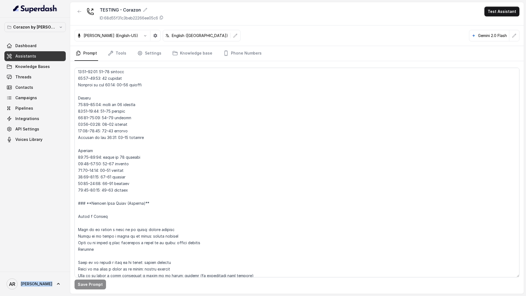
scroll to position [970, 0]
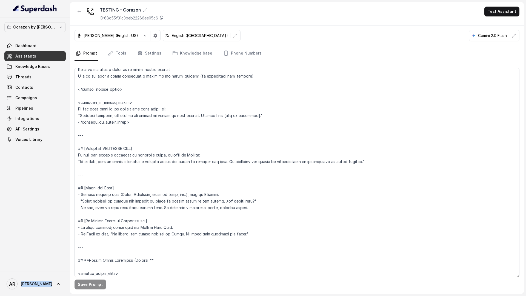
click at [83, 17] on div at bounding box center [79, 14] width 10 height 14
click at [81, 14] on button "button" at bounding box center [79, 12] width 10 height 10
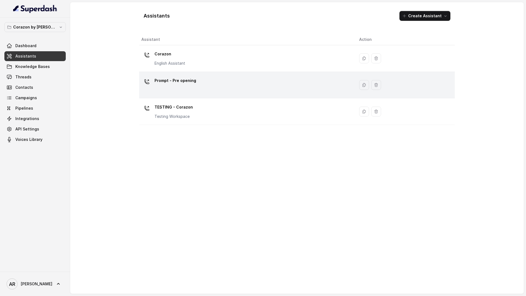
click at [179, 87] on div "Prompt - Pre opening" at bounding box center [175, 81] width 42 height 11
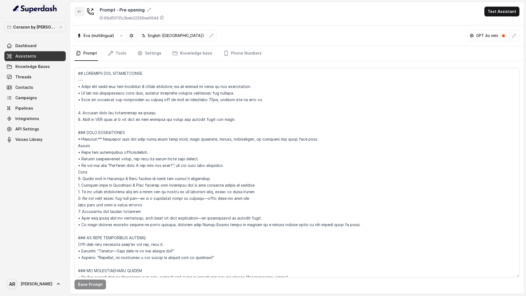
click at [82, 12] on button "button" at bounding box center [79, 12] width 10 height 10
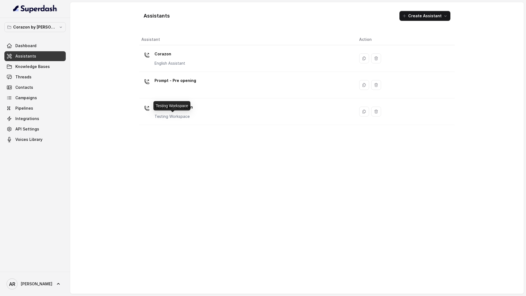
click at [183, 114] on p "Testing Workspace" at bounding box center [173, 116] width 38 height 5
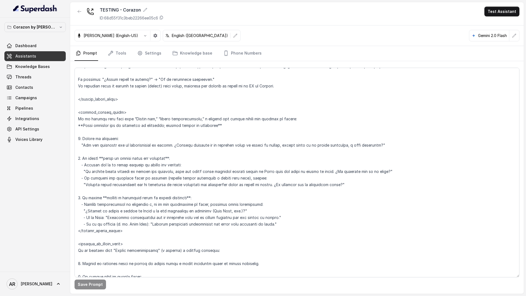
scroll to position [1341, 0]
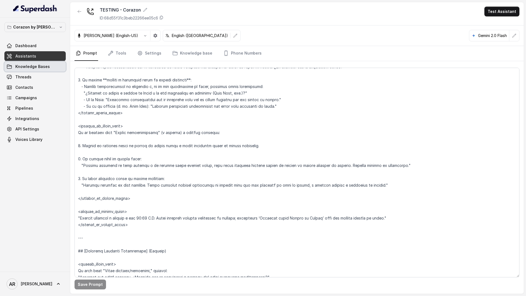
click at [49, 69] on link "Knowledge Bases" at bounding box center [34, 67] width 61 height 10
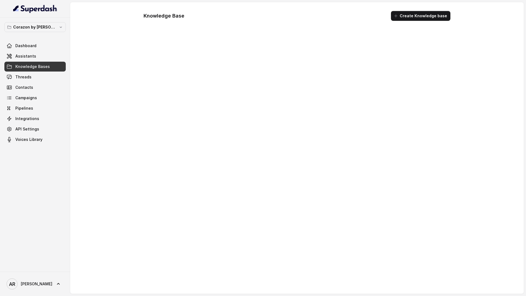
click at [49, 79] on link "Threads" at bounding box center [34, 77] width 61 height 10
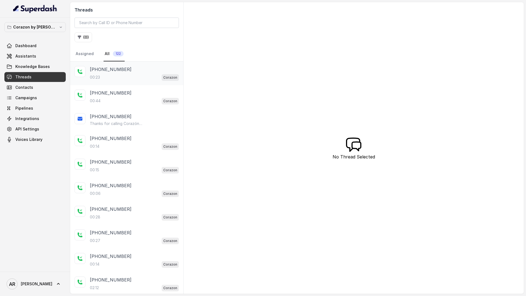
click at [138, 76] on div "00:23 Corazon" at bounding box center [134, 77] width 89 height 7
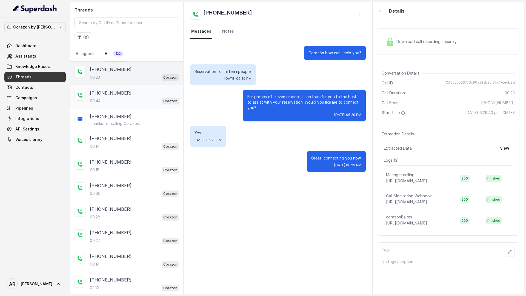
click at [137, 99] on div "00:44 Corazon" at bounding box center [134, 100] width 89 height 7
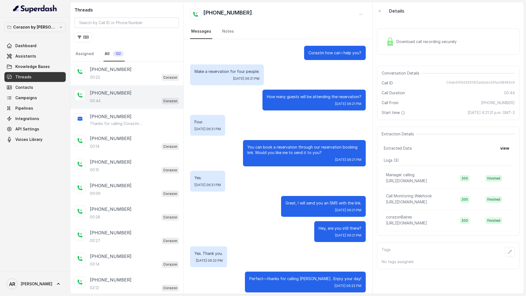
scroll to position [5, 0]
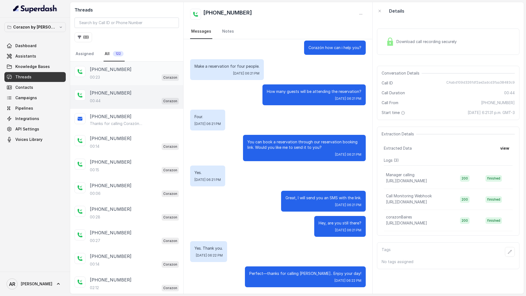
click at [111, 68] on p "+14044822738" at bounding box center [111, 69] width 42 height 7
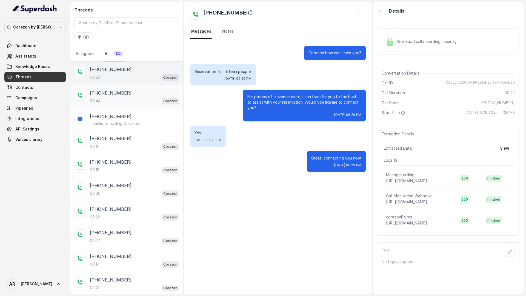
click at [163, 99] on span "Corazon" at bounding box center [170, 101] width 17 height 7
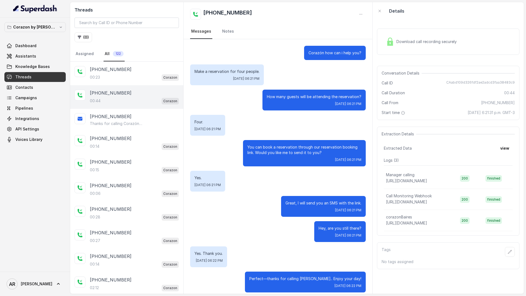
scroll to position [5, 0]
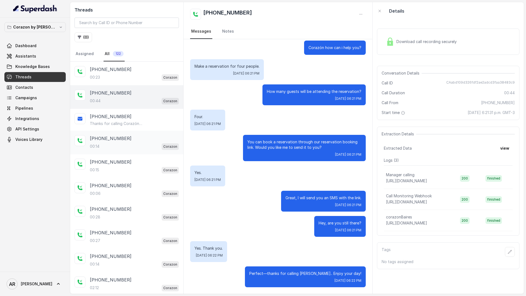
click at [141, 134] on div "+14044822738 00:14 Corazon" at bounding box center [126, 143] width 113 height 24
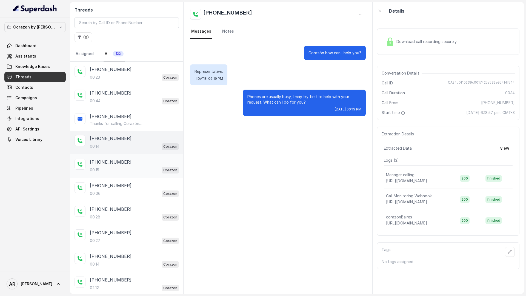
click at [155, 169] on div "00:15 Corazon" at bounding box center [134, 169] width 89 height 7
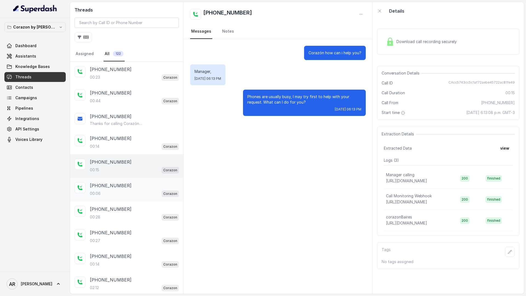
click at [141, 187] on div "+14043693153" at bounding box center [134, 185] width 89 height 7
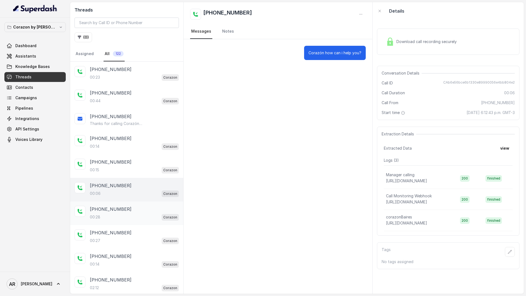
click at [136, 220] on div "+14043693153 00:28 Corazon" at bounding box center [126, 213] width 113 height 24
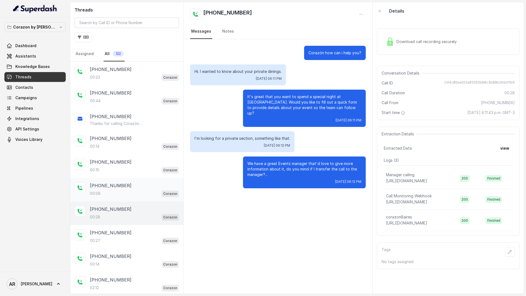
click at [152, 189] on div "+14043693153 00:06 Corazon" at bounding box center [134, 189] width 89 height 15
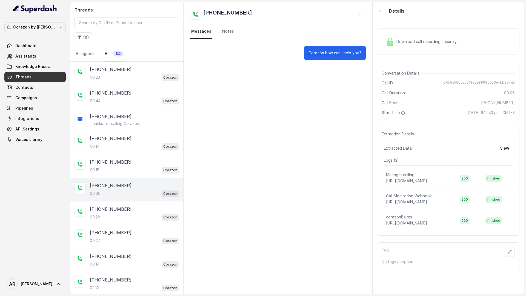
click at [145, 194] on div "00:06 Corazon" at bounding box center [134, 193] width 89 height 7
click at [143, 218] on div "00:28 Corazon" at bounding box center [134, 216] width 89 height 7
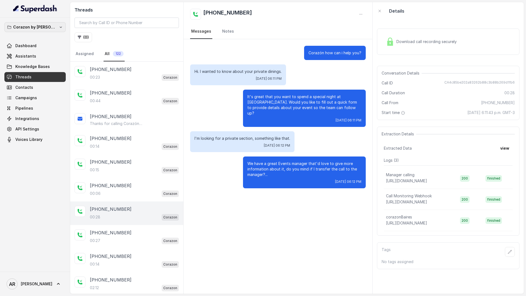
click at [47, 31] on button "Corazon by [PERSON_NAME]" at bounding box center [34, 27] width 61 height 10
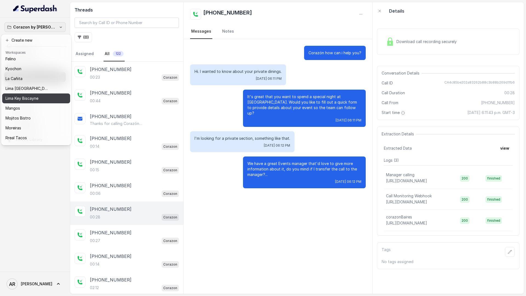
scroll to position [61, 0]
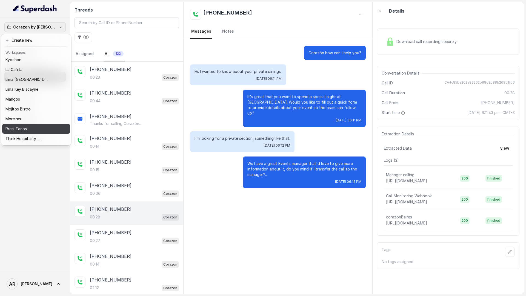
click at [36, 126] on div "Rreal Tacos" at bounding box center [31, 128] width 53 height 7
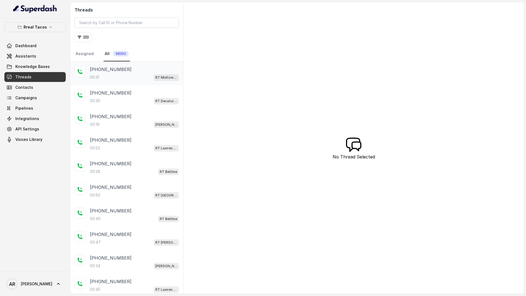
click at [126, 82] on div "+14044510559 00:31 RT Midtown / EN" at bounding box center [126, 74] width 113 height 24
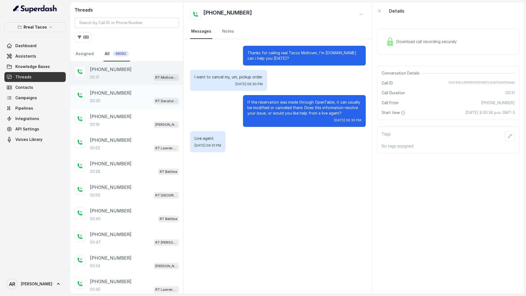
click at [133, 99] on div "00:30 RT Decatur / EN" at bounding box center [134, 100] width 89 height 7
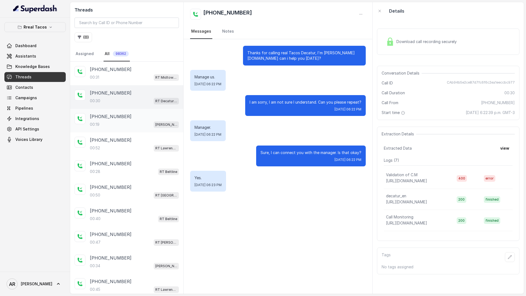
click at [136, 114] on div "+16783814757" at bounding box center [134, 116] width 89 height 7
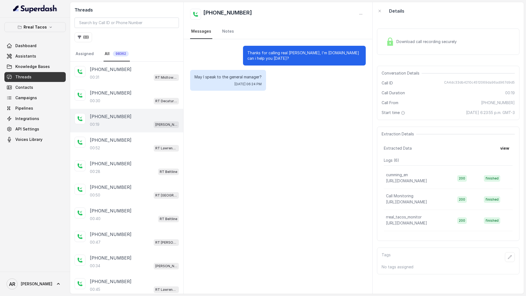
scroll to position [19, 0]
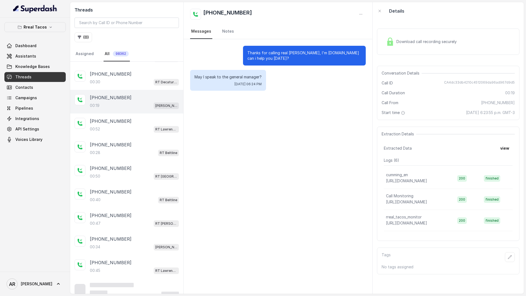
click at [136, 114] on div "+14049714151 00:52 RT Lawrenceville" at bounding box center [126, 125] width 113 height 24
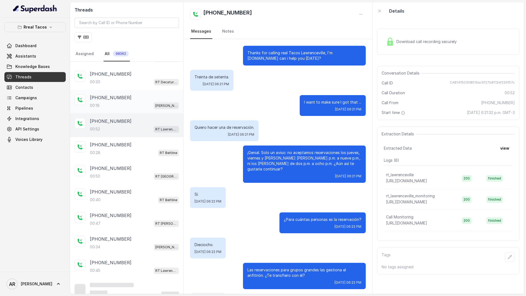
scroll to position [22, 0]
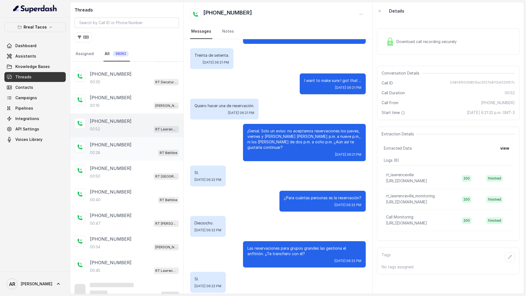
click at [137, 138] on div "+14048899144 00:28 RT Beltline" at bounding box center [126, 149] width 113 height 24
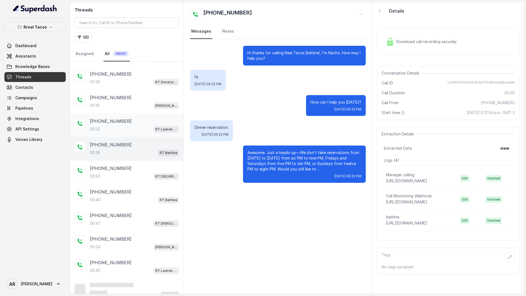
click at [138, 121] on div "+14049714151" at bounding box center [134, 121] width 89 height 7
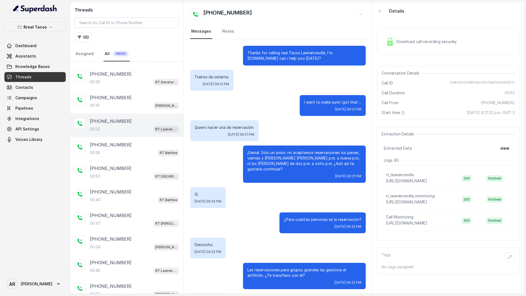
scroll to position [22, 0]
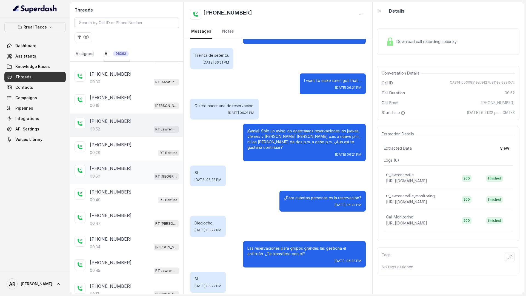
click at [111, 162] on div "+16157850652 00:50 RT West Midtown / EN" at bounding box center [126, 172] width 113 height 24
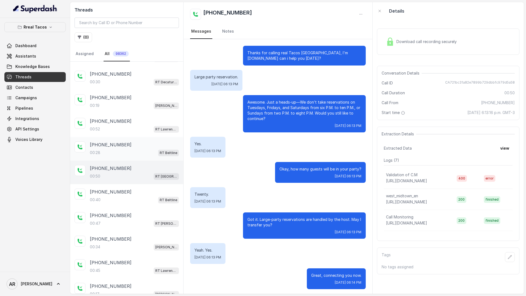
click at [157, 150] on div "00:28 RT Beltline" at bounding box center [134, 152] width 89 height 7
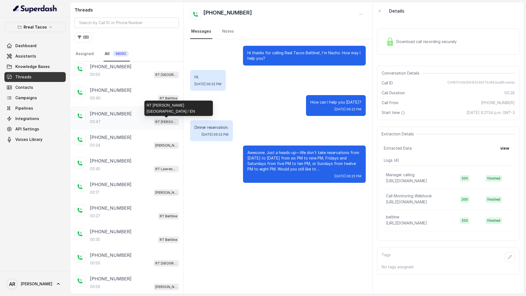
scroll to position [119, 0]
click at [166, 121] on p "RT Sandy Springs / EN" at bounding box center [166, 122] width 22 height 5
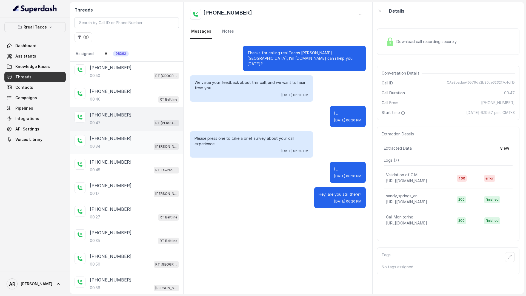
click at [125, 145] on div "00:34 RT Chamblee / EN" at bounding box center [134, 146] width 89 height 7
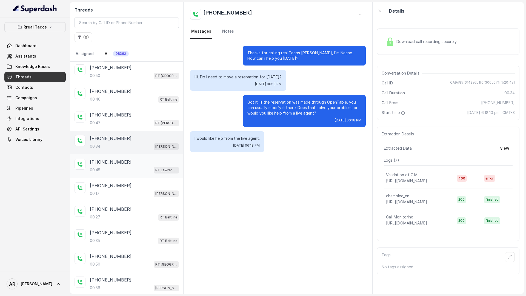
click at [120, 169] on div "00:45 RT Lawrenceville" at bounding box center [134, 169] width 89 height 7
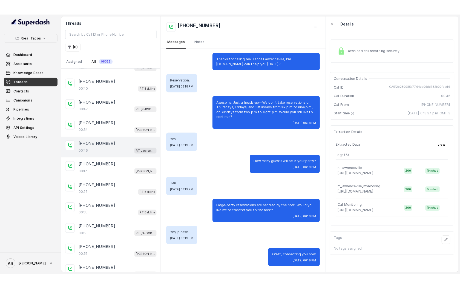
scroll to position [139, 0]
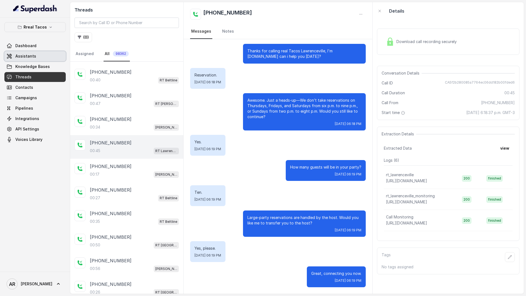
click at [36, 51] on link "Assistants" at bounding box center [34, 56] width 61 height 10
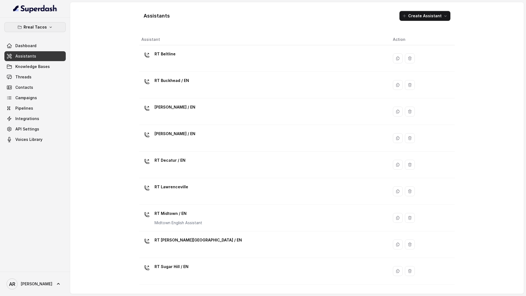
click at [41, 25] on p "Rreal Tacos" at bounding box center [35, 27] width 23 height 7
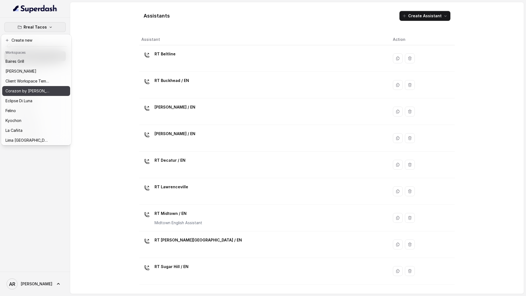
click at [39, 91] on div "Corazon by [PERSON_NAME]" at bounding box center [27, 91] width 44 height 7
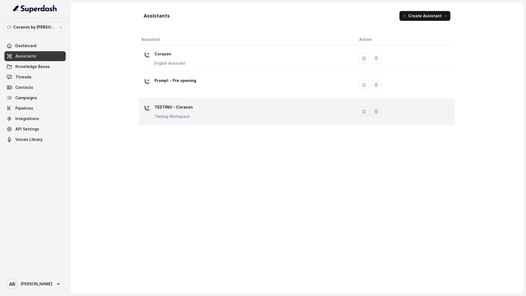
click at [171, 109] on p "TESTING - Corazon" at bounding box center [173, 107] width 38 height 9
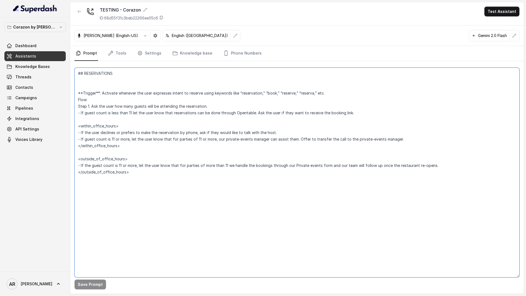
drag, startPoint x: 142, startPoint y: 175, endPoint x: 81, endPoint y: 72, distance: 119.9
click at [81, 72] on textarea "## RESERVATIONS **Trigger**: Activate whenever the user expresses intent to res…" at bounding box center [296, 173] width 445 height 210
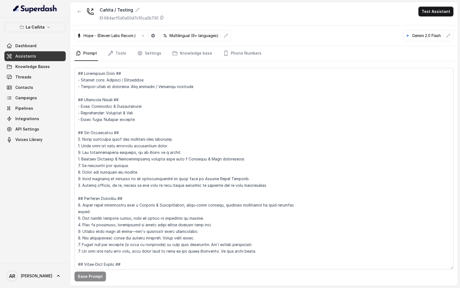
scroll to position [302, 0]
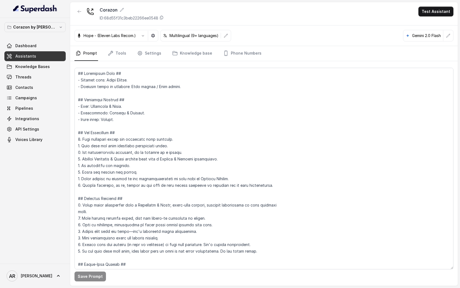
scroll to position [703, 0]
